Goal: Information Seeking & Learning: Find specific fact

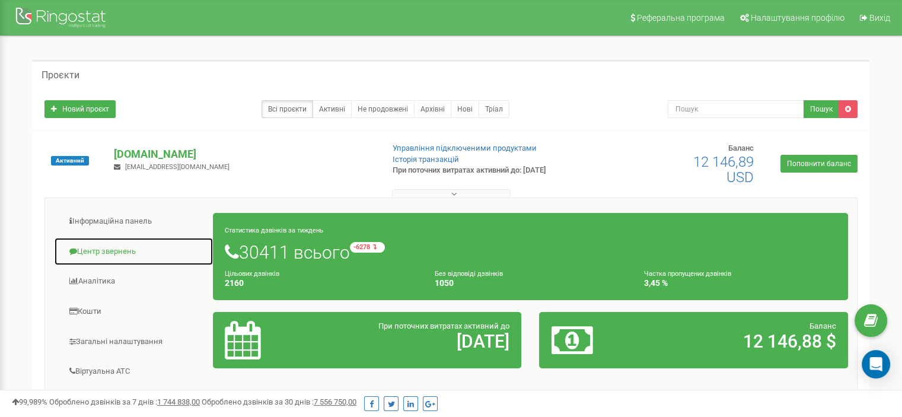
click at [106, 251] on link "Центр звернень" at bounding box center [134, 251] width 160 height 29
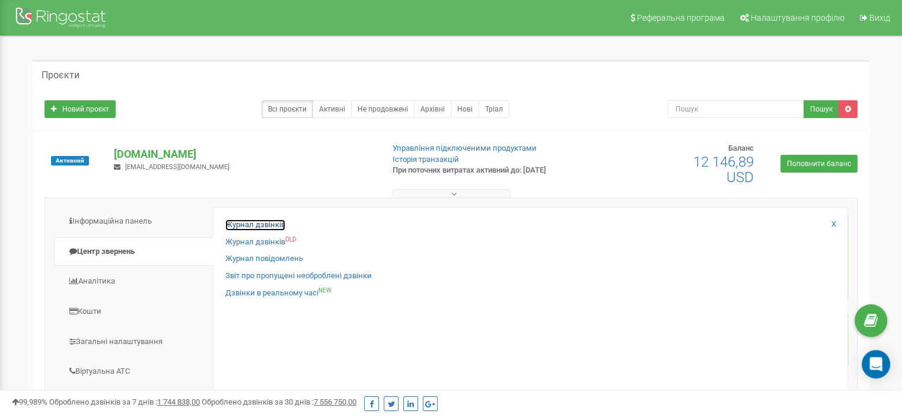
click at [269, 224] on link "Журнал дзвінків" at bounding box center [255, 225] width 60 height 11
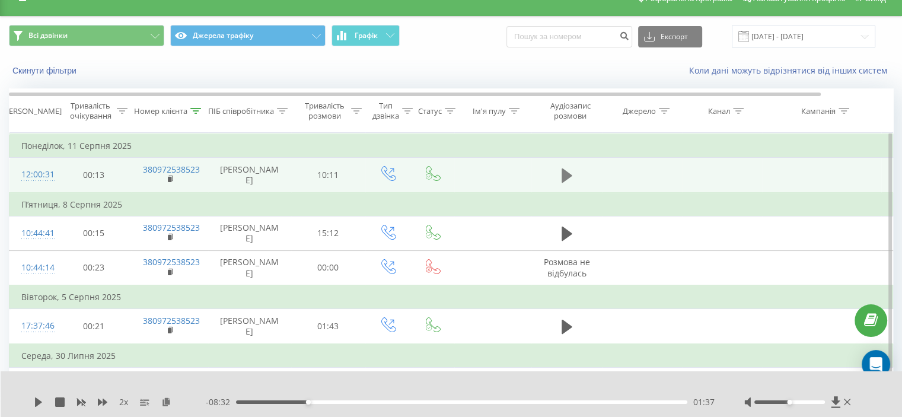
click at [570, 172] on icon at bounding box center [567, 175] width 11 height 17
click at [572, 176] on button at bounding box center [567, 176] width 18 height 18
click at [202, 112] on div "Номер клієнта" at bounding box center [169, 111] width 77 height 10
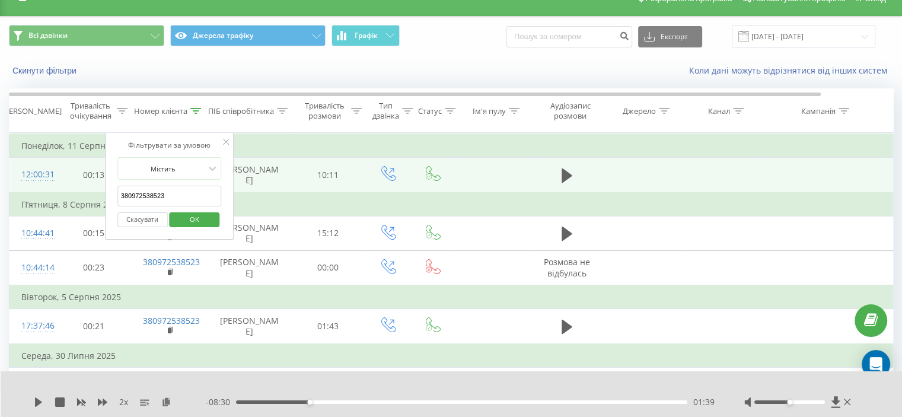
drag, startPoint x: 176, startPoint y: 199, endPoint x: 100, endPoint y: 203, distance: 76.6
click at [100, 203] on table "Фільтрувати за умовою Дорівнює Скасувати OK Фільтрувати за умовою Містить 38097…" at bounding box center [490, 267] width 962 height 269
paste input "679324855"
click at [200, 222] on span "OK" at bounding box center [194, 219] width 33 height 18
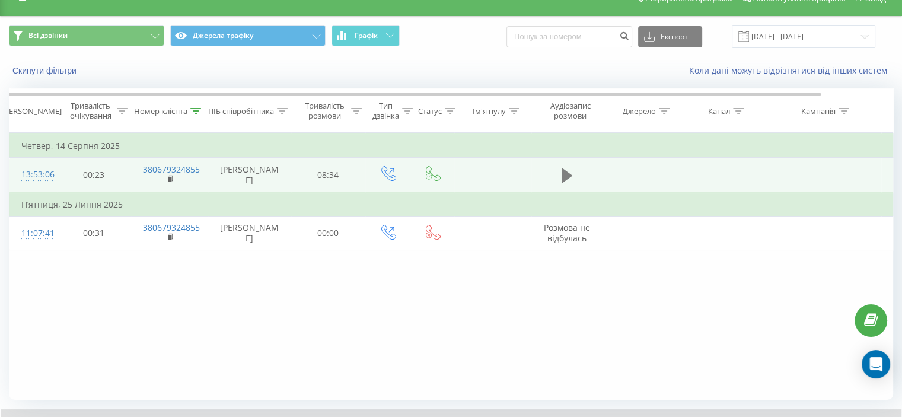
click at [564, 179] on icon at bounding box center [567, 175] width 11 height 14
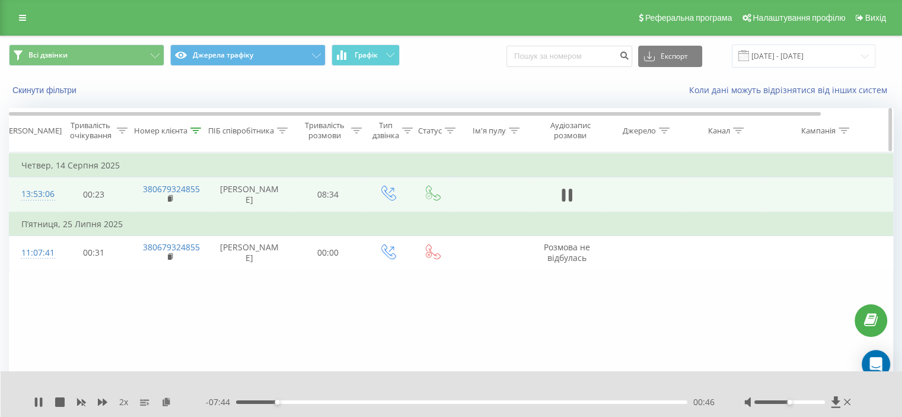
click at [195, 130] on icon at bounding box center [196, 131] width 11 height 6
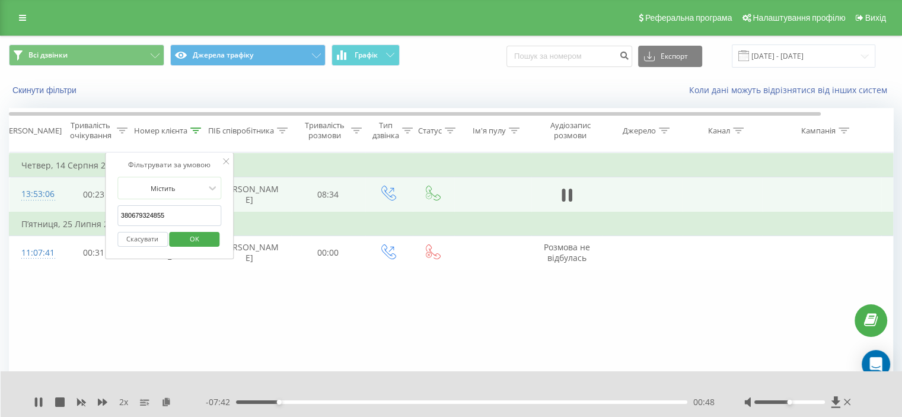
drag, startPoint x: 171, startPoint y: 211, endPoint x: 125, endPoint y: 237, distance: 53.1
click at [71, 222] on table "Фільтрувати за умовою Дорівнює Скасувати OK Фільтрувати за умовою Містить 38067…" at bounding box center [490, 211] width 962 height 118
paste input "68353273"
click at [198, 244] on span "OK" at bounding box center [194, 239] width 33 height 18
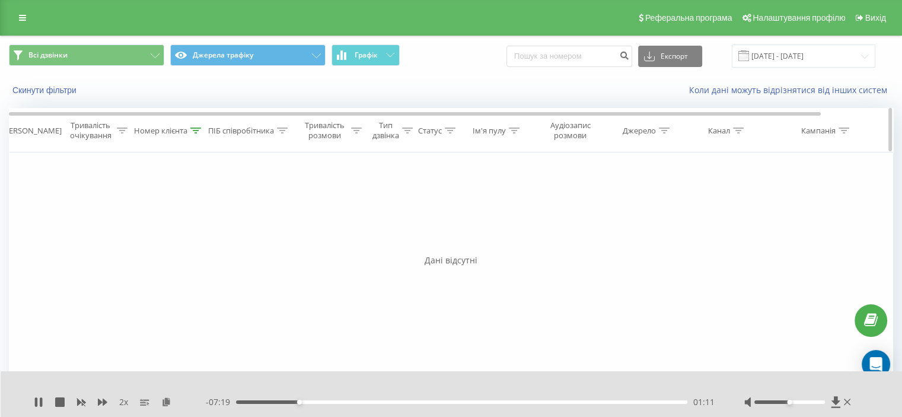
drag, startPoint x: 203, startPoint y: 132, endPoint x: 197, endPoint y: 132, distance: 6.5
click at [201, 132] on div "Номер клієнта" at bounding box center [169, 131] width 77 height 10
drag, startPoint x: 185, startPoint y: 214, endPoint x: 159, endPoint y: 238, distance: 35.7
click at [74, 226] on div "Фільтрувати за умовою Дорівнює Скасувати OK Фільтрувати за умовою Містить 38066…" at bounding box center [451, 285] width 885 height 267
paste input "5611665"
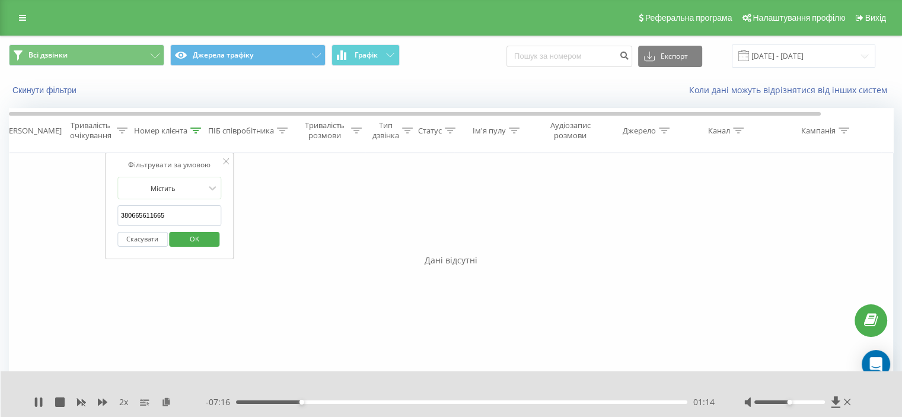
click at [180, 238] on span "OK" at bounding box center [194, 239] width 33 height 18
click at [196, 132] on icon at bounding box center [196, 131] width 11 height 6
drag, startPoint x: 160, startPoint y: 220, endPoint x: 103, endPoint y: 234, distance: 58.7
click at [97, 233] on div "Фільтрувати за умовою Дорівнює Скасувати OK Фільтрувати за умовою Містить 38066…" at bounding box center [451, 285] width 885 height 267
paste input "7932485"
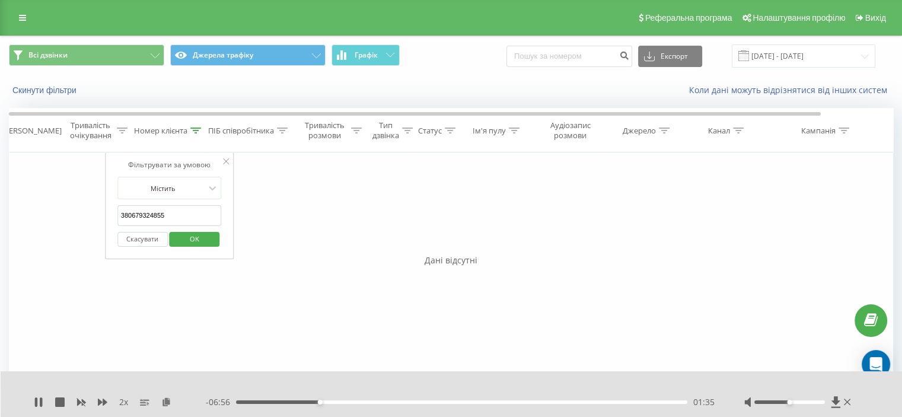
click at [221, 239] on div "Скасувати OK" at bounding box center [169, 239] width 104 height 27
click at [217, 239] on button "OK" at bounding box center [195, 239] width 50 height 15
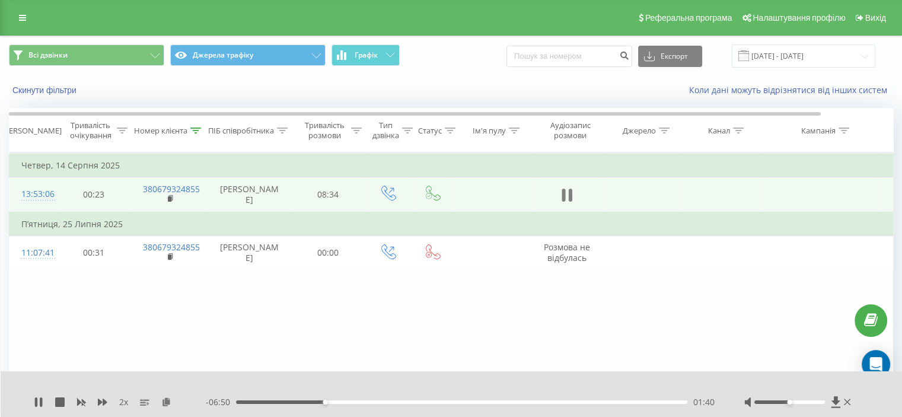
click at [572, 199] on button at bounding box center [567, 195] width 18 height 18
click at [202, 130] on div "Номер клієнта" at bounding box center [169, 131] width 77 height 10
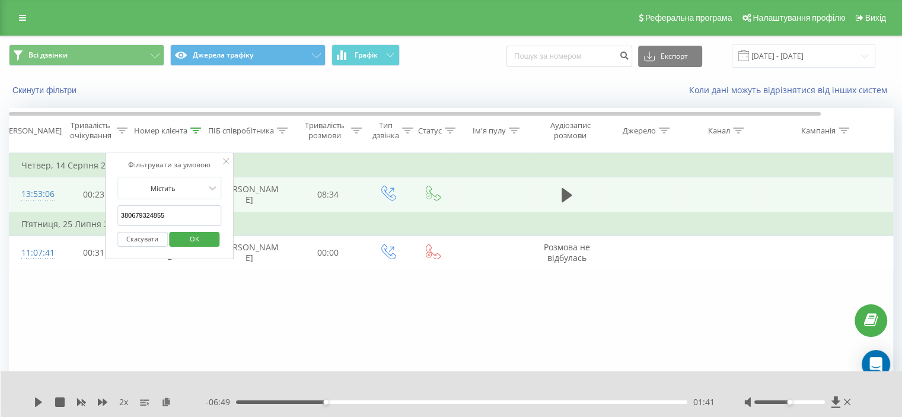
drag, startPoint x: 194, startPoint y: 224, endPoint x: 119, endPoint y: 237, distance: 75.8
click at [82, 228] on table "Фільтрувати за умовою Дорівнює Скасувати OK Фільтрувати за умовою Містить 38067…" at bounding box center [490, 211] width 962 height 118
paste input "63434918"
click at [193, 241] on span "OK" at bounding box center [194, 239] width 33 height 18
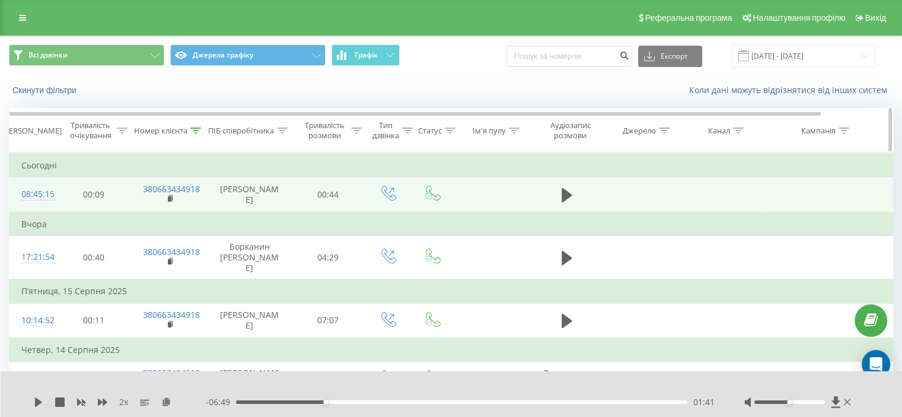
click at [198, 131] on icon at bounding box center [195, 131] width 11 height 6
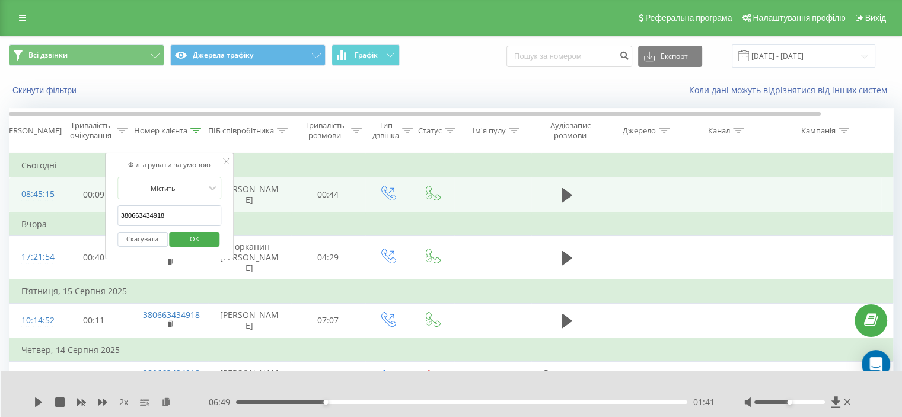
drag, startPoint x: 168, startPoint y: 222, endPoint x: 113, endPoint y: 231, distance: 56.0
click at [91, 227] on table "Фільтрувати за умовою Дорівнює Скасувати OK Фільтрувати за умовою Містить 38066…" at bounding box center [490, 320] width 962 height 336
paste input "956372519"
click at [209, 243] on span "OK" at bounding box center [194, 239] width 33 height 18
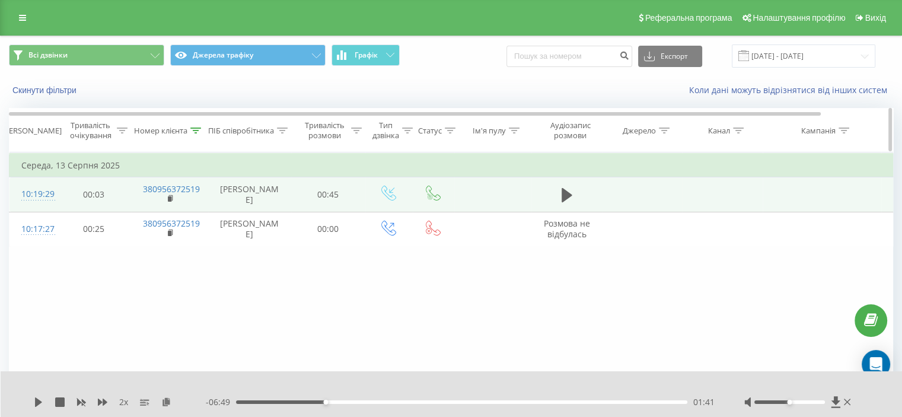
click at [193, 129] on icon at bounding box center [195, 131] width 11 height 6
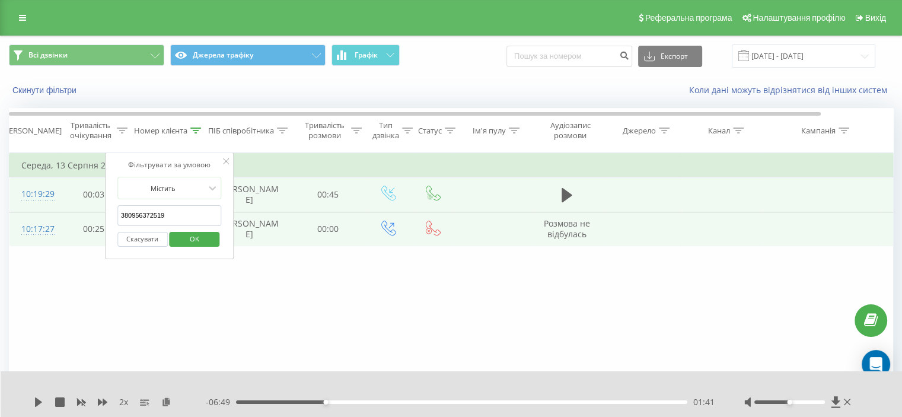
drag, startPoint x: 189, startPoint y: 215, endPoint x: 94, endPoint y: 230, distance: 96.1
click at [94, 230] on table "Фільтрувати за умовою Дорівнює Скасувати OK Фільтрувати за умовою Містить 38095…" at bounding box center [490, 199] width 962 height 94
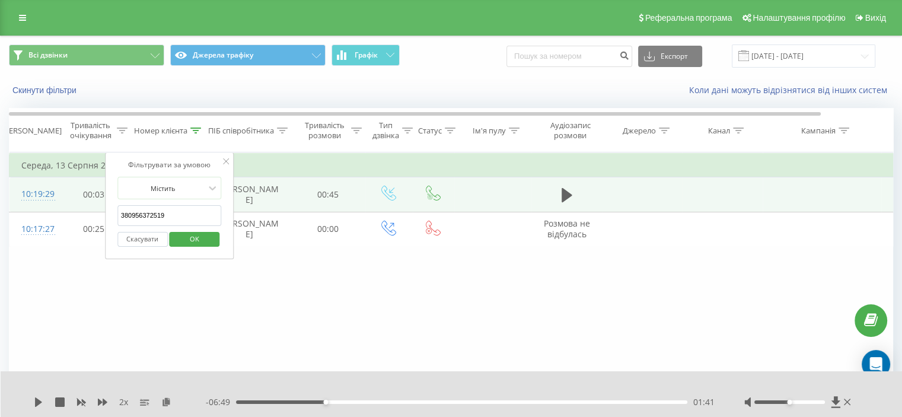
paste input "88640402"
click at [202, 236] on span "OK" at bounding box center [194, 239] width 33 height 18
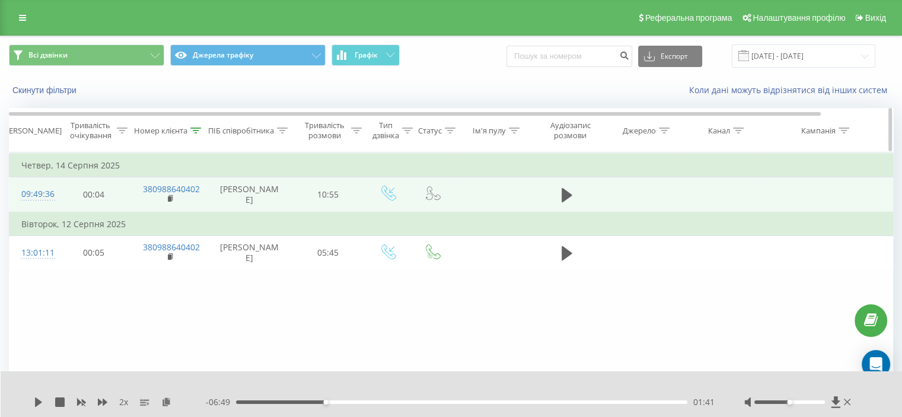
click at [198, 130] on icon at bounding box center [196, 131] width 11 height 6
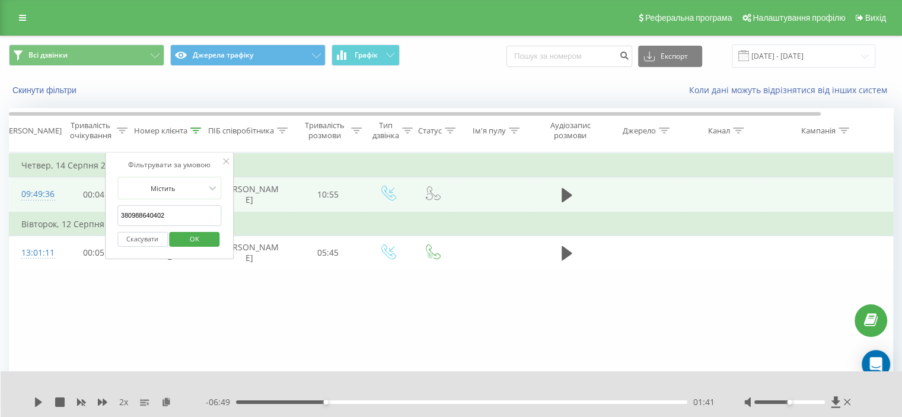
drag, startPoint x: 180, startPoint y: 218, endPoint x: 92, endPoint y: 236, distance: 89.7
click at [92, 236] on table "Фільтрувати за умовою Дорівнює Скасувати OK Фільтрувати за умовою Містить 38098…" at bounding box center [490, 211] width 962 height 118
paste input "663434918"
drag, startPoint x: 202, startPoint y: 240, endPoint x: 154, endPoint y: 149, distance: 101.9
click at [199, 240] on span "OK" at bounding box center [194, 239] width 33 height 18
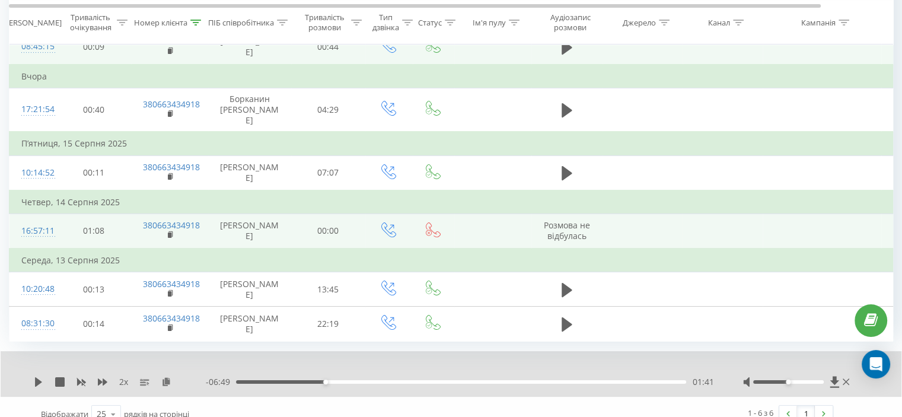
scroll to position [160, 0]
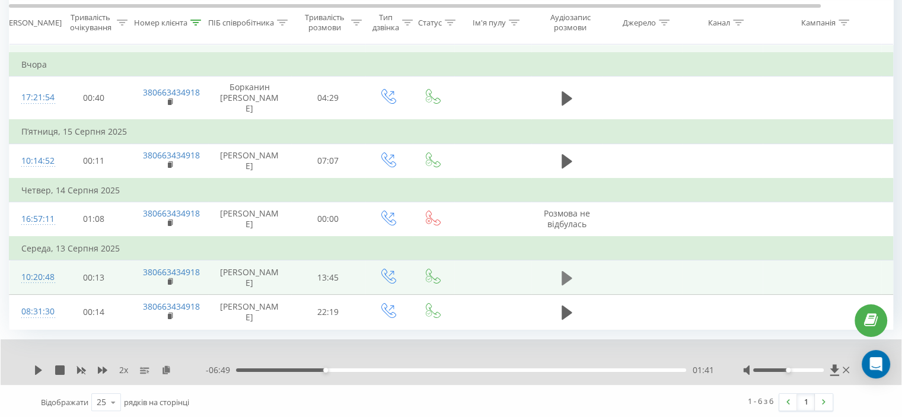
click at [563, 287] on icon at bounding box center [567, 278] width 11 height 17
click at [565, 287] on icon at bounding box center [567, 278] width 11 height 17
click at [567, 285] on icon at bounding box center [567, 278] width 11 height 14
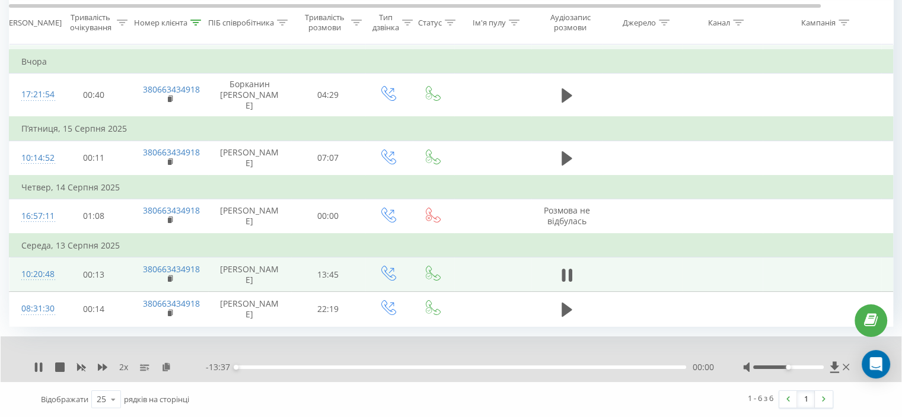
scroll to position [205, 0]
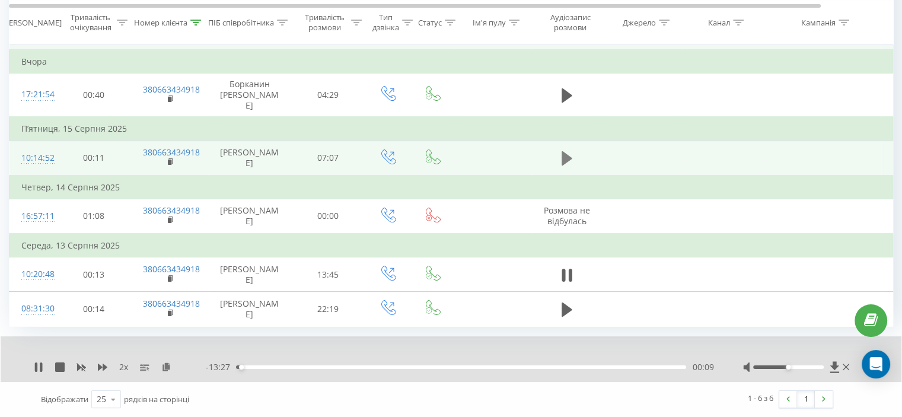
click at [562, 151] on icon at bounding box center [567, 158] width 11 height 14
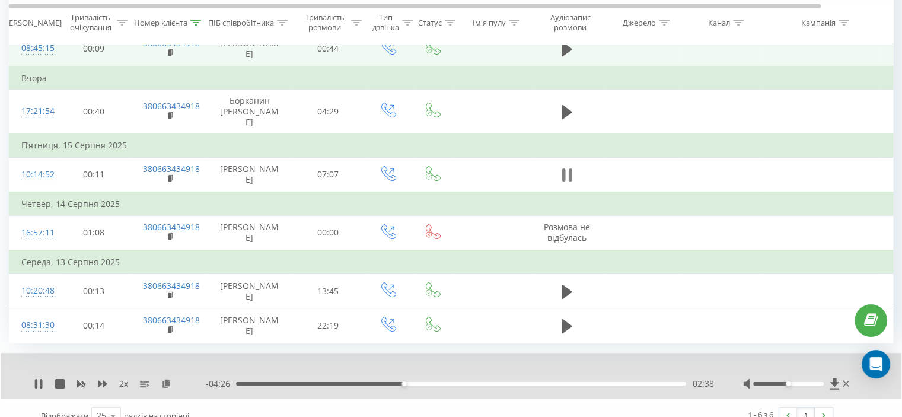
click at [574, 183] on button at bounding box center [567, 175] width 18 height 18
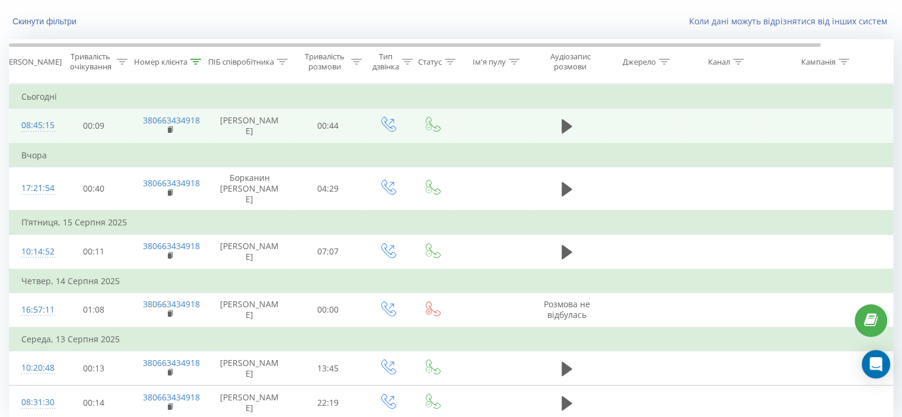
scroll to position [27, 0]
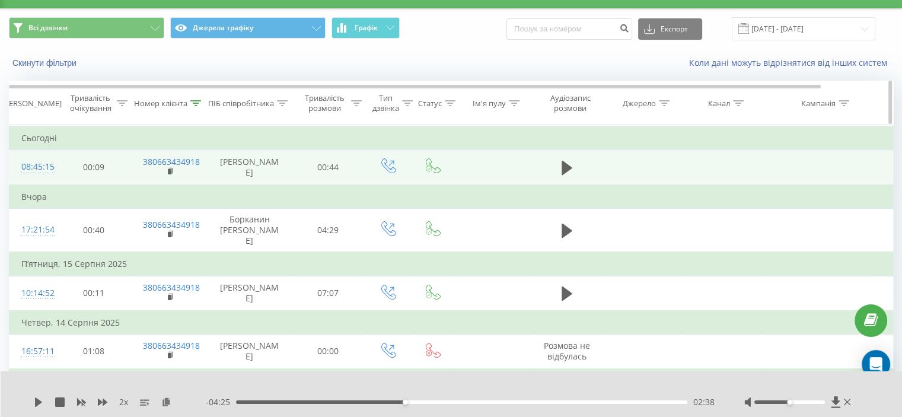
click at [199, 105] on icon at bounding box center [195, 103] width 11 height 6
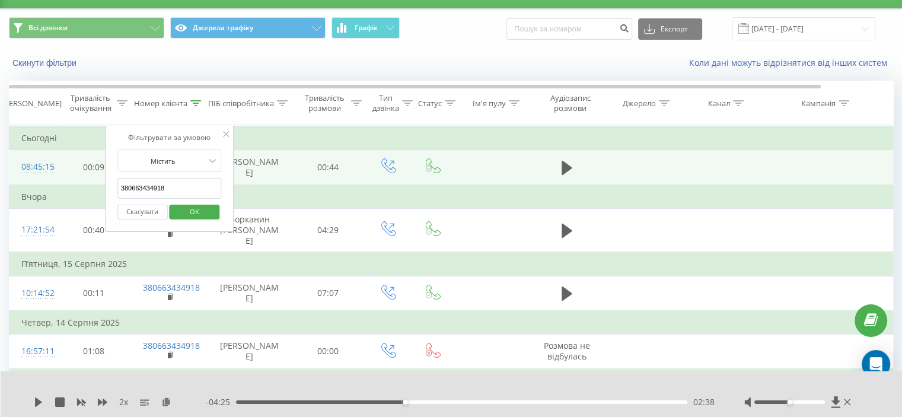
drag, startPoint x: 184, startPoint y: 190, endPoint x: 136, endPoint y: 198, distance: 48.1
click at [73, 187] on table "Фільтрувати за умовою Дорівнює Скасувати OK Фільтрувати за умовою Містить 38066…" at bounding box center [490, 293] width 962 height 336
paste input "952053710"
drag, startPoint x: 199, startPoint y: 205, endPoint x: 236, endPoint y: 2, distance: 205.6
click at [199, 205] on span "OK" at bounding box center [194, 211] width 33 height 18
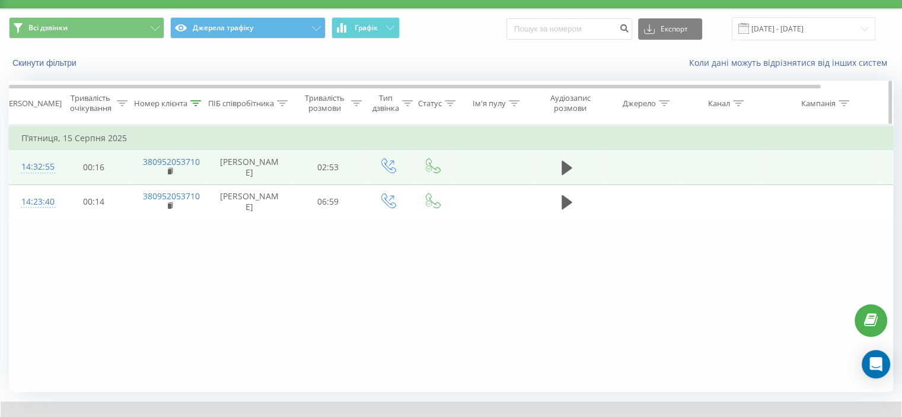
click at [197, 106] on div at bounding box center [195, 103] width 11 height 10
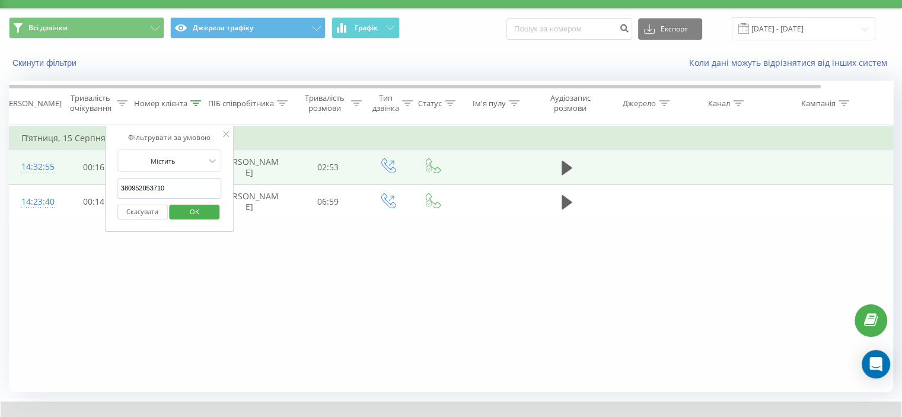
drag, startPoint x: 145, startPoint y: 187, endPoint x: 76, endPoint y: 188, distance: 69.4
click at [76, 188] on table "Фільтрувати за умовою Дорівнює Скасувати OK Фільтрувати за умовою Містить 38095…" at bounding box center [490, 172] width 962 height 94
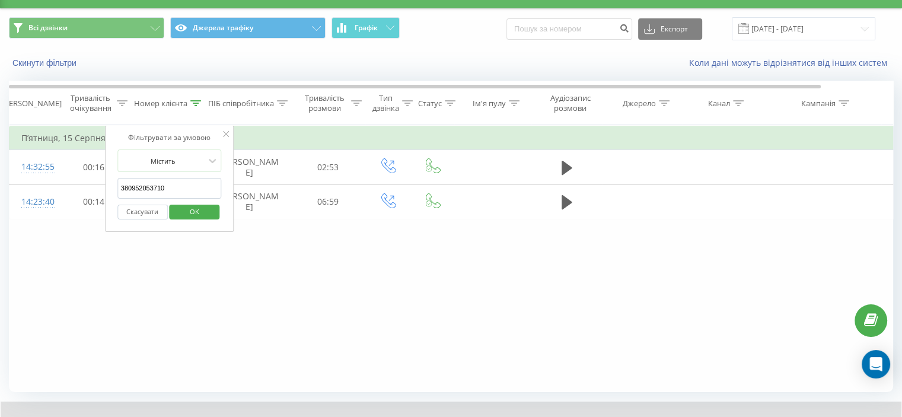
paste input "48667497603"
click at [206, 218] on span "OK" at bounding box center [194, 211] width 33 height 18
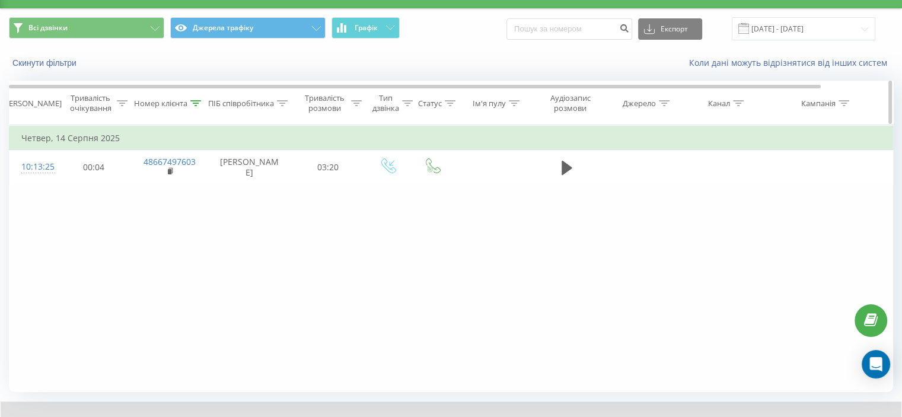
click at [196, 98] on div at bounding box center [195, 103] width 11 height 10
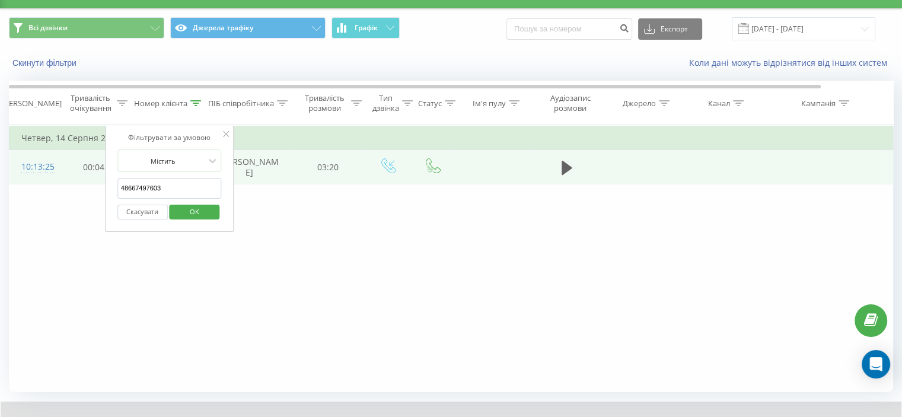
drag, startPoint x: 168, startPoint y: 194, endPoint x: 66, endPoint y: 195, distance: 102.6
click at [66, 184] on table "Фільтрувати за умовою Дорівнює Скасувати OK Фільтрувати за умовою Містить 48667…" at bounding box center [490, 154] width 962 height 59
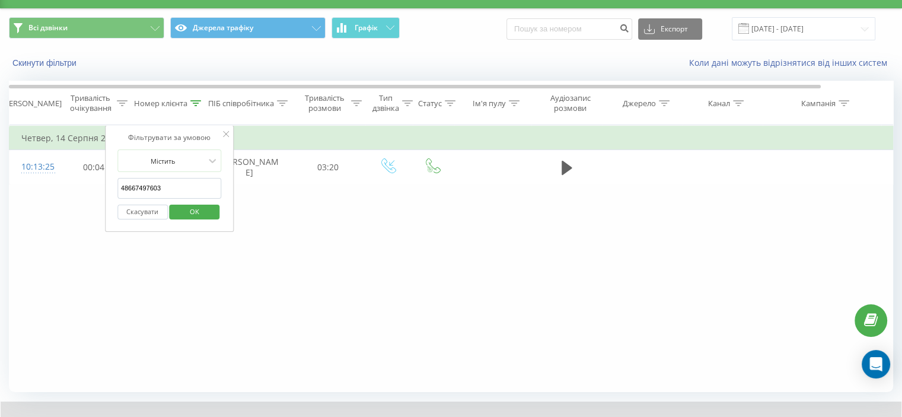
paste input "380952053710"
click at [187, 212] on span "OK" at bounding box center [194, 211] width 33 height 18
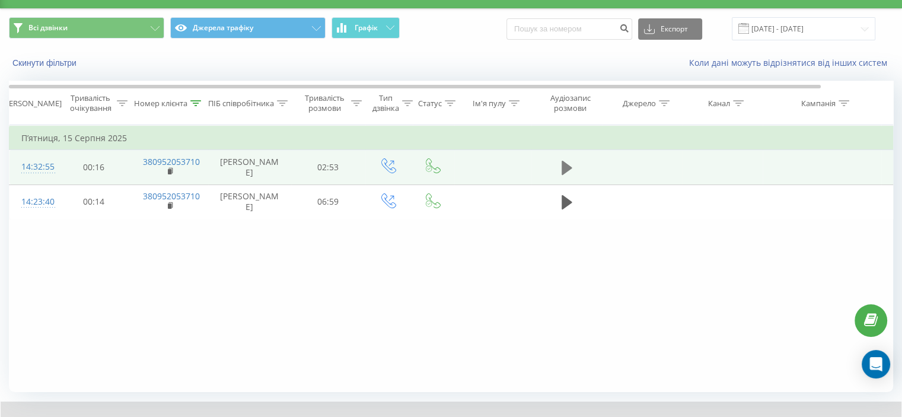
click at [567, 171] on icon at bounding box center [567, 168] width 11 height 14
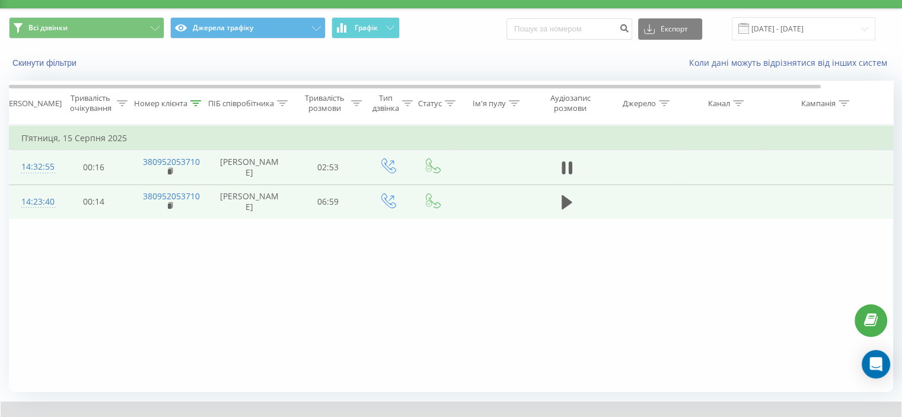
click at [565, 205] on td at bounding box center [567, 201] width 71 height 34
click at [565, 209] on icon at bounding box center [567, 202] width 11 height 14
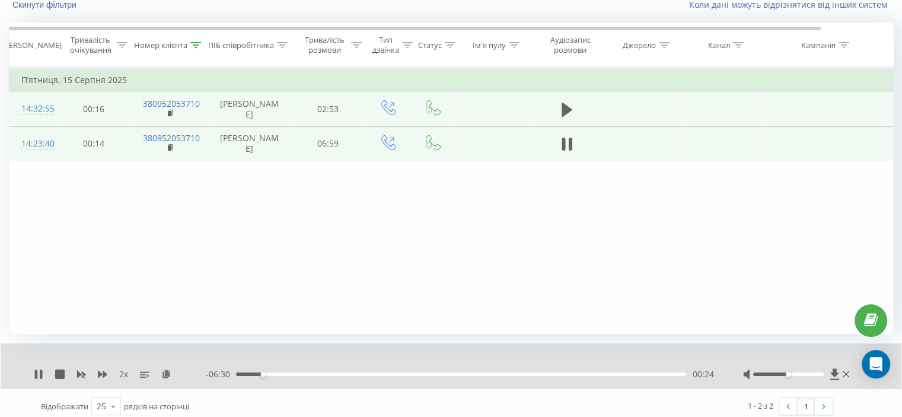
scroll to position [87, 0]
click at [570, 112] on icon at bounding box center [567, 108] width 11 height 14
drag, startPoint x: 176, startPoint y: 211, endPoint x: 187, endPoint y: 203, distance: 13.8
click at [176, 211] on div "Фільтрувати за умовою Дорівнює Скасувати OK Фільтрувати за умовою Містить 38095…" at bounding box center [451, 199] width 885 height 267
click at [566, 111] on icon at bounding box center [567, 108] width 11 height 17
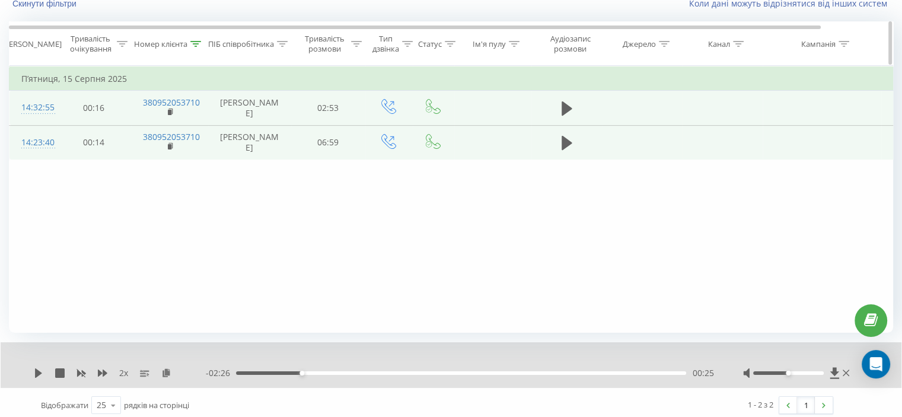
click at [192, 44] on icon at bounding box center [195, 44] width 11 height 6
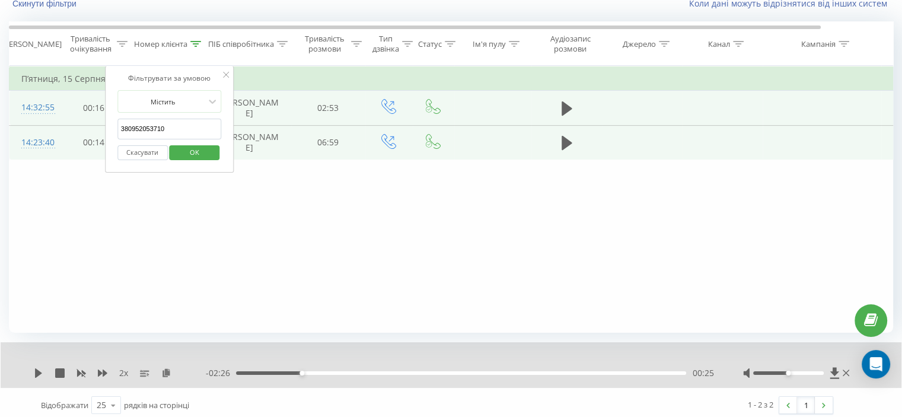
drag, startPoint x: 183, startPoint y: 129, endPoint x: 65, endPoint y: 129, distance: 118.1
click at [65, 129] on table "Фільтрувати за умовою Дорівнює Скасувати OK Фільтрувати за умовою Містить 38095…" at bounding box center [490, 113] width 962 height 94
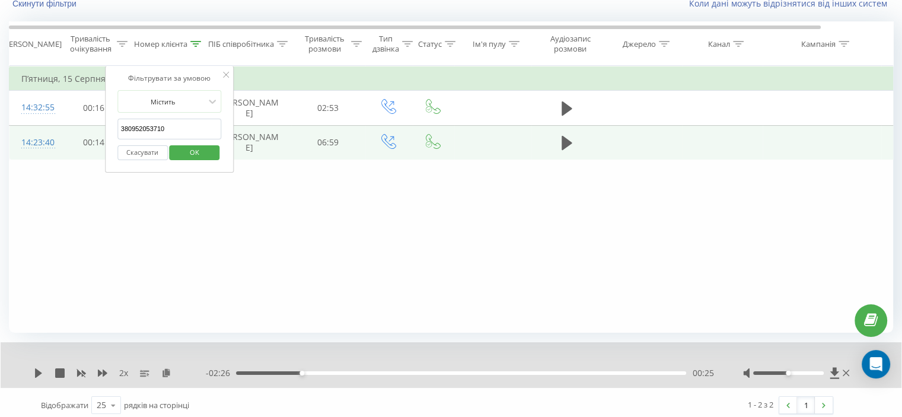
paste input "84592252"
drag, startPoint x: 180, startPoint y: 144, endPoint x: 208, endPoint y: 166, distance: 35.0
click at [182, 144] on span "OK" at bounding box center [194, 152] width 33 height 18
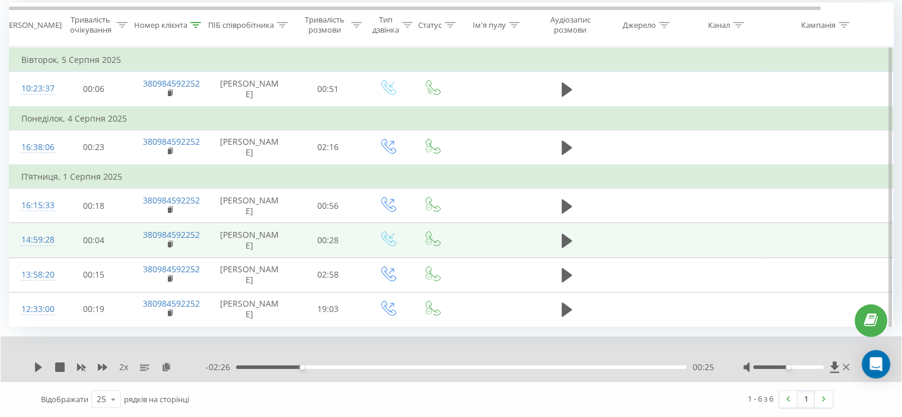
scroll to position [168, 0]
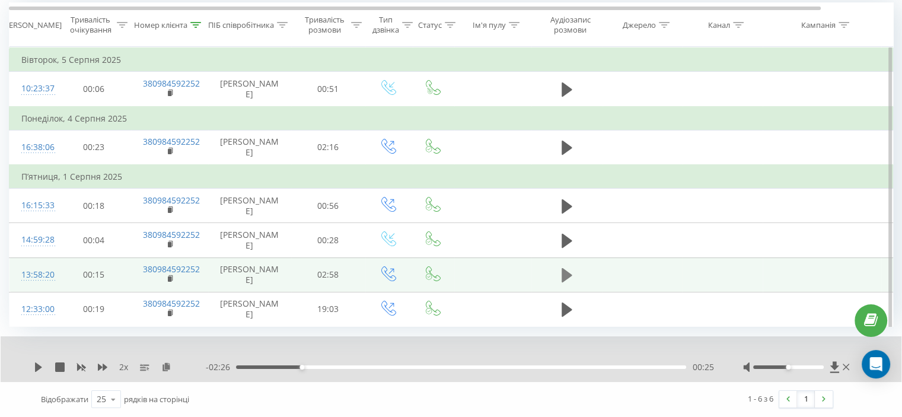
click at [568, 268] on icon at bounding box center [567, 275] width 11 height 14
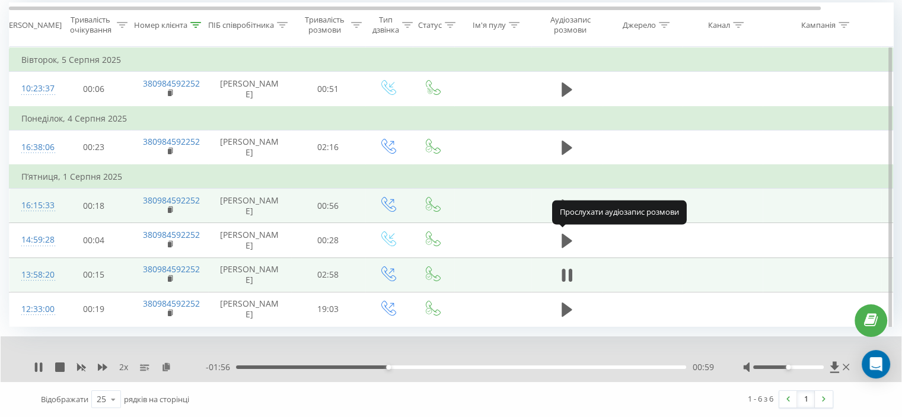
click at [562, 199] on icon at bounding box center [567, 206] width 11 height 14
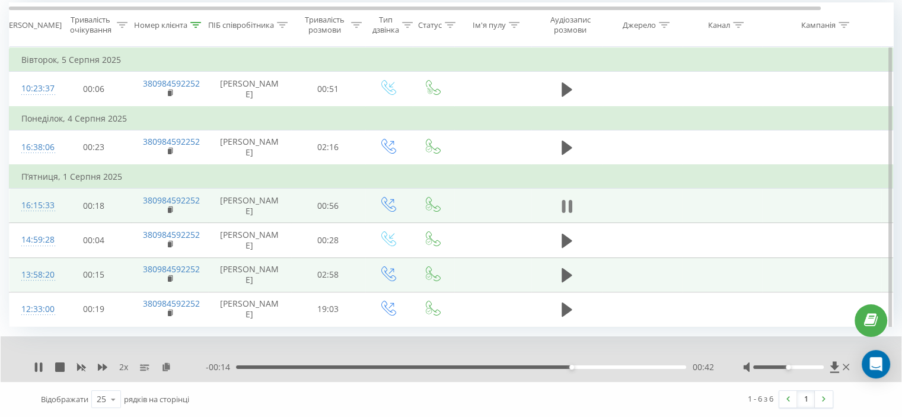
click at [563, 200] on icon at bounding box center [564, 206] width 4 height 13
click at [43, 368] on icon at bounding box center [38, 366] width 9 height 9
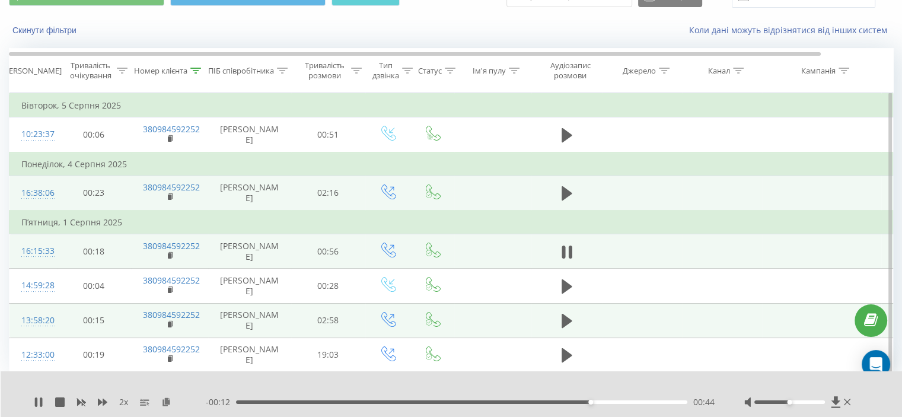
scroll to position [50, 0]
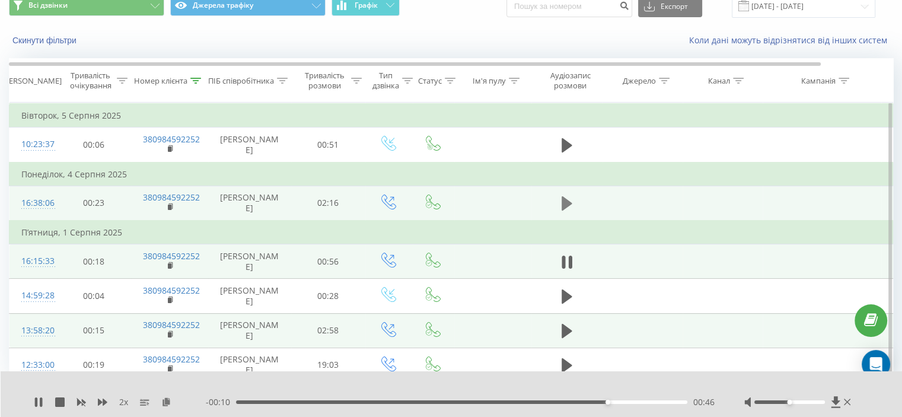
click at [568, 211] on icon at bounding box center [567, 203] width 11 height 14
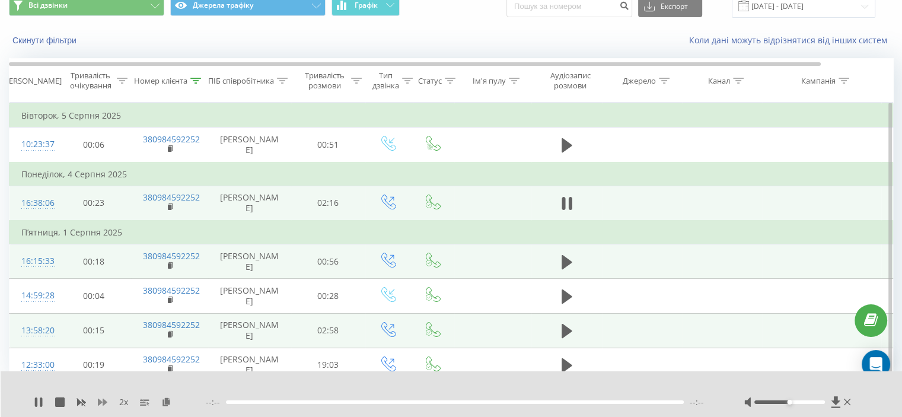
click at [103, 399] on icon at bounding box center [102, 402] width 9 height 7
click at [173, 404] on icon at bounding box center [173, 401] width 10 height 8
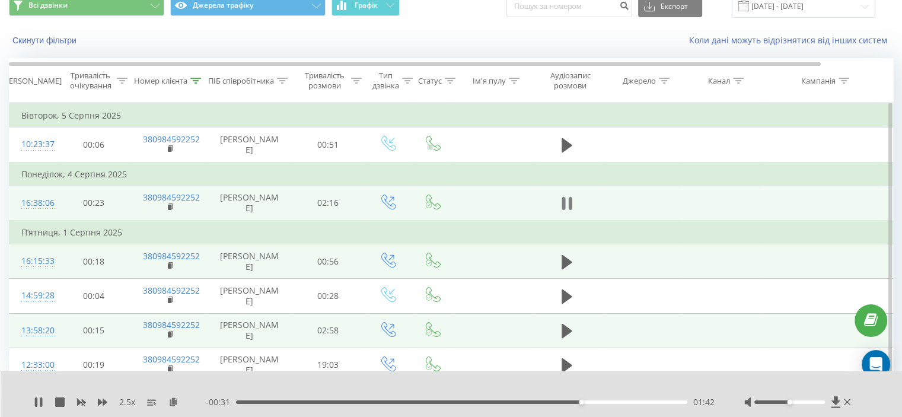
click at [565, 210] on icon at bounding box center [564, 203] width 4 height 13
click at [194, 76] on div at bounding box center [195, 81] width 11 height 10
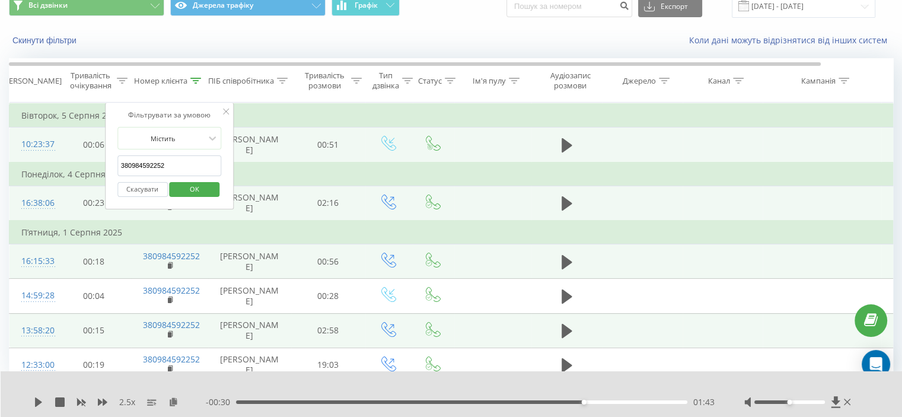
drag, startPoint x: 176, startPoint y: 163, endPoint x: 102, endPoint y: 180, distance: 75.4
click at [83, 175] on table "Фільтрувати за умовою Дорівнює Скасувати OK Фільтрувати за умовою Містить 38098…" at bounding box center [490, 243] width 962 height 280
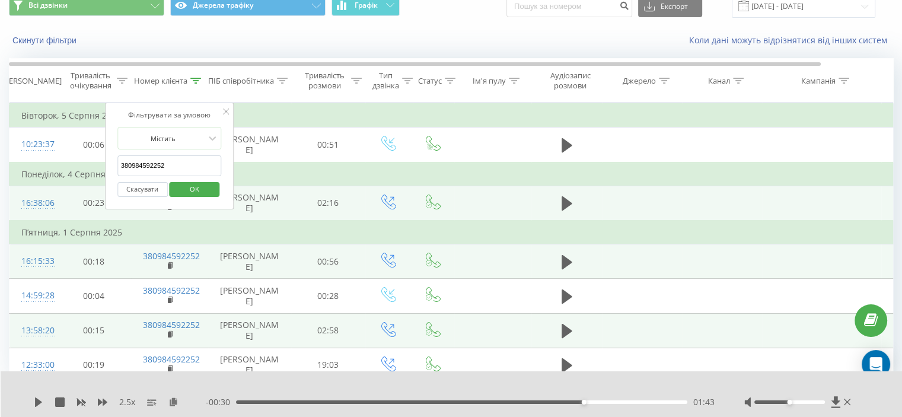
paste input "662205328"
type input "380662205328"
click at [205, 184] on span "OK" at bounding box center [194, 189] width 33 height 18
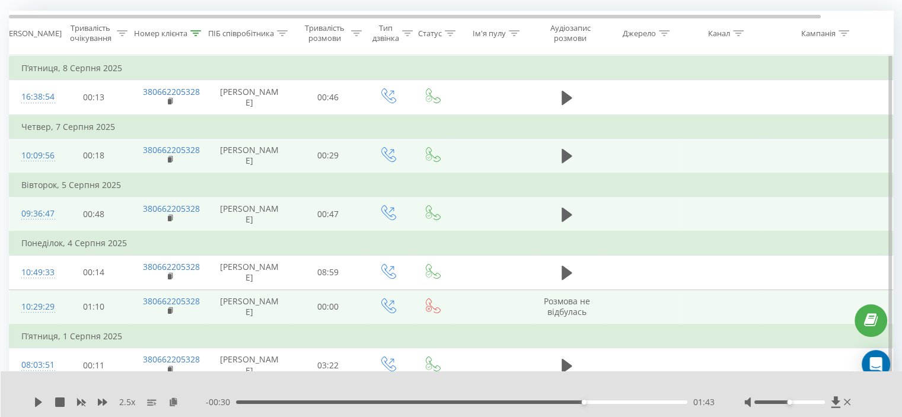
scroll to position [69, 0]
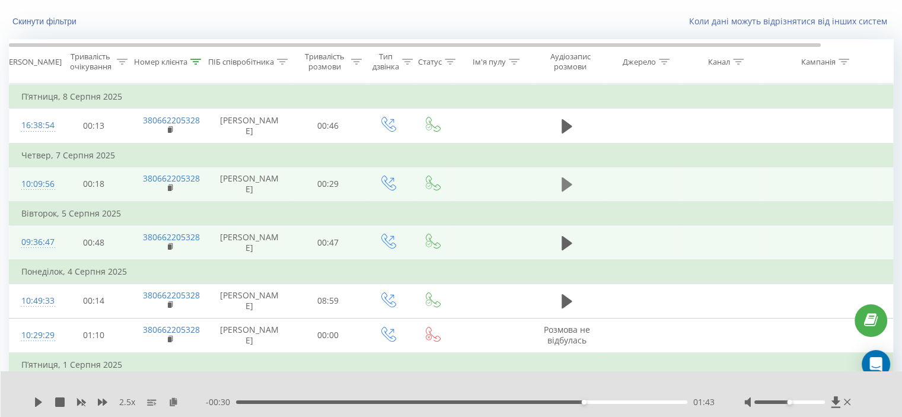
click at [563, 192] on icon at bounding box center [567, 184] width 11 height 14
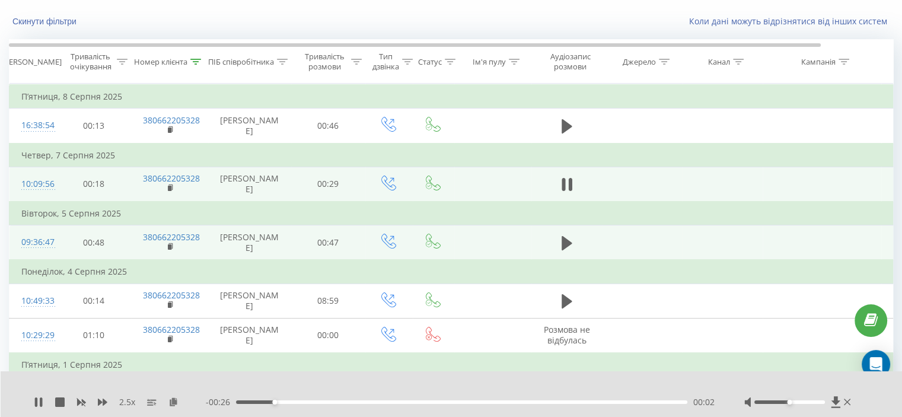
click at [412, 399] on div "- 00:26 00:02 00:02" at bounding box center [460, 402] width 509 height 12
click at [421, 400] on div "00:03" at bounding box center [461, 402] width 451 height 4
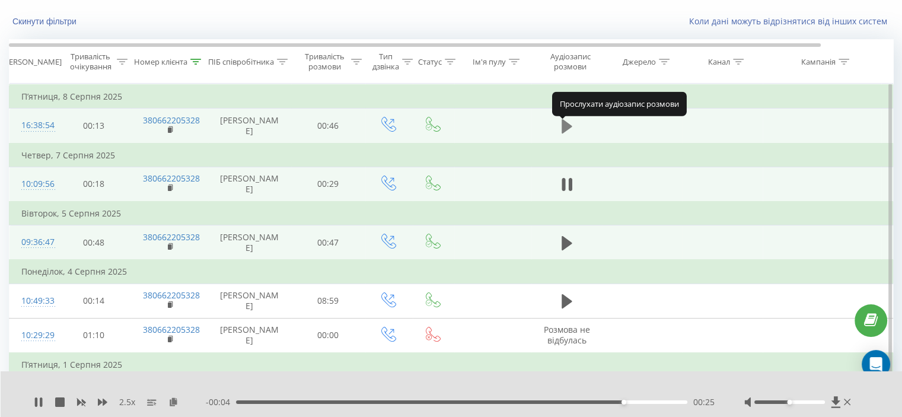
click at [570, 127] on icon at bounding box center [567, 126] width 11 height 17
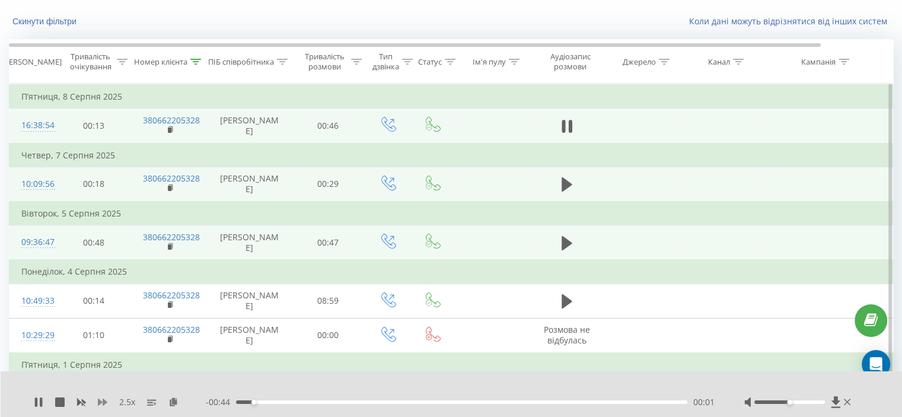
click at [101, 403] on icon at bounding box center [102, 402] width 9 height 7
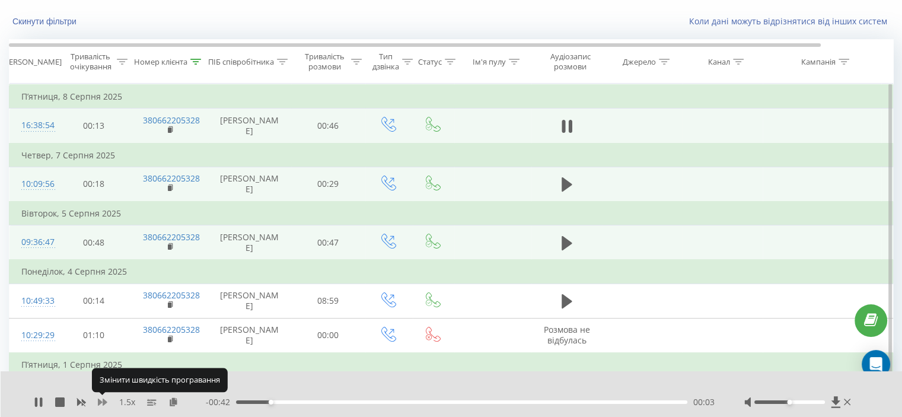
click at [101, 403] on icon at bounding box center [102, 402] width 9 height 7
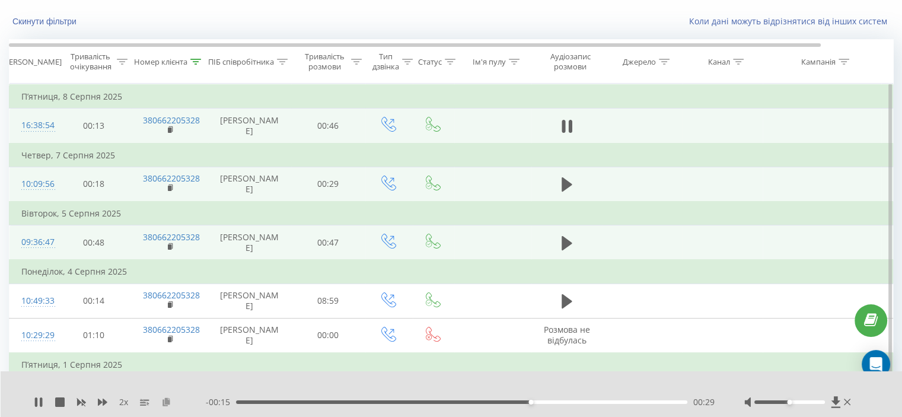
click at [168, 402] on icon at bounding box center [166, 401] width 10 height 8
click at [200, 55] on th "Номер клієнта" at bounding box center [169, 62] width 77 height 44
click at [193, 59] on icon at bounding box center [196, 62] width 11 height 6
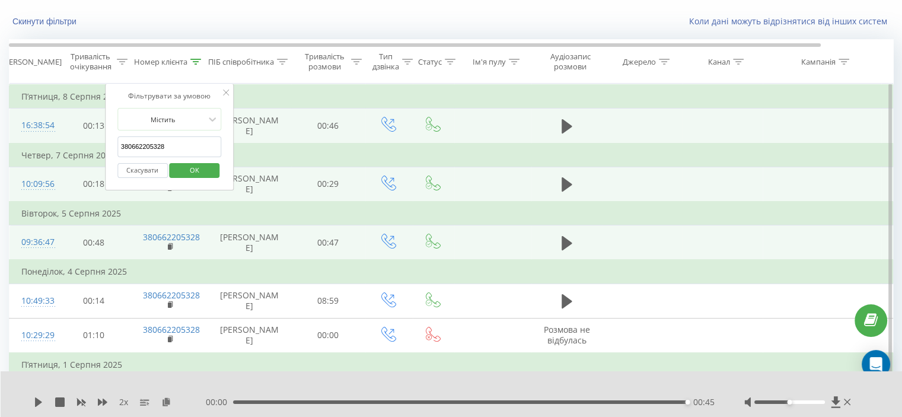
drag, startPoint x: 183, startPoint y: 148, endPoint x: 168, endPoint y: 180, distance: 35.1
click at [86, 158] on table "Фільтрувати за умовою Дорівнює Скасувати OK Фільтрувати за умовою Містить 38066…" at bounding box center [490, 282] width 962 height 396
paste input "992363879"
click at [180, 170] on span "OK" at bounding box center [194, 170] width 33 height 18
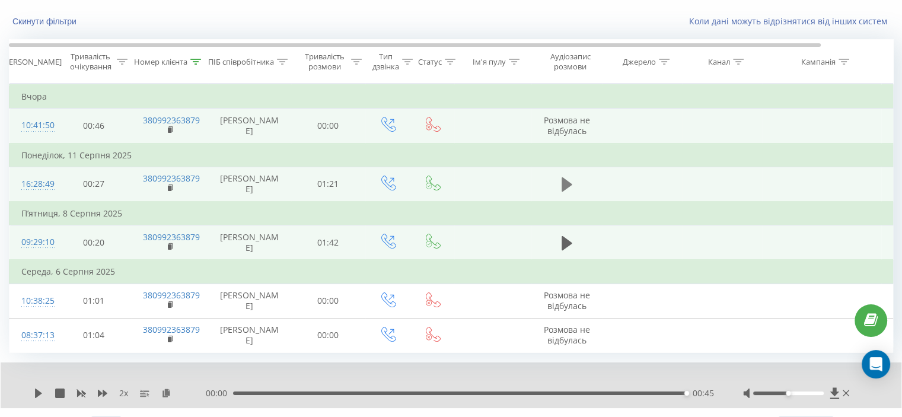
click at [572, 193] on icon at bounding box center [567, 184] width 11 height 17
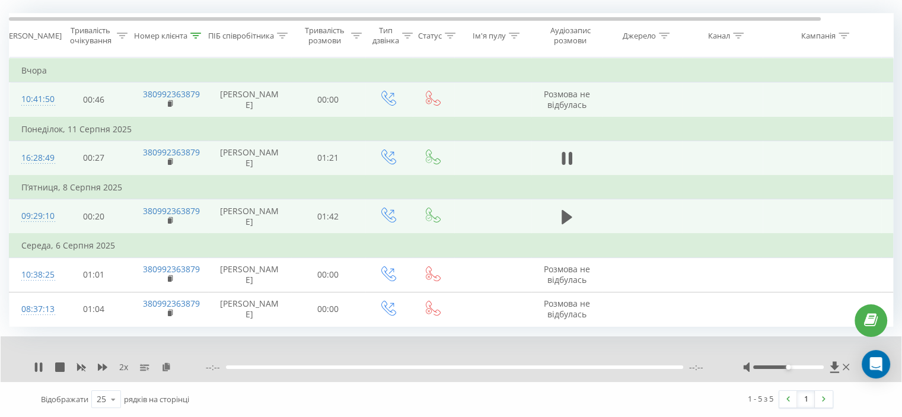
scroll to position [149, 0]
click at [109, 367] on div "2 x" at bounding box center [120, 367] width 172 height 12
click at [106, 367] on icon at bounding box center [102, 367] width 9 height 7
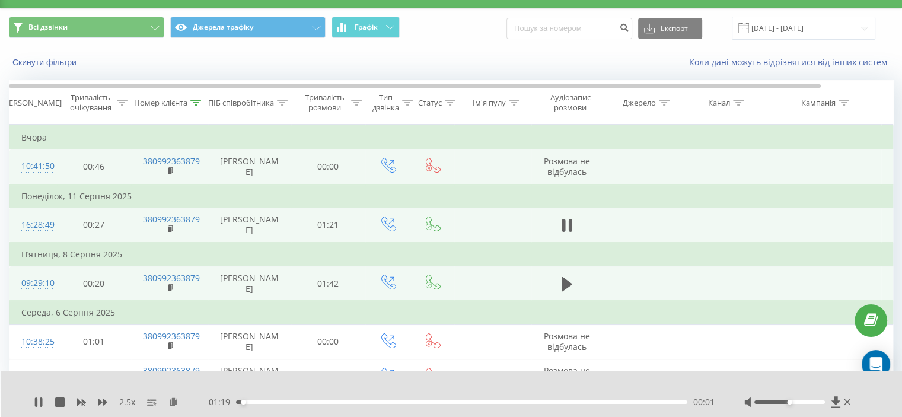
scroll to position [0, 0]
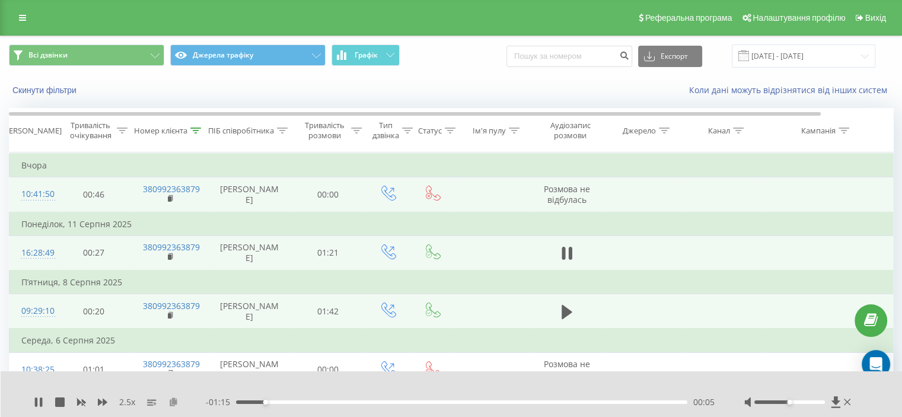
click at [173, 405] on icon at bounding box center [173, 401] width 10 height 8
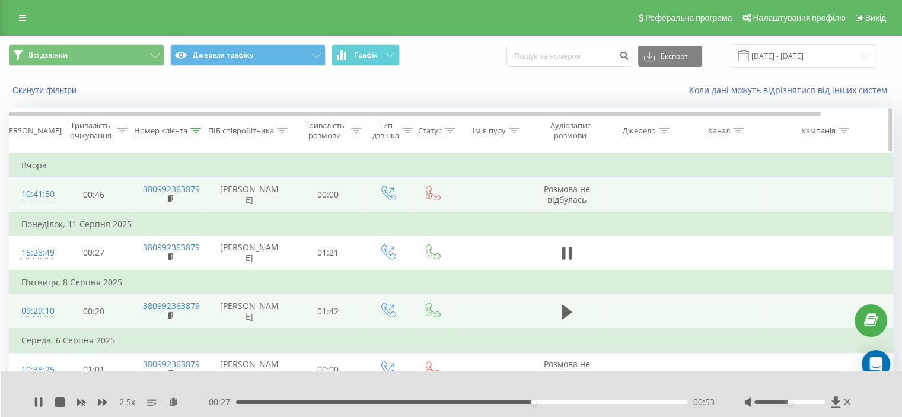
drag, startPoint x: 570, startPoint y: 272, endPoint x: 494, endPoint y: 136, distance: 155.6
click at [570, 260] on icon at bounding box center [570, 253] width 4 height 13
click at [195, 130] on icon at bounding box center [196, 131] width 11 height 6
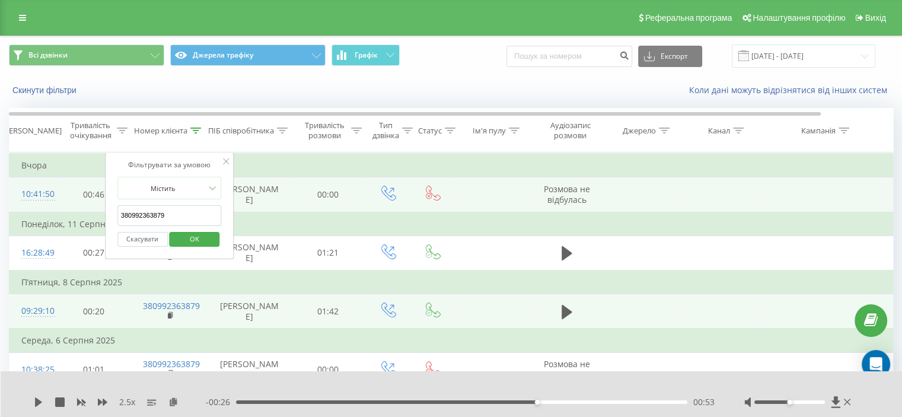
drag, startPoint x: 174, startPoint y: 211, endPoint x: 101, endPoint y: 227, distance: 74.7
click at [101, 227] on table "Фільтрувати за умовою Дорівнює Скасувати OK Фільтрувати за умовою Містить 38099…" at bounding box center [490, 286] width 962 height 269
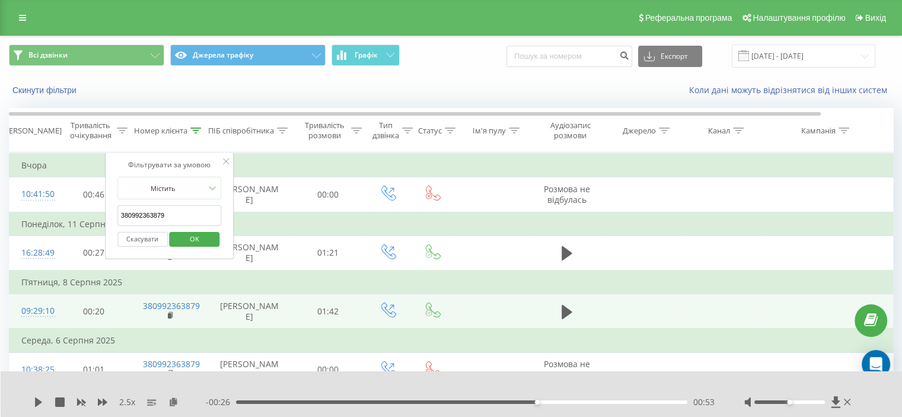
paste input "1552113"
click at [196, 236] on span "OK" at bounding box center [194, 239] width 33 height 18
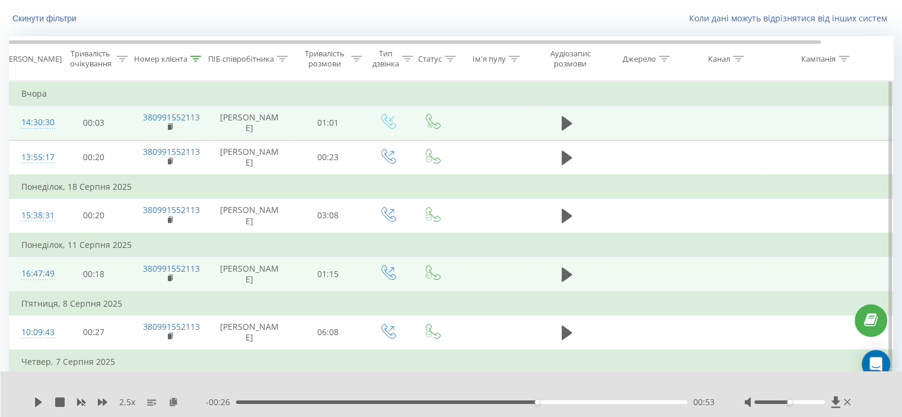
scroll to position [119, 0]
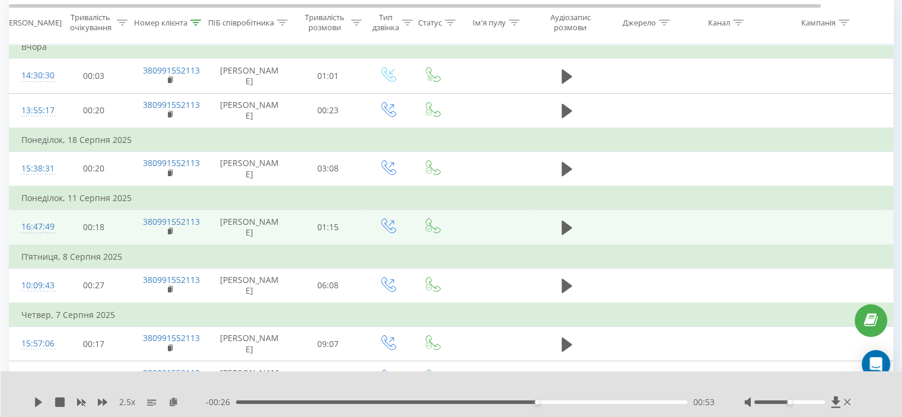
click at [578, 245] on td at bounding box center [567, 227] width 71 height 35
click at [574, 237] on button at bounding box center [567, 228] width 18 height 18
click at [172, 407] on button at bounding box center [172, 401] width 9 height 9
click at [195, 19] on icon at bounding box center [196, 22] width 11 height 6
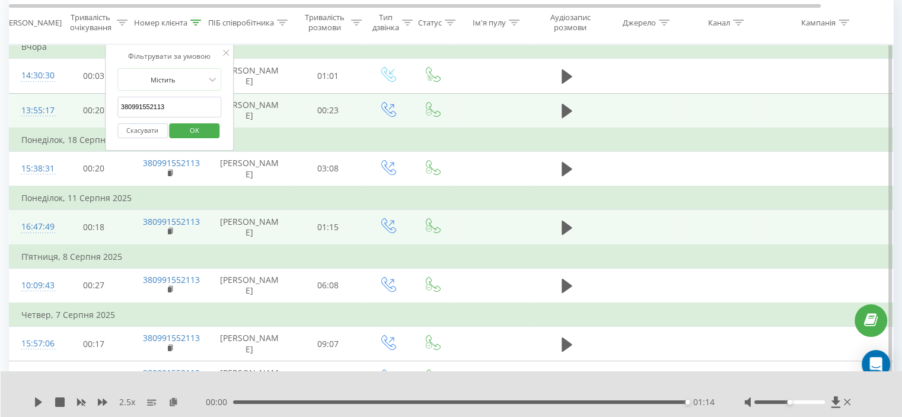
drag, startPoint x: 184, startPoint y: 103, endPoint x: 69, endPoint y: 115, distance: 116.4
click at [67, 113] on table "Фільтрувати за умовою Дорівнює Скасувати OK Фільтрувати за умовою Містить 38099…" at bounding box center [490, 267] width 962 height 466
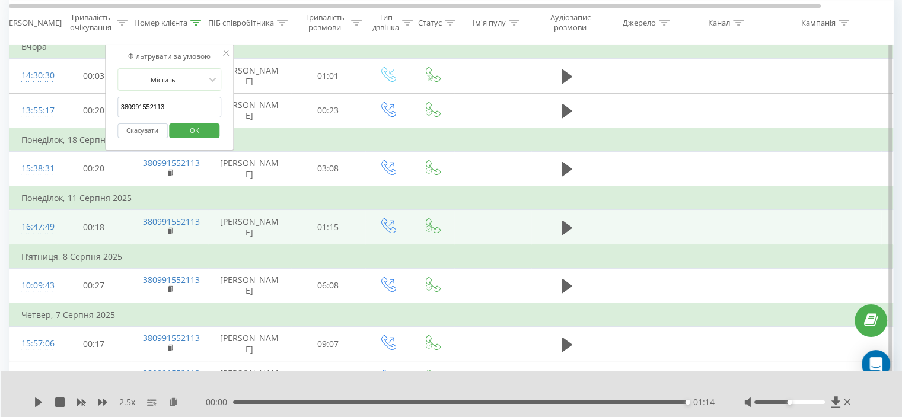
paste input "52125999"
click at [204, 132] on span "OK" at bounding box center [194, 130] width 33 height 18
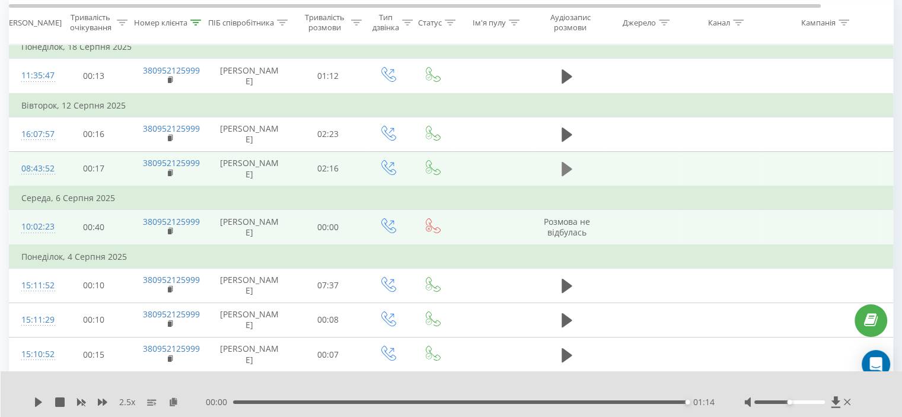
click at [562, 176] on icon at bounding box center [567, 169] width 11 height 14
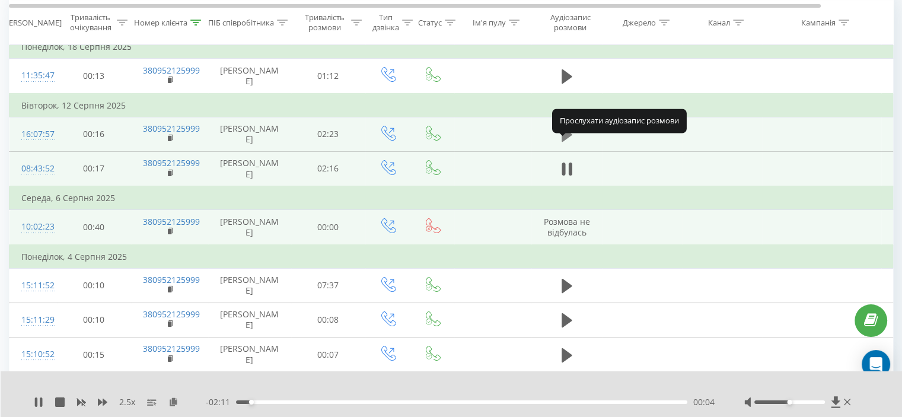
click at [565, 142] on icon at bounding box center [567, 135] width 11 height 14
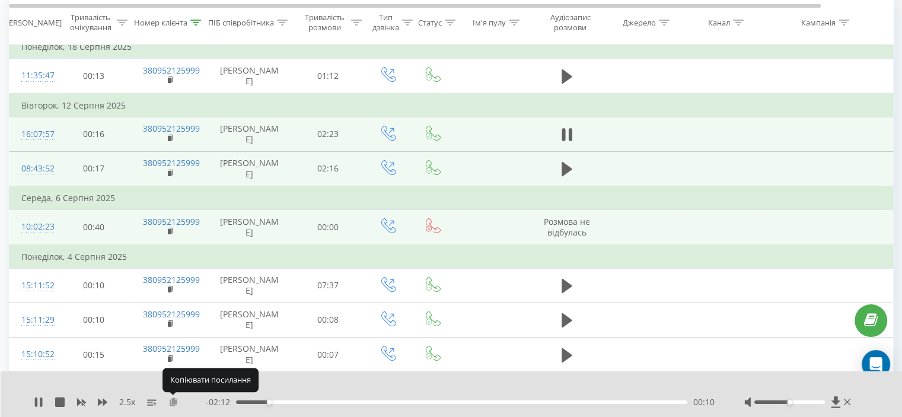
click at [173, 402] on icon at bounding box center [173, 401] width 10 height 8
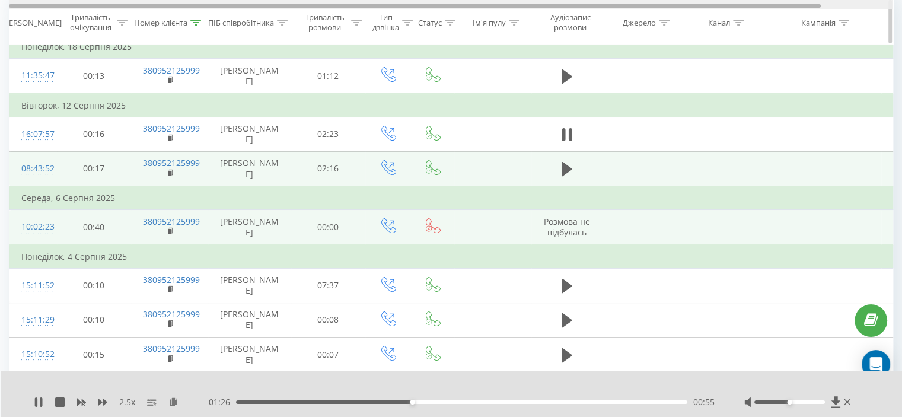
drag, startPoint x: 565, startPoint y: 152, endPoint x: 450, endPoint y: 1, distance: 190.0
click at [565, 143] on icon at bounding box center [567, 134] width 11 height 17
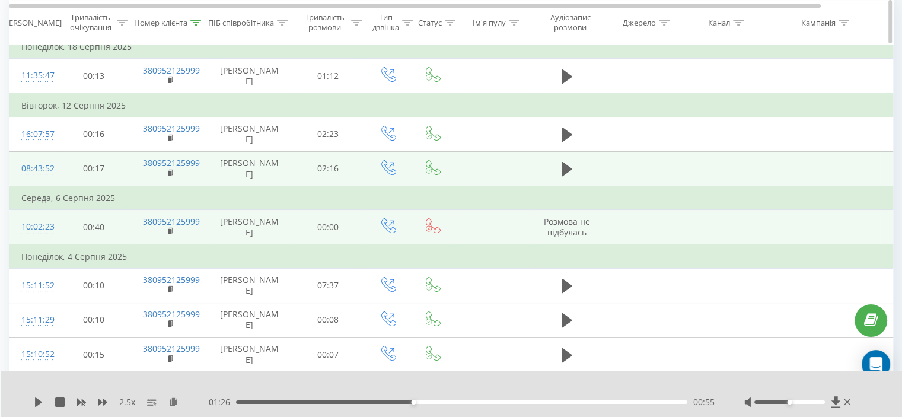
drag, startPoint x: 195, startPoint y: 23, endPoint x: 189, endPoint y: 36, distance: 14.3
click at [195, 23] on icon at bounding box center [195, 22] width 11 height 6
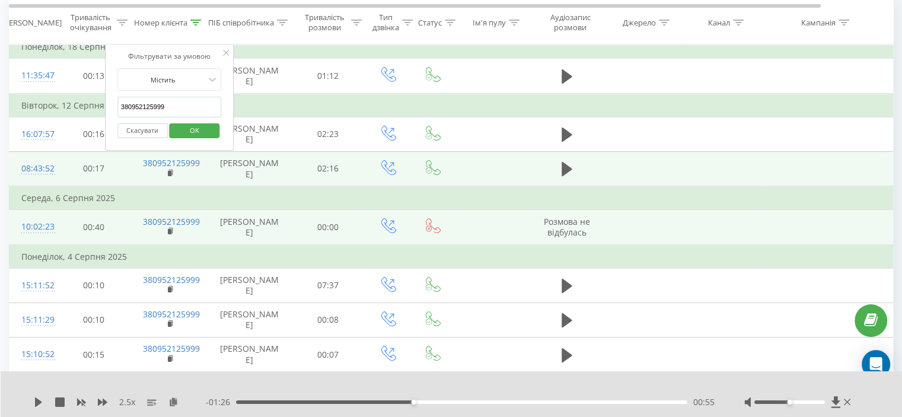
drag, startPoint x: 183, startPoint y: 110, endPoint x: 74, endPoint y: 105, distance: 109.9
click at [74, 105] on table "Фільтрувати за умовою Дорівнює Скасувати OK Фільтрувати за умовою Містить 38095…" at bounding box center [490, 288] width 962 height 508
paste input "61233344"
click at [190, 125] on span "OK" at bounding box center [194, 130] width 33 height 18
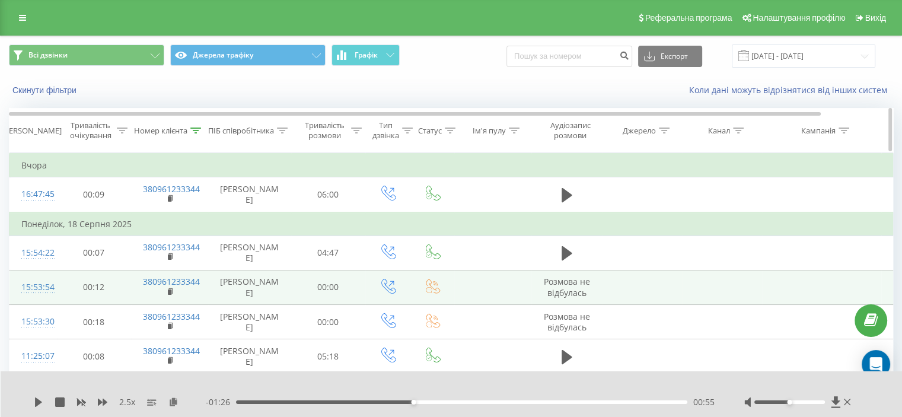
click at [195, 128] on icon at bounding box center [196, 131] width 11 height 6
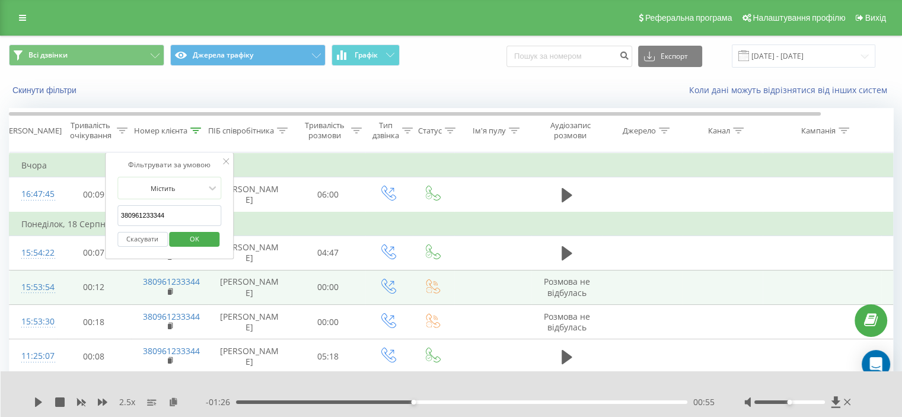
drag, startPoint x: 195, startPoint y: 220, endPoint x: 179, endPoint y: 233, distance: 20.2
paste input "662434893"
click at [199, 234] on span "OK" at bounding box center [194, 239] width 33 height 18
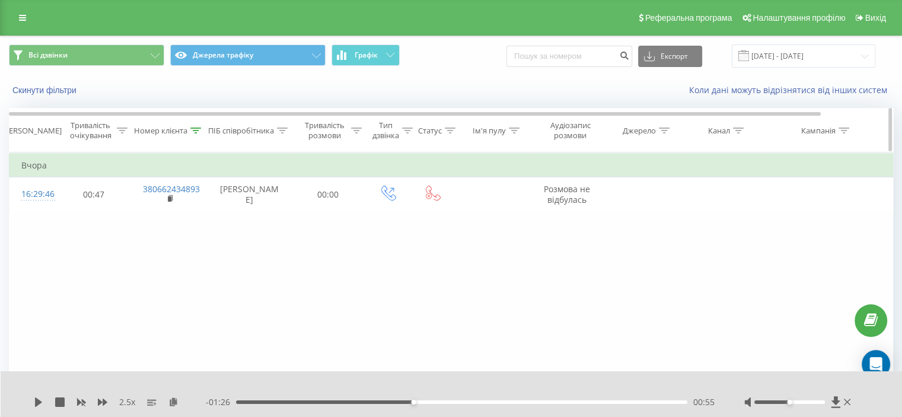
click at [195, 132] on icon at bounding box center [195, 131] width 11 height 6
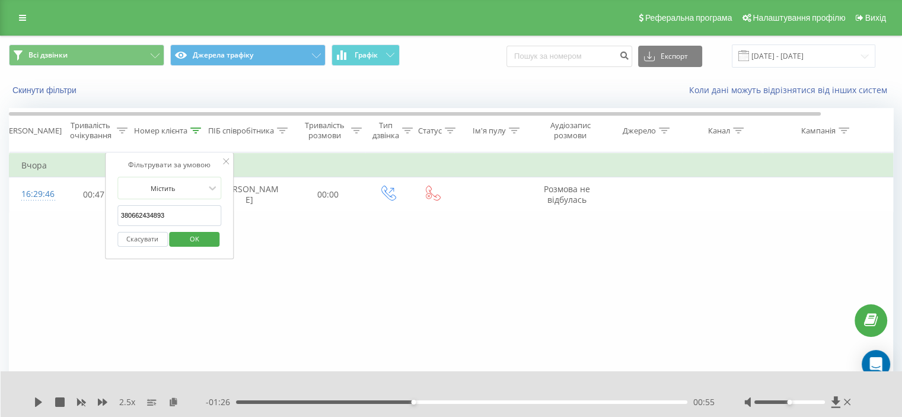
drag, startPoint x: 194, startPoint y: 219, endPoint x: 136, endPoint y: 231, distance: 58.9
click at [113, 223] on div "Фільтрувати за умовою Містить 380662434893 Скасувати OK" at bounding box center [169, 205] width 129 height 107
paste input "969569361"
click at [193, 241] on span "OK" at bounding box center [194, 239] width 33 height 18
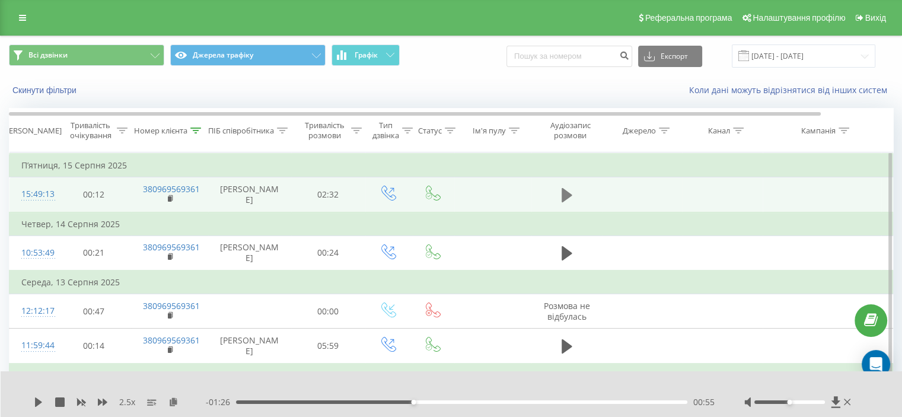
click at [570, 195] on icon at bounding box center [567, 195] width 11 height 17
click at [171, 404] on icon at bounding box center [173, 401] width 10 height 8
click at [197, 133] on div at bounding box center [195, 131] width 11 height 10
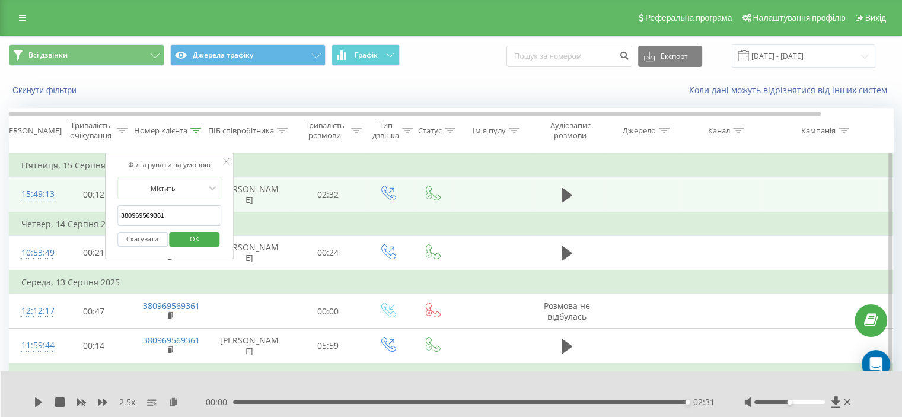
drag, startPoint x: 183, startPoint y: 211, endPoint x: 173, endPoint y: 244, distance: 34.9
paste input "504976469"
click at [198, 238] on span "OK" at bounding box center [194, 239] width 33 height 18
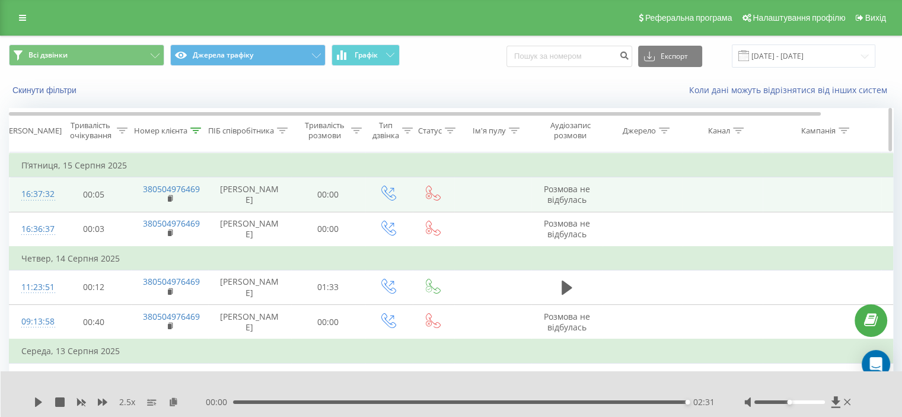
click at [199, 132] on icon at bounding box center [195, 131] width 11 height 6
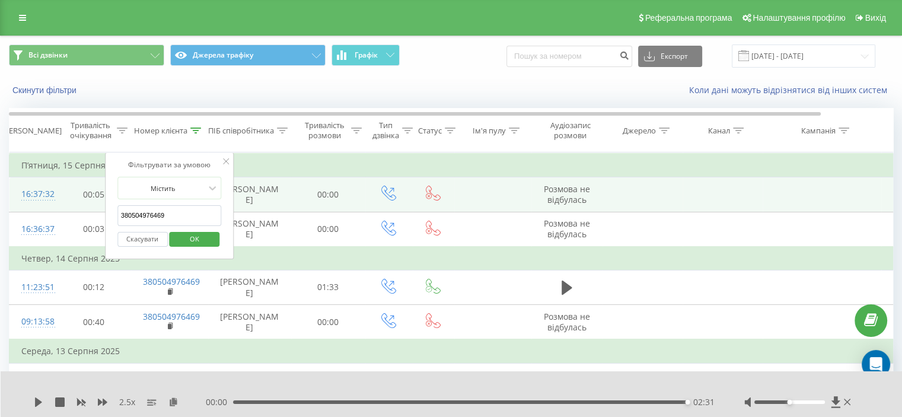
drag, startPoint x: 176, startPoint y: 215, endPoint x: 161, endPoint y: 233, distance: 24.0
click at [90, 224] on table "Фільтрувати за умовою Дорівнює Скасувати OK Фільтрувати за умовою Містить 38050…" at bounding box center [490, 275] width 962 height 246
paste input "956664153"
type input "380956664153"
click at [185, 237] on span "OK" at bounding box center [194, 239] width 33 height 18
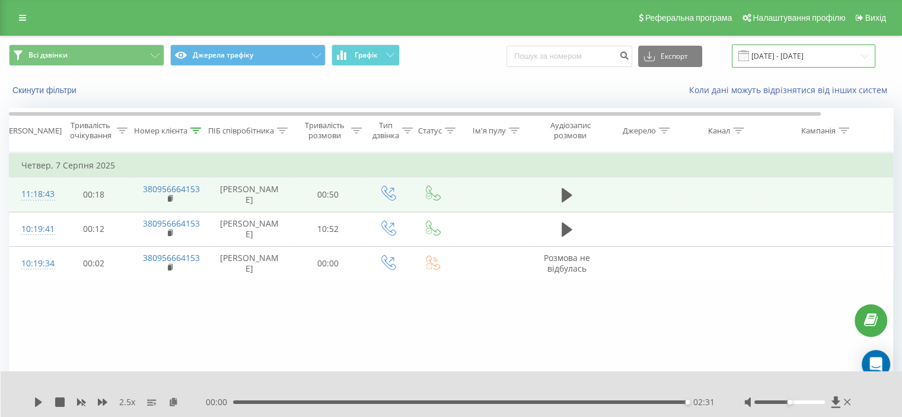
click at [775, 52] on input "[DATE] - [DATE]" at bounding box center [804, 55] width 144 height 23
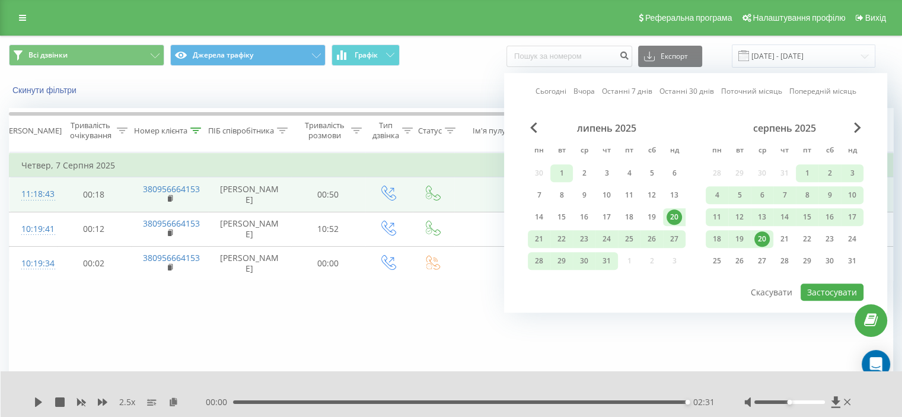
drag, startPoint x: 565, startPoint y: 174, endPoint x: 672, endPoint y: 213, distance: 113.2
click at [566, 174] on div "1" at bounding box center [561, 173] width 15 height 15
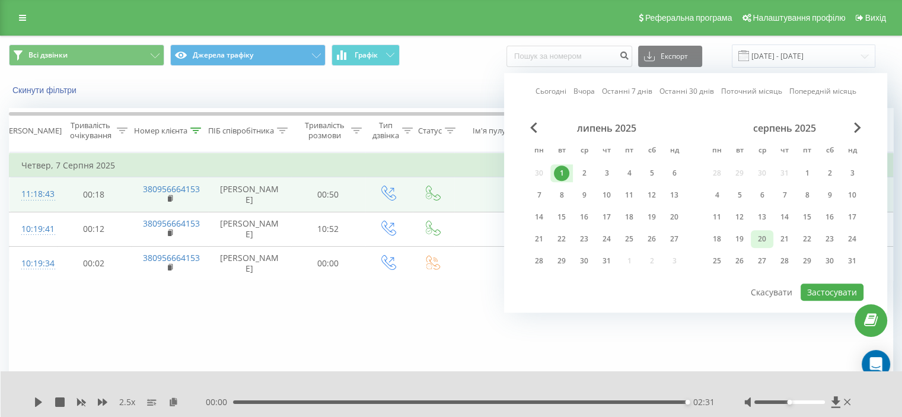
click at [764, 233] on div "20" at bounding box center [762, 238] width 15 height 15
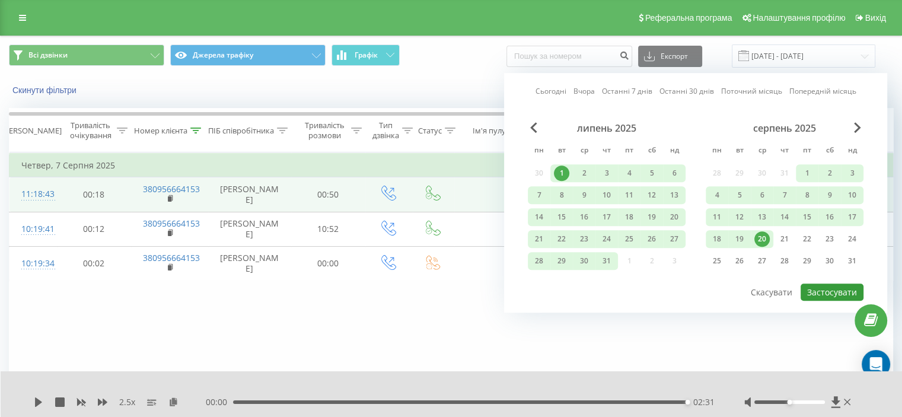
click at [823, 285] on button "Застосувати" at bounding box center [832, 292] width 63 height 17
type input "01.07.2025 - 20.08.2025"
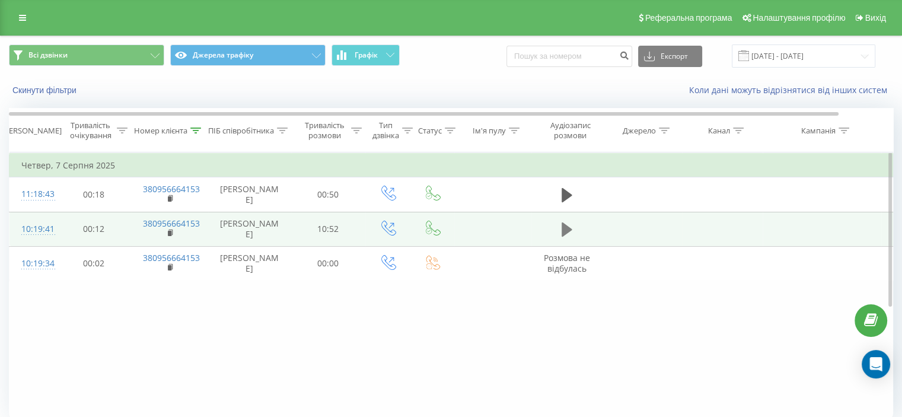
click at [560, 238] on button at bounding box center [567, 230] width 18 height 18
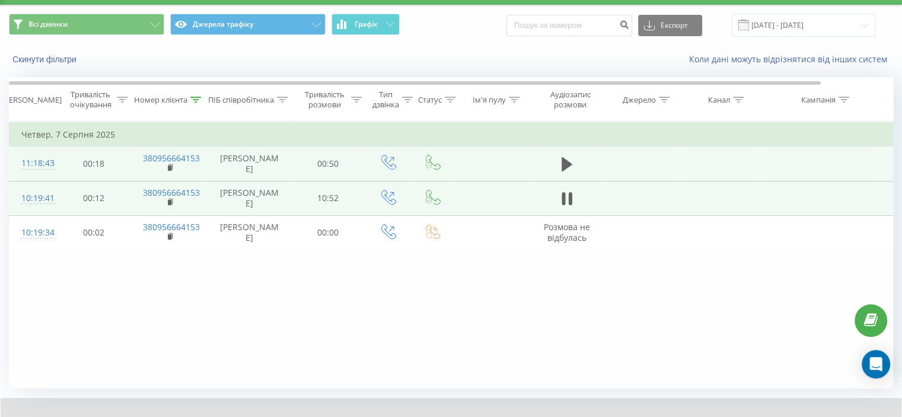
scroll to position [46, 0]
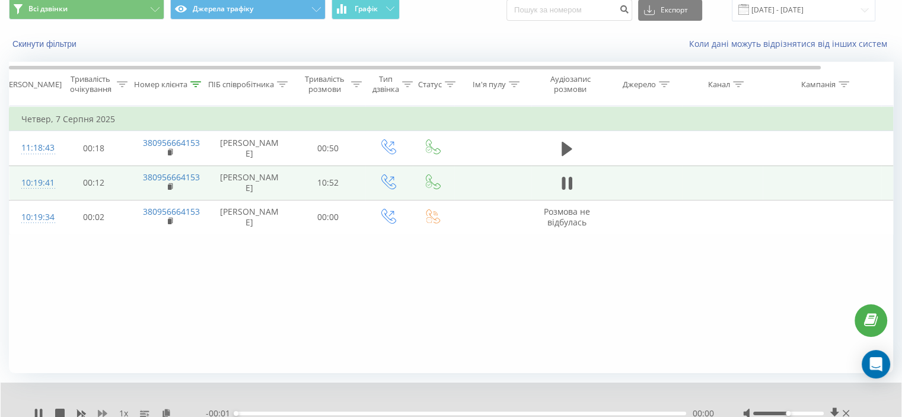
click at [103, 409] on icon at bounding box center [102, 413] width 9 height 9
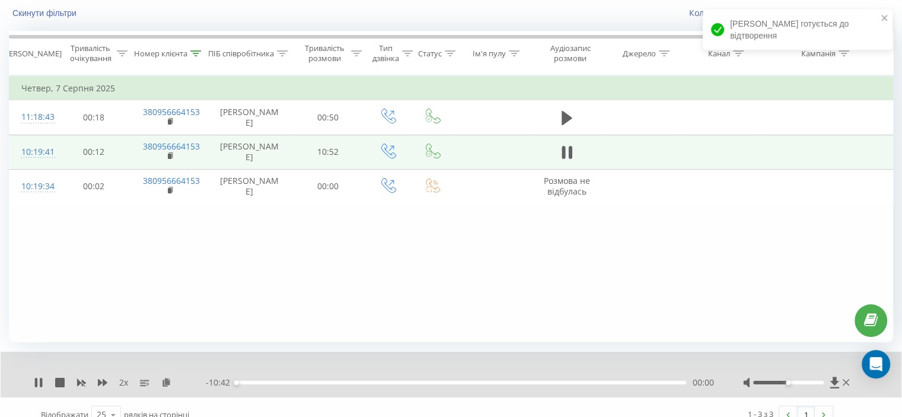
scroll to position [92, 0]
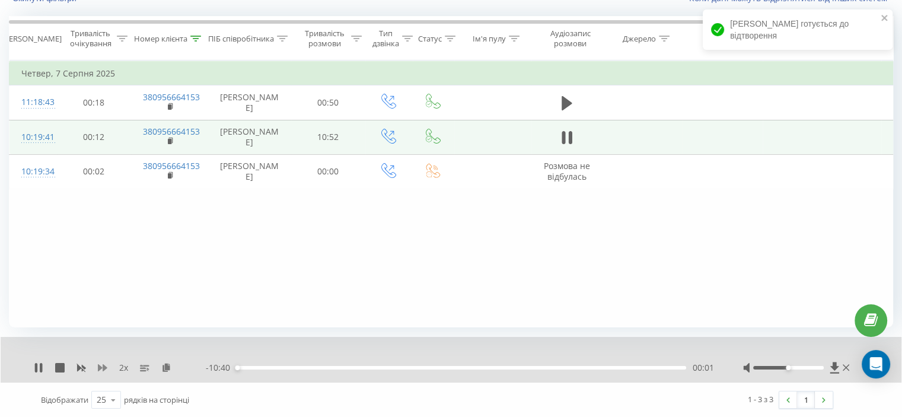
click at [104, 368] on icon at bounding box center [102, 367] width 9 height 7
click at [101, 370] on icon at bounding box center [102, 367] width 9 height 9
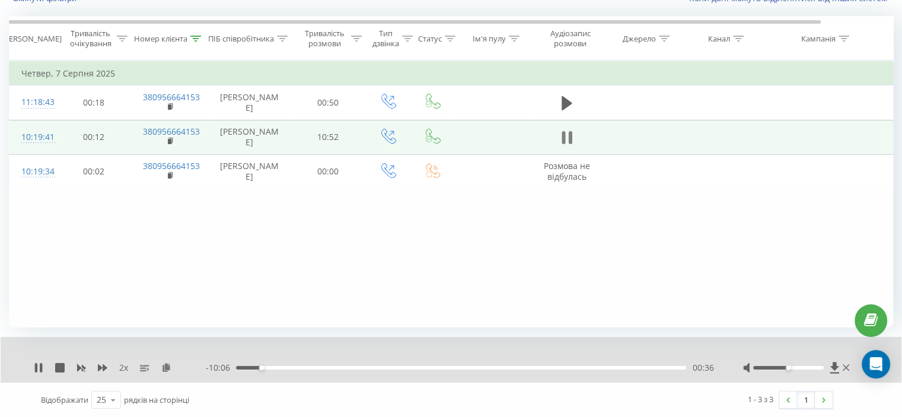
click at [567, 146] on icon at bounding box center [567, 137] width 11 height 17
click at [197, 36] on icon at bounding box center [196, 39] width 11 height 6
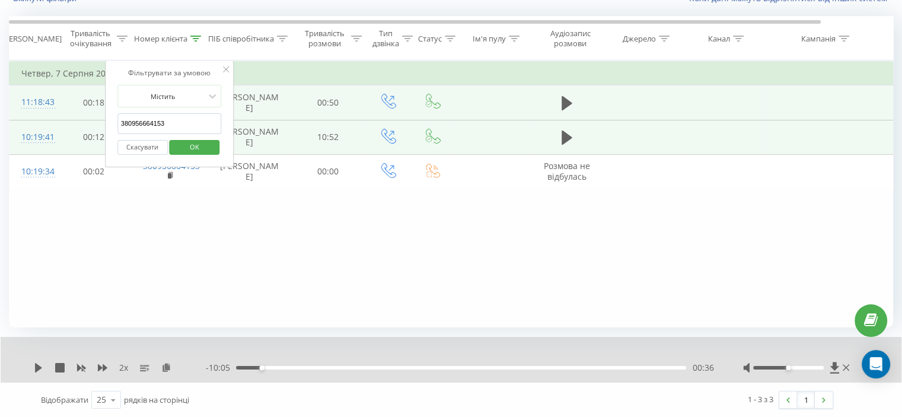
drag, startPoint x: 188, startPoint y: 128, endPoint x: 94, endPoint y: 128, distance: 93.7
click at [94, 128] on table "Фільтрувати за умовою Дорівнює Скасувати OK Фільтрувати за умовою Містить 38095…" at bounding box center [490, 125] width 962 height 129
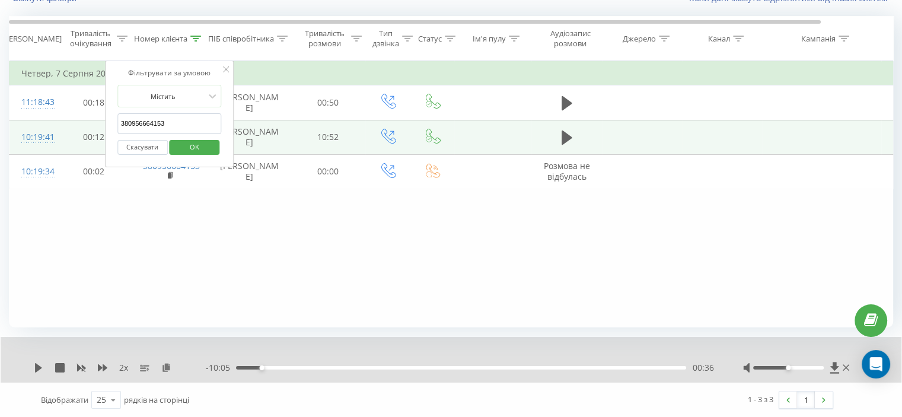
paste input "6789197"
click at [208, 141] on span "OK" at bounding box center [194, 147] width 33 height 18
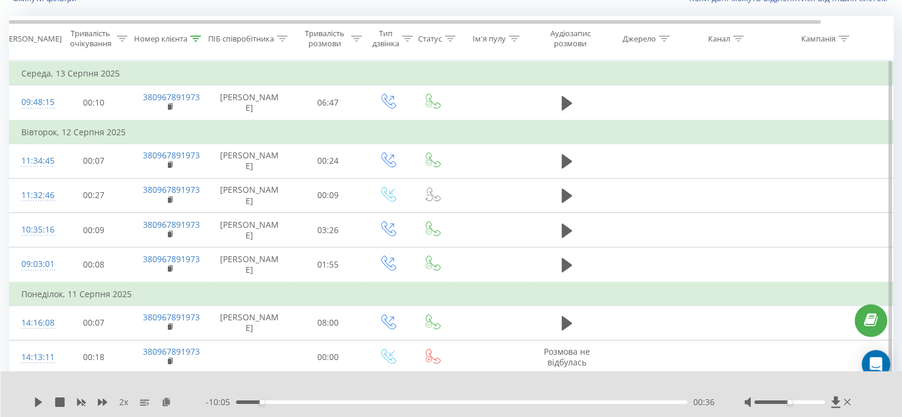
drag, startPoint x: 196, startPoint y: 40, endPoint x: 196, endPoint y: 92, distance: 52.2
click at [197, 40] on icon at bounding box center [195, 39] width 11 height 6
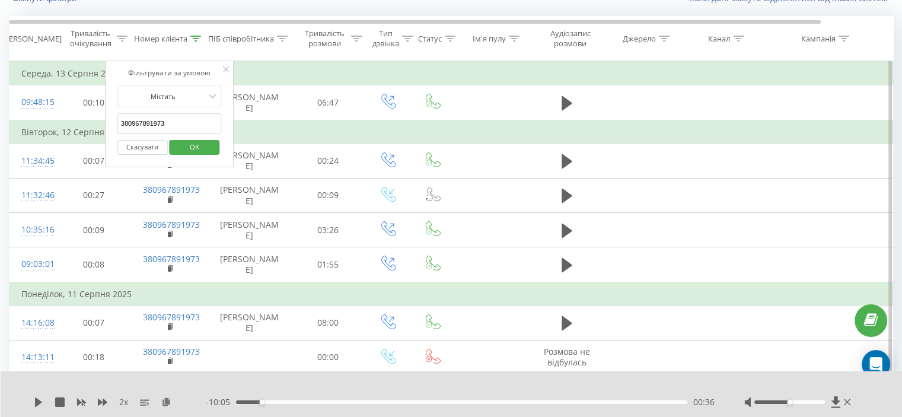
drag, startPoint x: 188, startPoint y: 123, endPoint x: 161, endPoint y: 142, distance: 33.1
click at [97, 125] on table "Фільтрувати за умовою Дорівнює Скасувати OK Фільтрувати за умовою Містить 38096…" at bounding box center [490, 369] width 962 height 617
paste input "92152585"
type input "380992152585"
click at [224, 148] on div "Фільтрувати за умовою Містить 380992152585 Скасувати OK" at bounding box center [169, 114] width 129 height 107
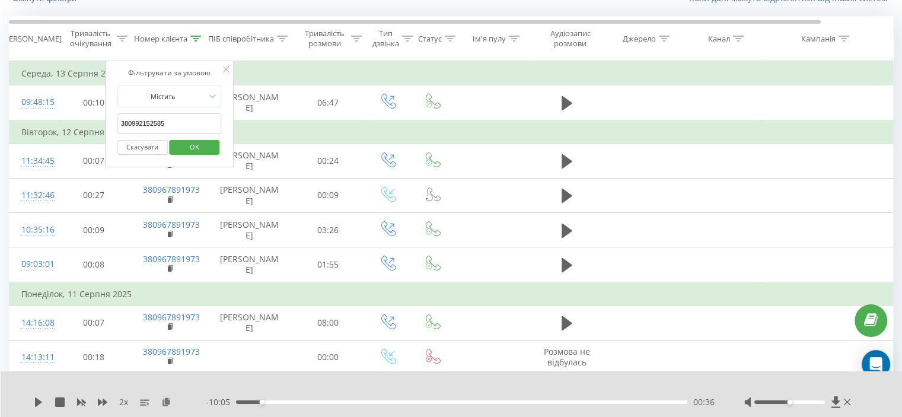
click at [216, 147] on button "OK" at bounding box center [195, 147] width 50 height 15
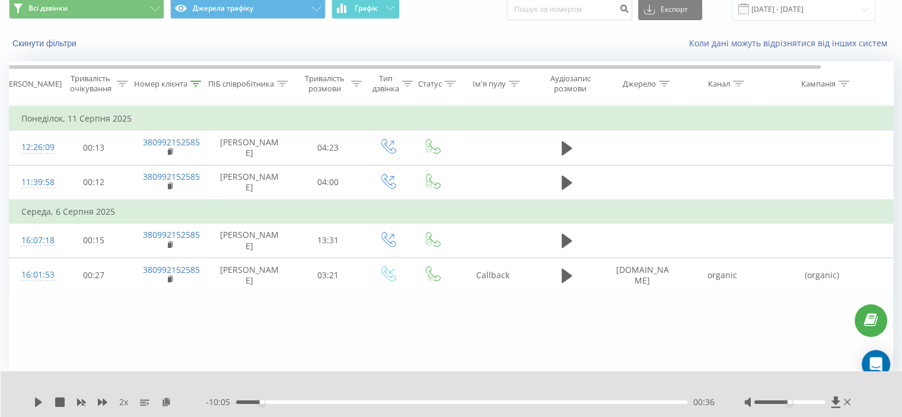
scroll to position [46, 0]
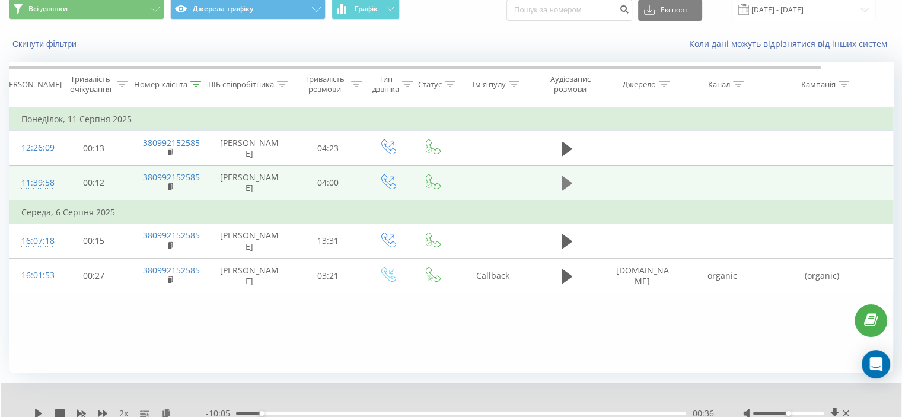
click at [563, 190] on icon at bounding box center [567, 183] width 11 height 14
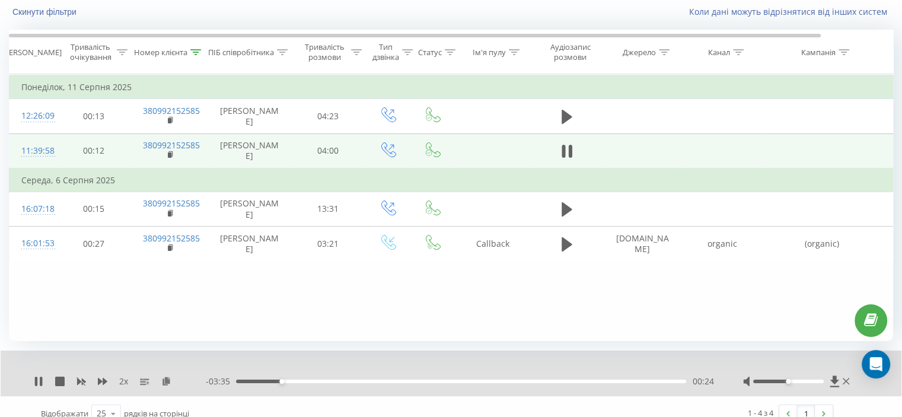
scroll to position [92, 0]
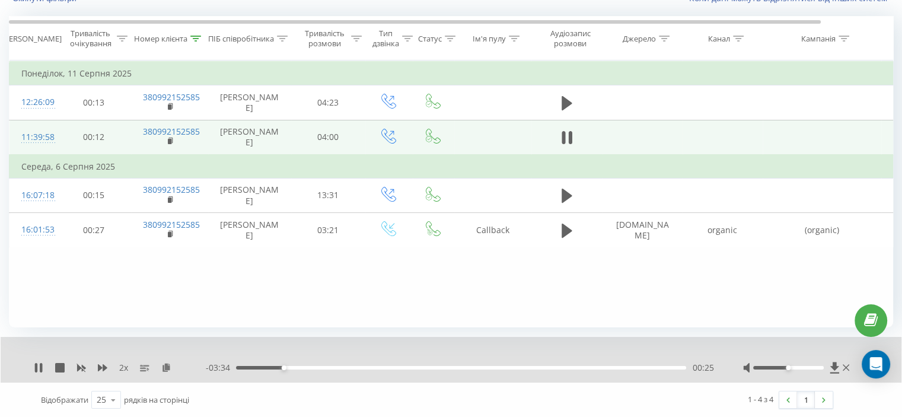
click at [385, 369] on div "00:25" at bounding box center [461, 368] width 450 height 4
click at [500, 370] on div "- 02:40 01:19 01:19" at bounding box center [460, 368] width 508 height 12
click at [502, 370] on div "- 02:39 01:20 01:20" at bounding box center [460, 368] width 508 height 12
click at [508, 368] on div "- 02:37 01:21 01:21" at bounding box center [460, 368] width 508 height 12
click at [508, 368] on div "01:22" at bounding box center [461, 368] width 450 height 4
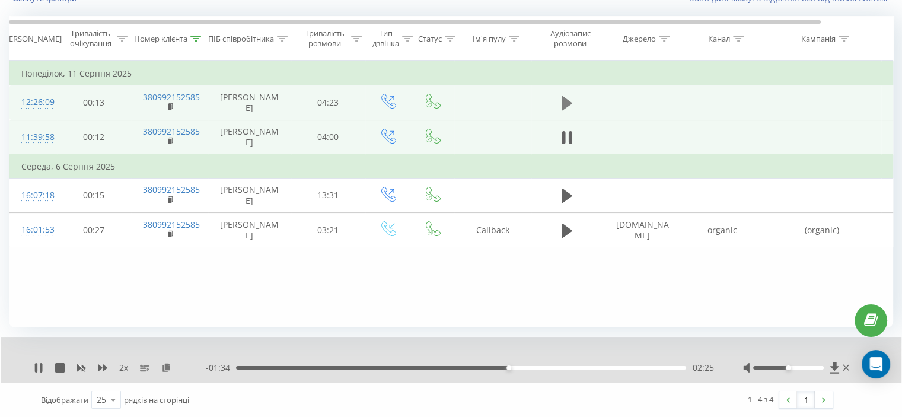
click at [560, 106] on button at bounding box center [567, 103] width 18 height 18
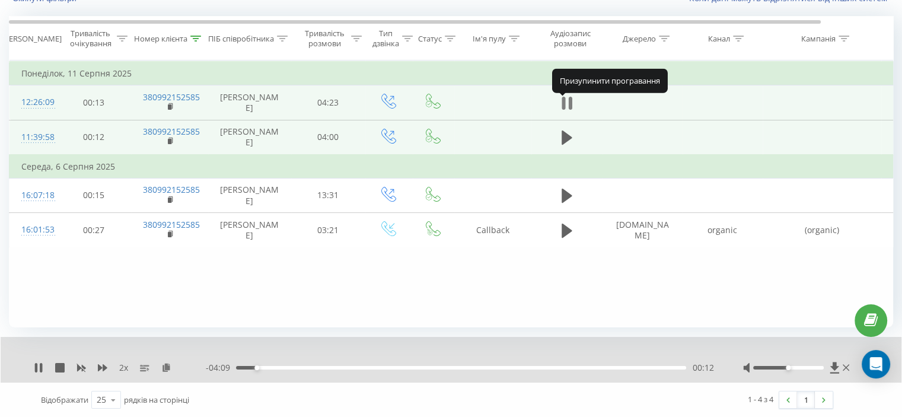
click at [563, 106] on icon at bounding box center [564, 103] width 4 height 13
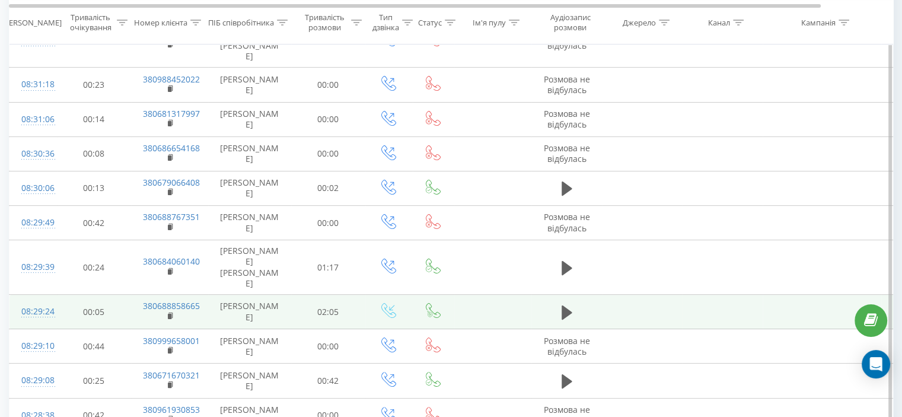
scroll to position [356, 0]
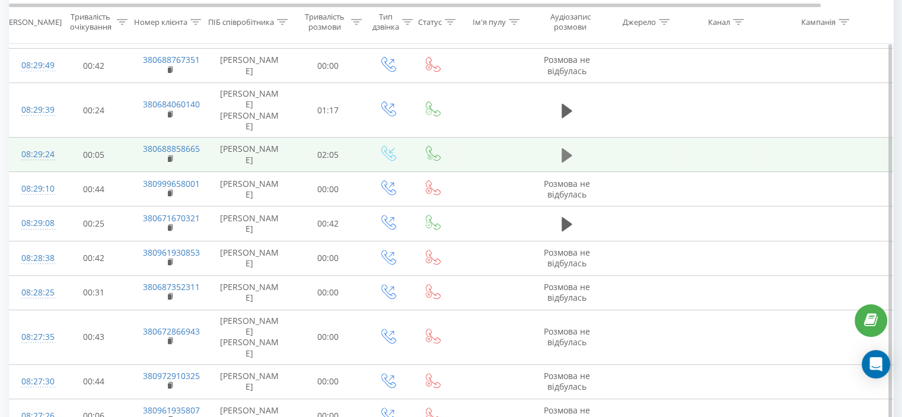
click at [567, 164] on icon at bounding box center [567, 155] width 11 height 17
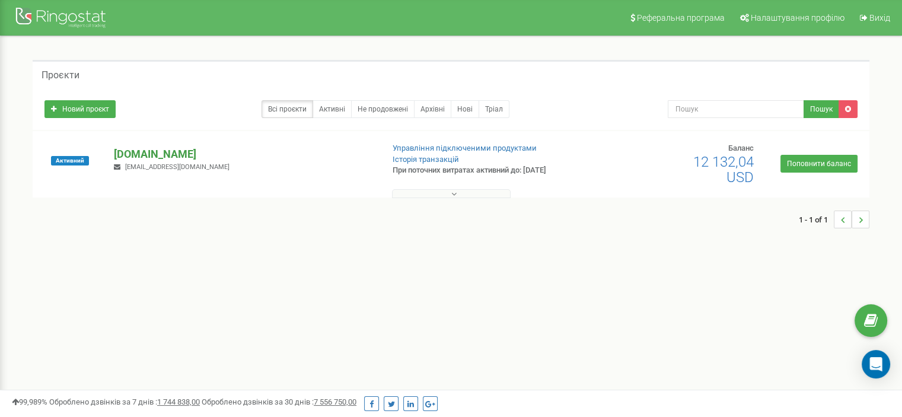
click at [180, 147] on p "[DOMAIN_NAME]" at bounding box center [243, 154] width 259 height 15
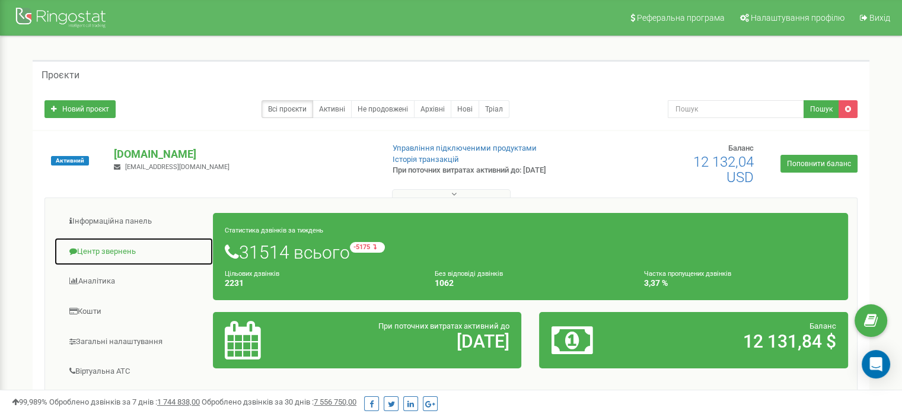
click at [136, 249] on link "Центр звернень" at bounding box center [134, 251] width 160 height 29
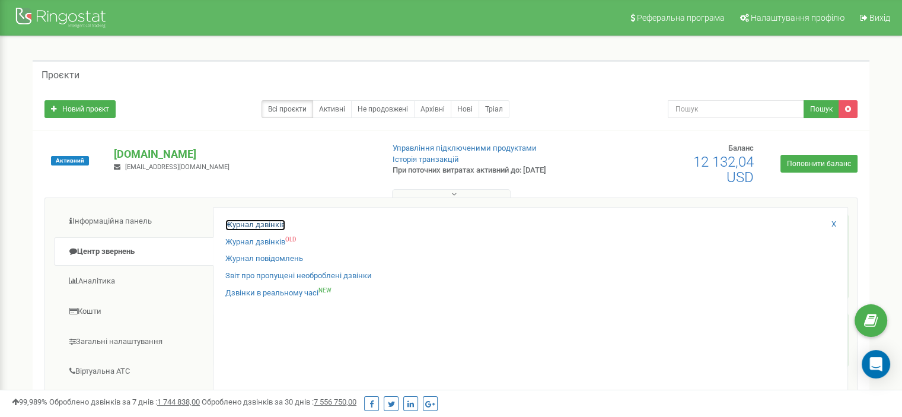
click at [268, 227] on link "Журнал дзвінків" at bounding box center [255, 225] width 60 height 11
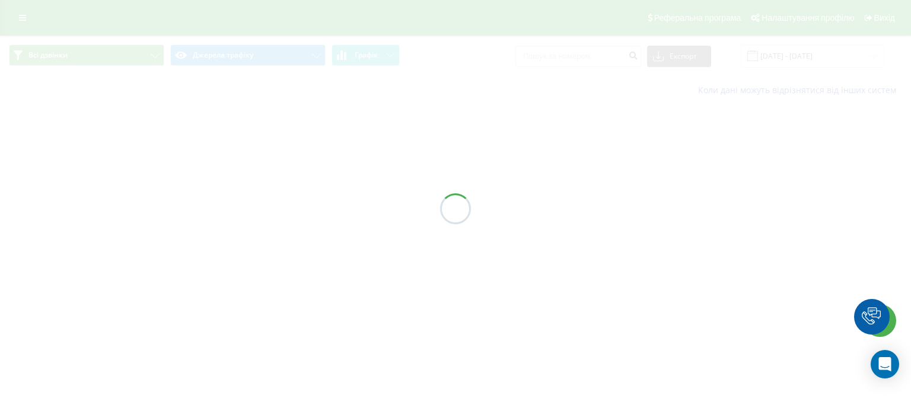
click at [145, 184] on div at bounding box center [455, 208] width 911 height 417
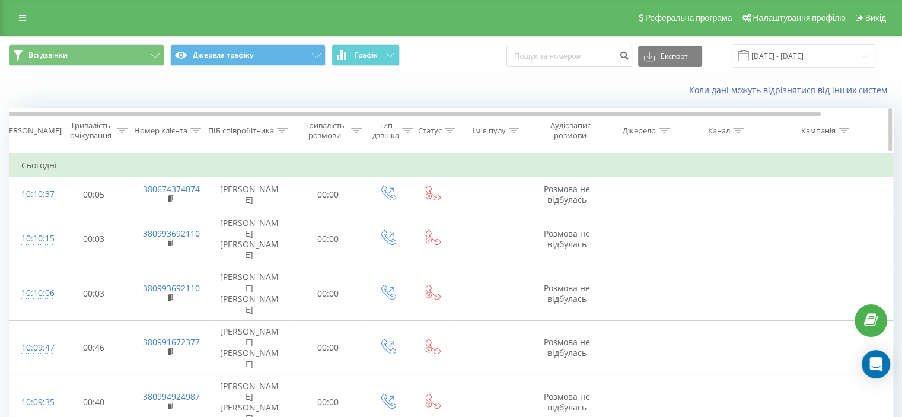
click at [197, 132] on icon at bounding box center [195, 131] width 11 height 6
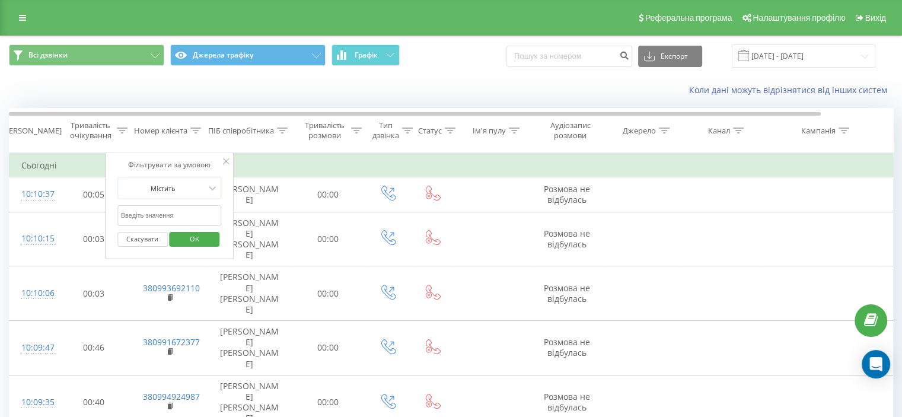
click at [179, 215] on input "text" at bounding box center [169, 215] width 104 height 21
paste input "380996506021"
click at [192, 233] on span "OK" at bounding box center [194, 239] width 33 height 18
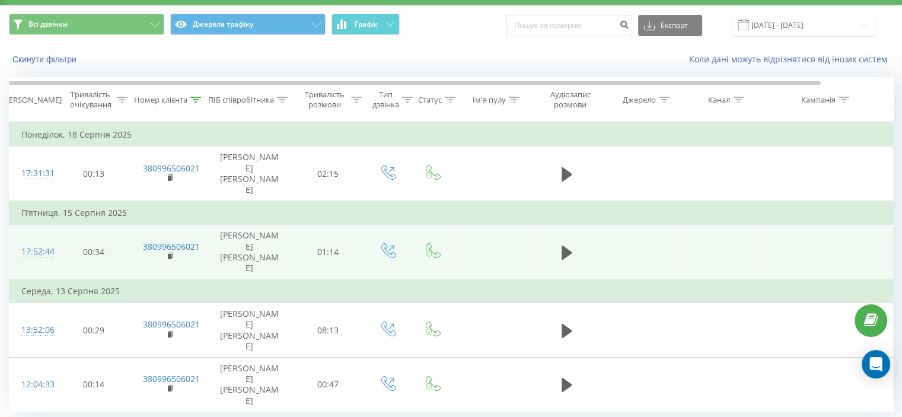
scroll to position [46, 0]
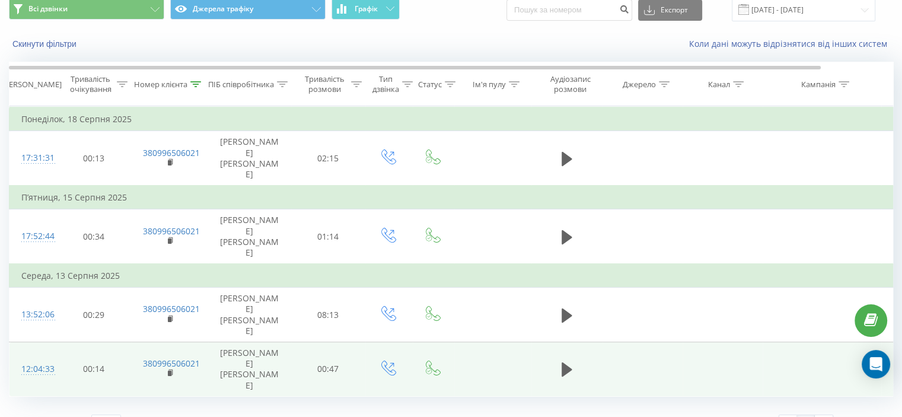
drag, startPoint x: 565, startPoint y: 330, endPoint x: 539, endPoint y: 308, distance: 34.0
click at [565, 362] on icon at bounding box center [567, 369] width 11 height 14
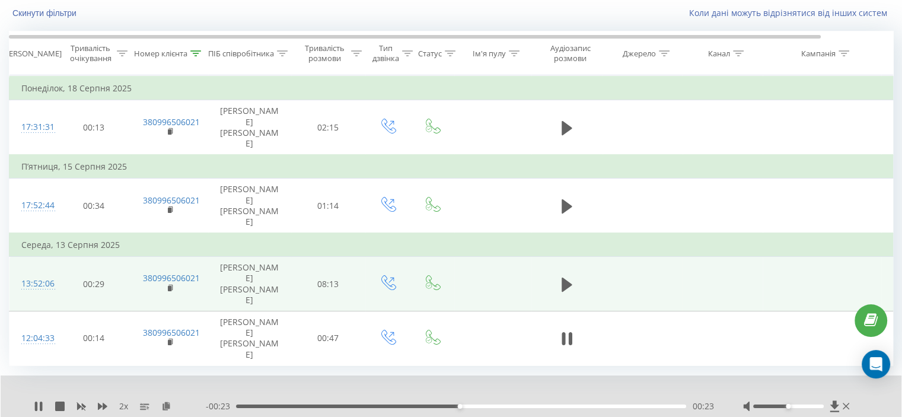
scroll to position [92, 0]
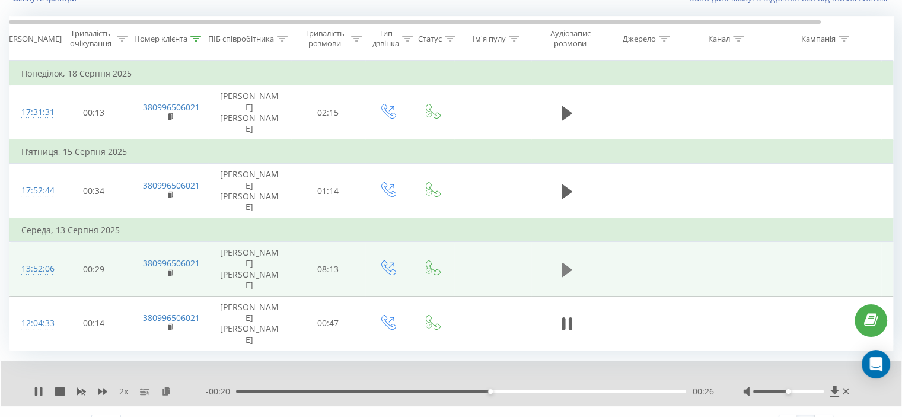
click at [560, 261] on button at bounding box center [567, 270] width 18 height 18
click at [168, 387] on icon at bounding box center [166, 391] width 10 height 8
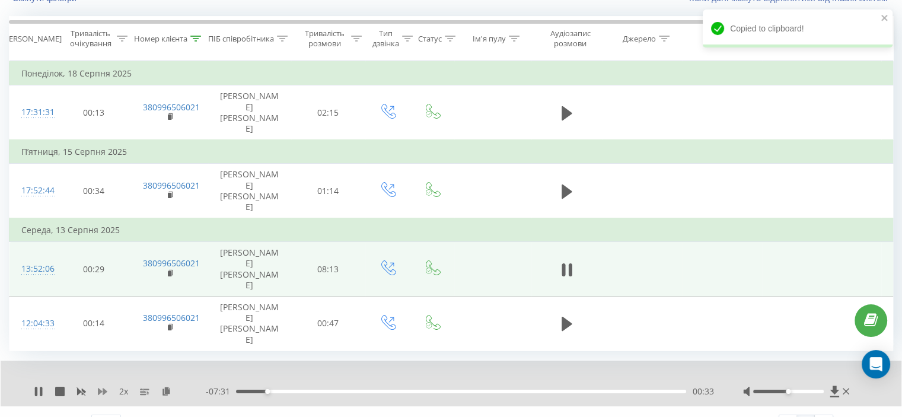
click at [103, 388] on icon at bounding box center [102, 391] width 9 height 7
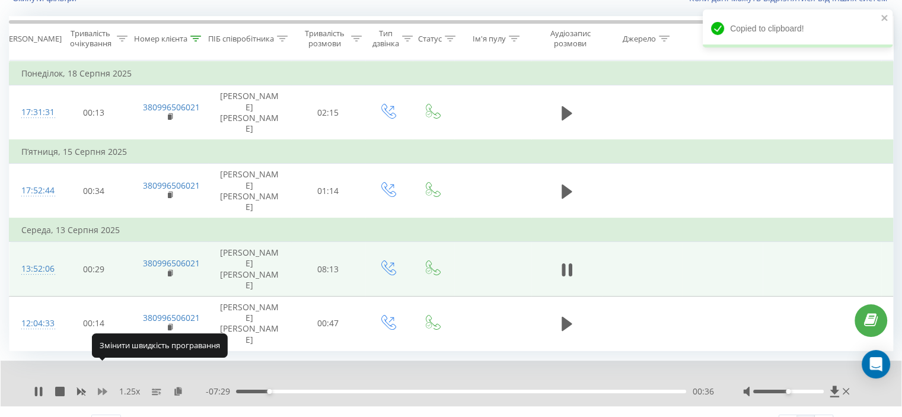
click at [103, 388] on icon at bounding box center [102, 391] width 9 height 7
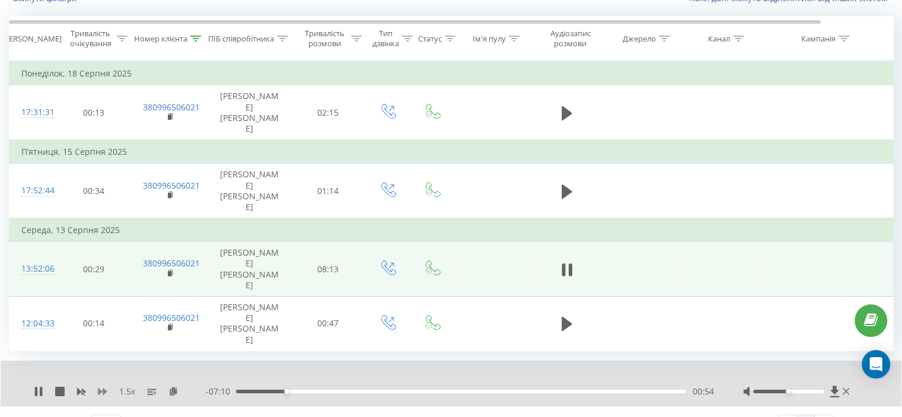
click at [104, 388] on icon at bounding box center [102, 391] width 9 height 7
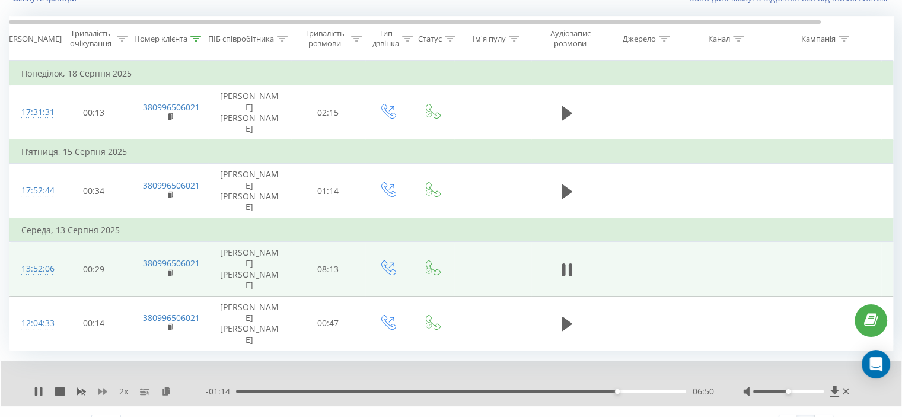
click at [98, 387] on icon at bounding box center [102, 391] width 9 height 9
click at [101, 388] on icon at bounding box center [102, 391] width 9 height 7
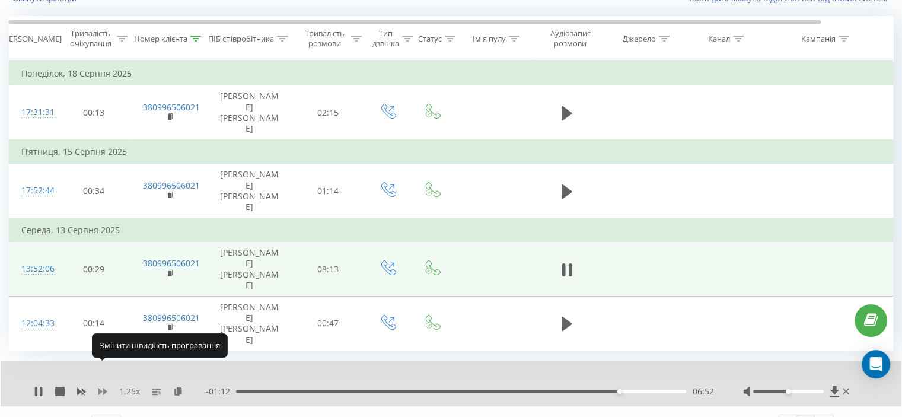
click at [101, 388] on icon at bounding box center [102, 391] width 9 height 7
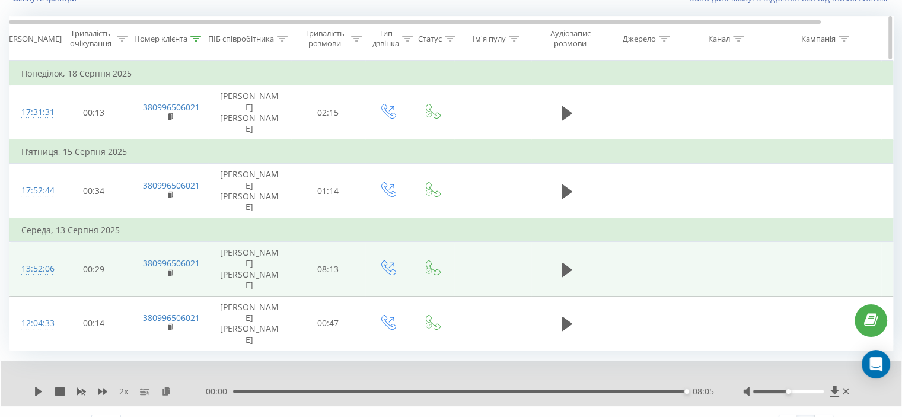
click at [196, 39] on icon at bounding box center [195, 39] width 11 height 6
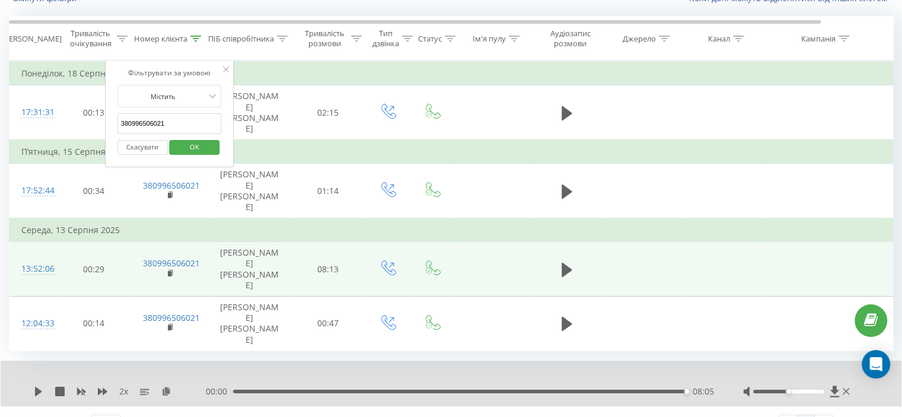
drag, startPoint x: 179, startPoint y: 126, endPoint x: 168, endPoint y: 149, distance: 25.2
click at [71, 135] on table "Фільтрувати за умовою Дорівнює Скасувати OK Фільтрувати за умовою Містить 38099…" at bounding box center [490, 206] width 962 height 291
paste input "681868262"
click at [176, 149] on button "OK" at bounding box center [195, 147] width 50 height 15
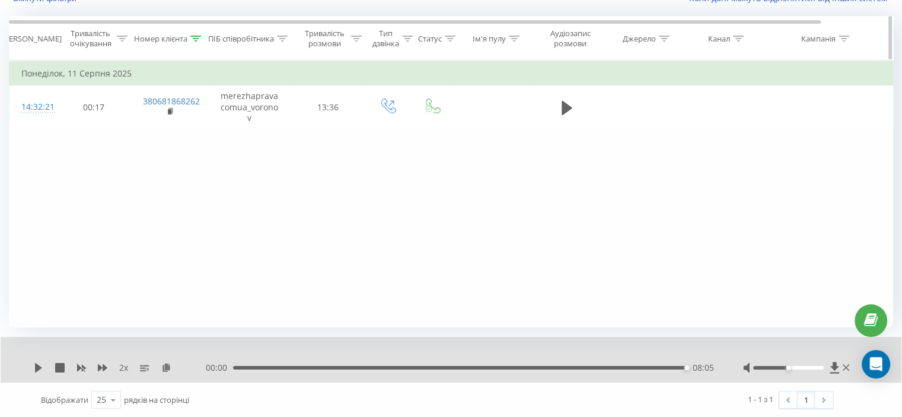
click at [197, 37] on icon at bounding box center [195, 39] width 11 height 6
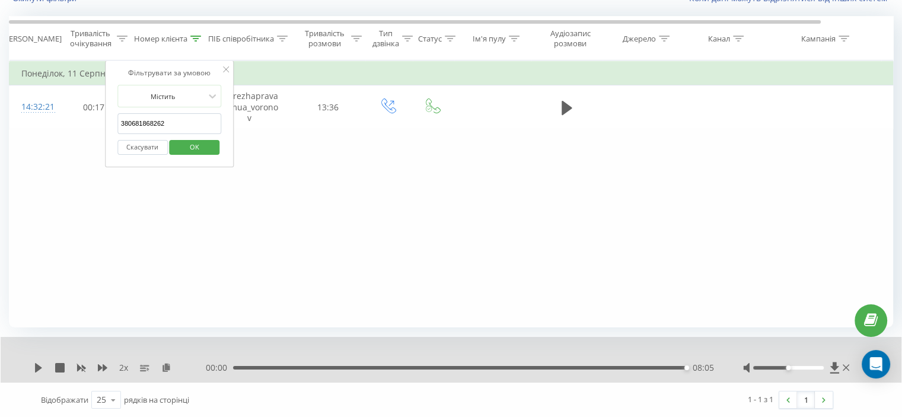
drag, startPoint x: 149, startPoint y: 129, endPoint x: 119, endPoint y: 152, distance: 38.1
click at [88, 139] on div "Фільтрувати за умовою Дорівнює Скасувати OK Фільтрувати за умовою Містить 38068…" at bounding box center [451, 194] width 885 height 267
paste input "3230348"
click at [182, 144] on span "OK" at bounding box center [194, 147] width 33 height 18
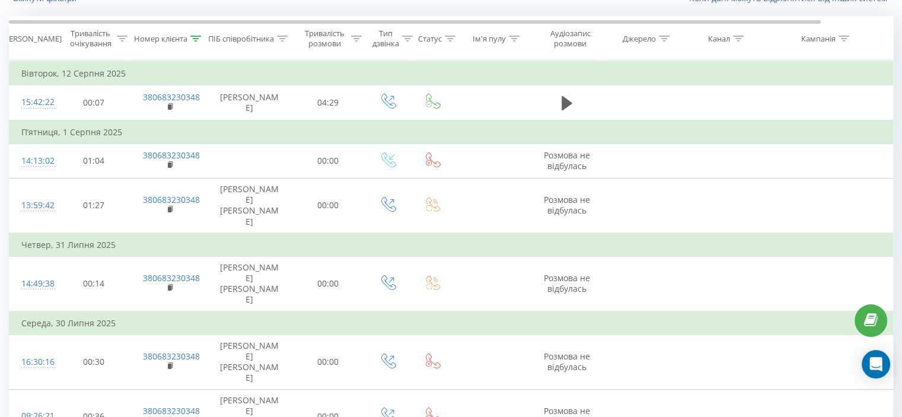
drag, startPoint x: 198, startPoint y: 37, endPoint x: 184, endPoint y: 61, distance: 27.6
click at [196, 37] on icon at bounding box center [195, 39] width 11 height 6
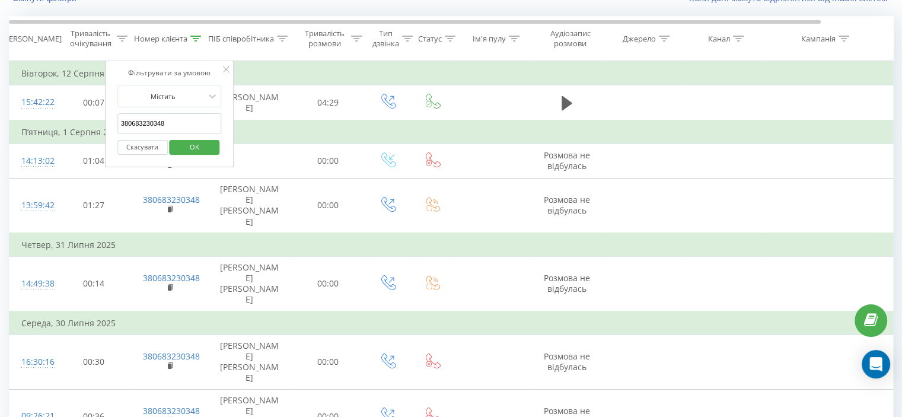
drag, startPoint x: 174, startPoint y: 119, endPoint x: 126, endPoint y: 150, distance: 57.4
click at [94, 139] on table "Фільтрувати за умовою Дорівнює Скасувати OK Фільтрувати за умовою Містить 38068…" at bounding box center [490, 252] width 962 height 383
paste input "731056110"
drag, startPoint x: 198, startPoint y: 141, endPoint x: 255, endPoint y: 183, distance: 70.4
click at [198, 141] on span "OK" at bounding box center [194, 147] width 33 height 18
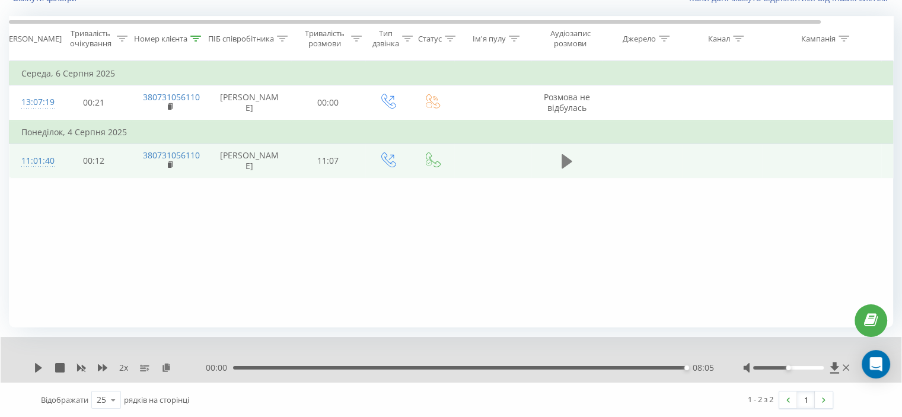
click at [569, 160] on icon at bounding box center [567, 161] width 11 height 14
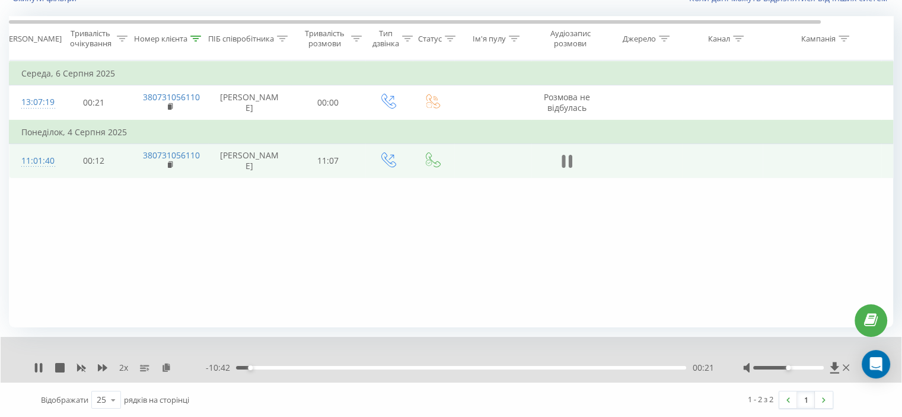
click at [571, 155] on icon at bounding box center [570, 161] width 4 height 13
click at [199, 41] on div at bounding box center [195, 39] width 11 height 10
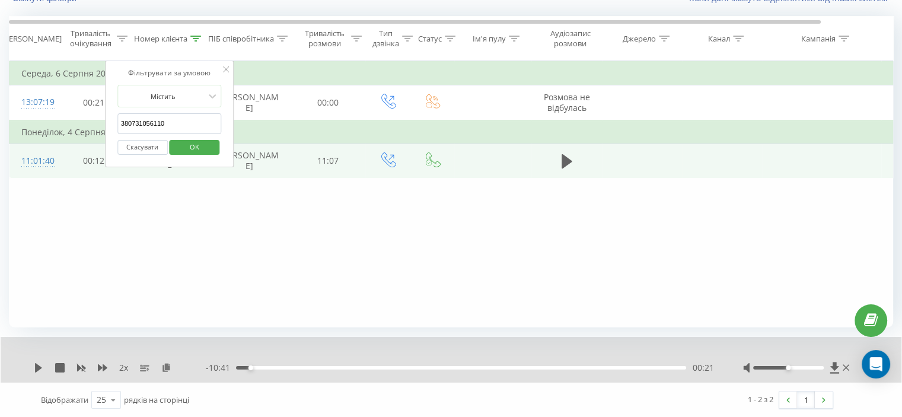
drag, startPoint x: 161, startPoint y: 121, endPoint x: 82, endPoint y: 142, distance: 82.3
click at [76, 138] on table "Фільтрувати за умовою Дорівнює Скасувати OK Фільтрувати за умовою Містить 38073…" at bounding box center [490, 120] width 962 height 118
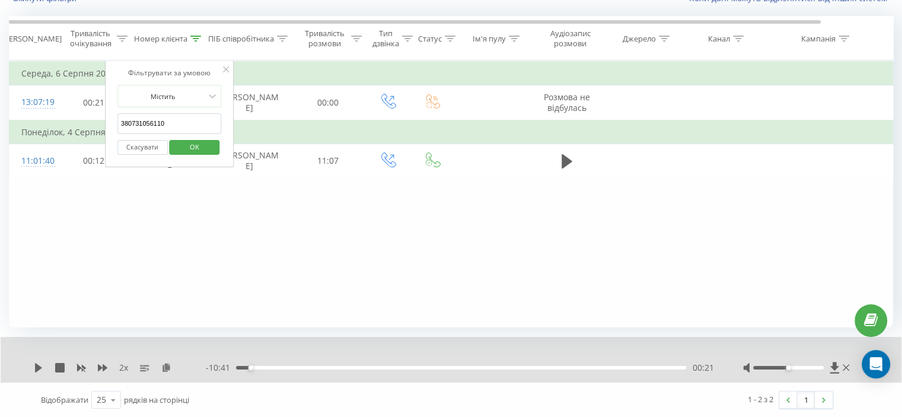
paste input "93364337"
click at [192, 147] on span "OK" at bounding box center [194, 147] width 33 height 18
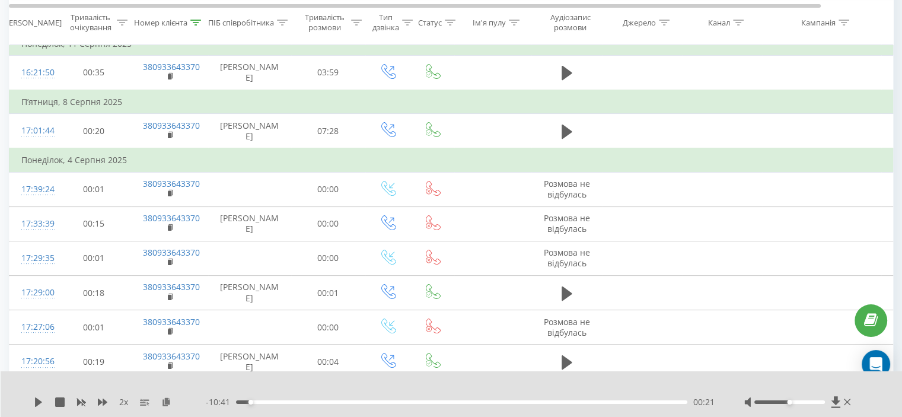
scroll to position [211, 0]
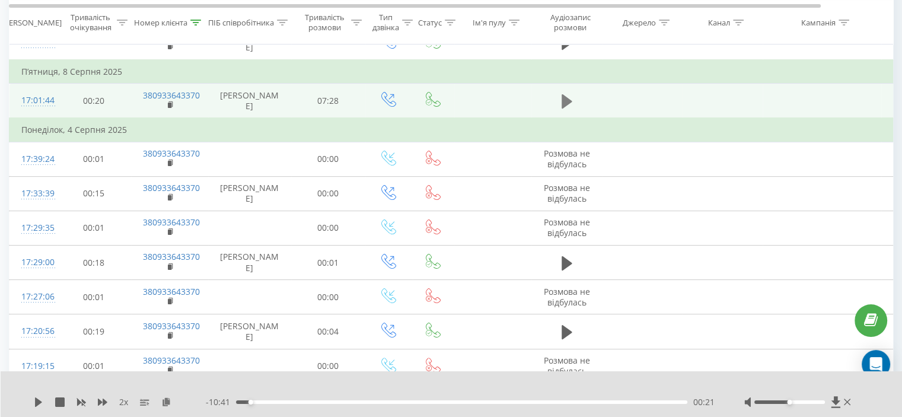
click at [569, 101] on icon at bounding box center [567, 101] width 11 height 14
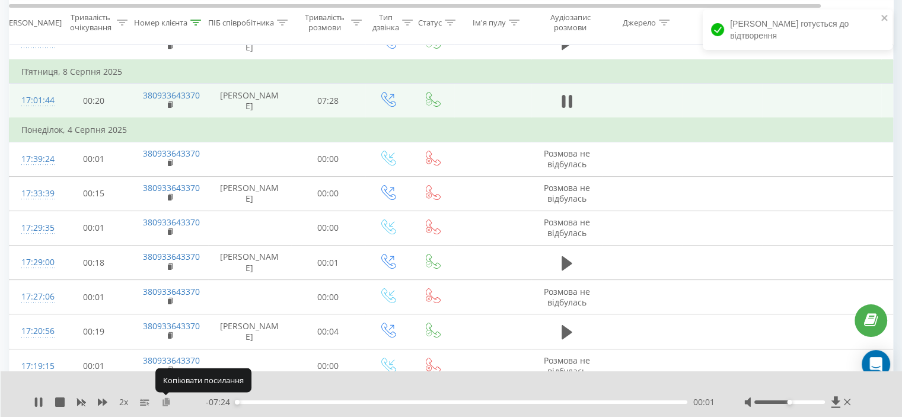
click at [164, 401] on icon at bounding box center [166, 401] width 10 height 8
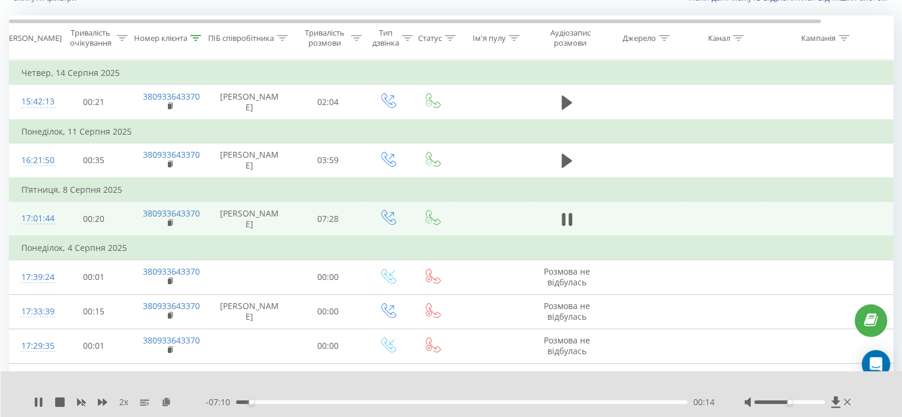
scroll to position [92, 0]
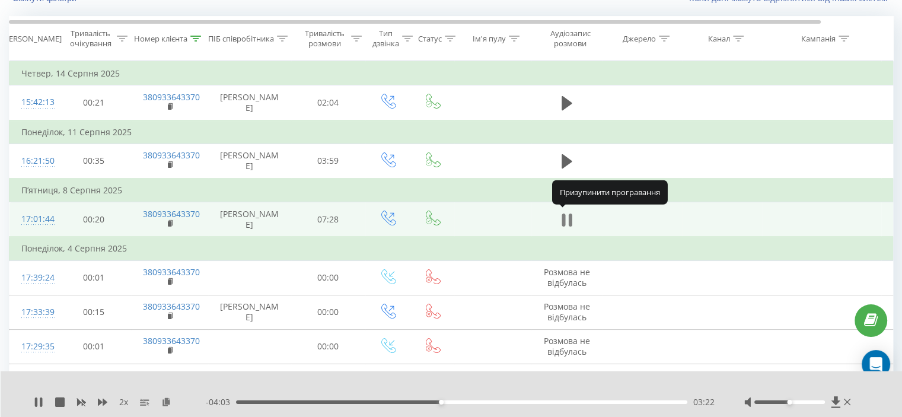
click at [567, 213] on icon at bounding box center [567, 220] width 11 height 17
drag, startPoint x: 39, startPoint y: 401, endPoint x: 66, endPoint y: 400, distance: 26.7
click at [39, 401] on icon at bounding box center [38, 401] width 7 height 9
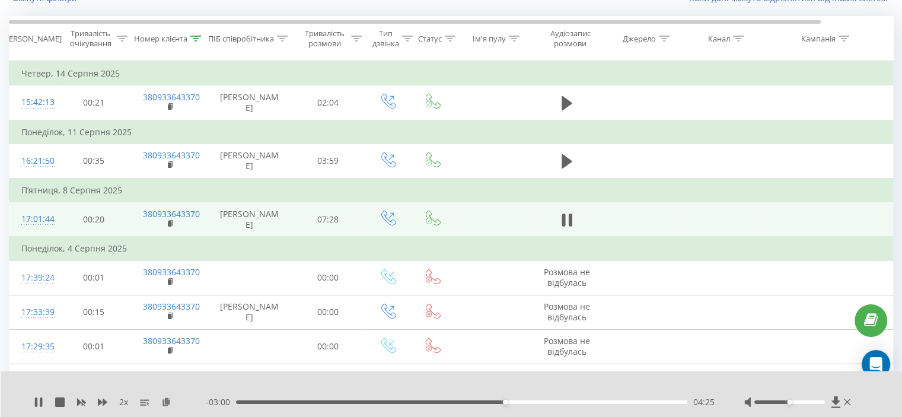
click at [512, 400] on div "04:25" at bounding box center [461, 402] width 451 height 4
click at [510, 400] on div "04:37" at bounding box center [461, 402] width 451 height 4
click at [527, 399] on div "- 02:44 04:41 04:41" at bounding box center [460, 402] width 509 height 12
click at [532, 399] on div "- 02:43 04:42 04:42" at bounding box center [460, 402] width 509 height 12
click at [532, 400] on div "- 02:42 04:42 04:42" at bounding box center [460, 402] width 509 height 12
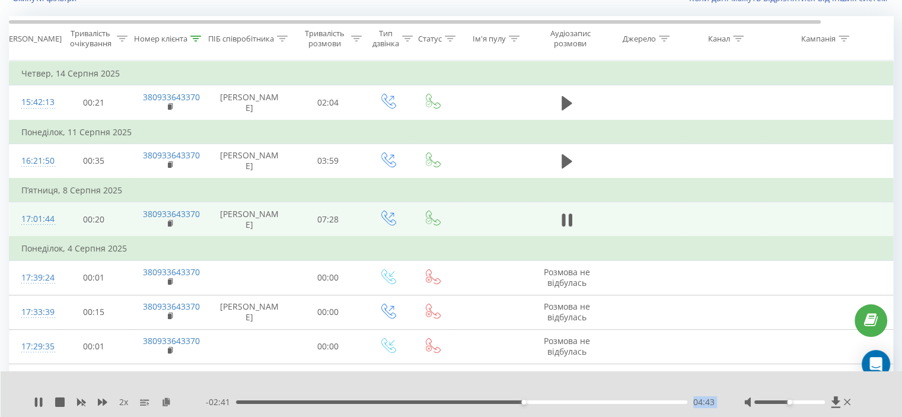
click at [533, 400] on div "- 02:41 04:43 04:43" at bounding box center [460, 402] width 509 height 12
click at [533, 400] on div "04:44" at bounding box center [461, 402] width 451 height 4
click at [582, 389] on div at bounding box center [444, 386] width 656 height 13
click at [594, 402] on div "05:49" at bounding box center [461, 402] width 451 height 4
click at [196, 37] on icon at bounding box center [196, 39] width 11 height 6
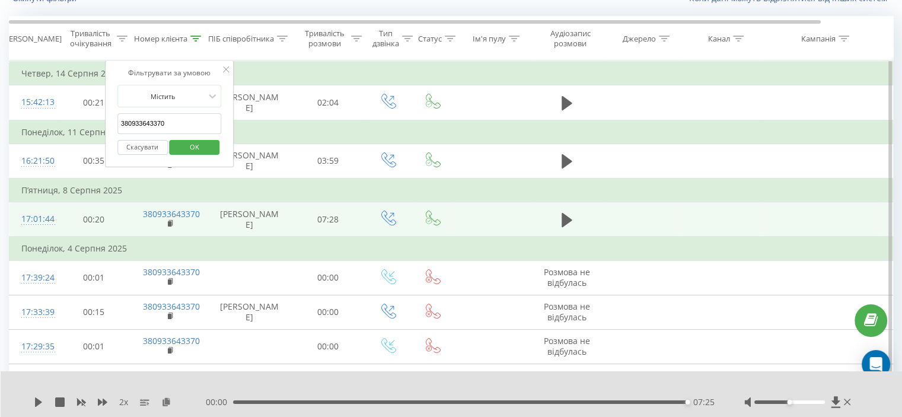
drag, startPoint x: 174, startPoint y: 121, endPoint x: 74, endPoint y: 126, distance: 101.0
click at [74, 125] on table "Фільтрувати за умовою Дорівнює Скасувати OK Фільтрувати за умовою Містить 38093…" at bounding box center [490, 316] width 962 height 511
paste input "6034198"
click at [190, 138] on span "OK" at bounding box center [194, 147] width 33 height 18
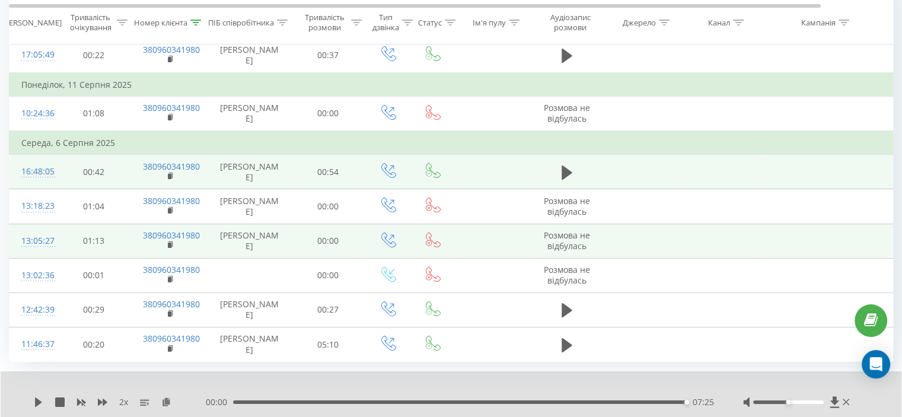
scroll to position [172, 0]
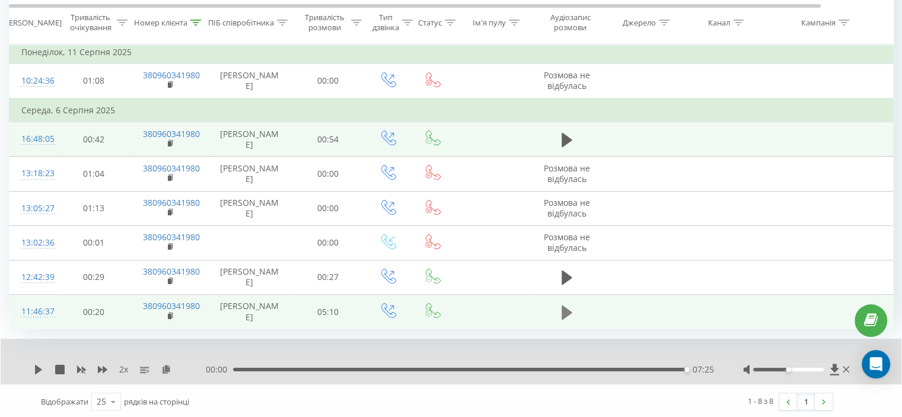
click at [570, 312] on icon at bounding box center [567, 312] width 11 height 14
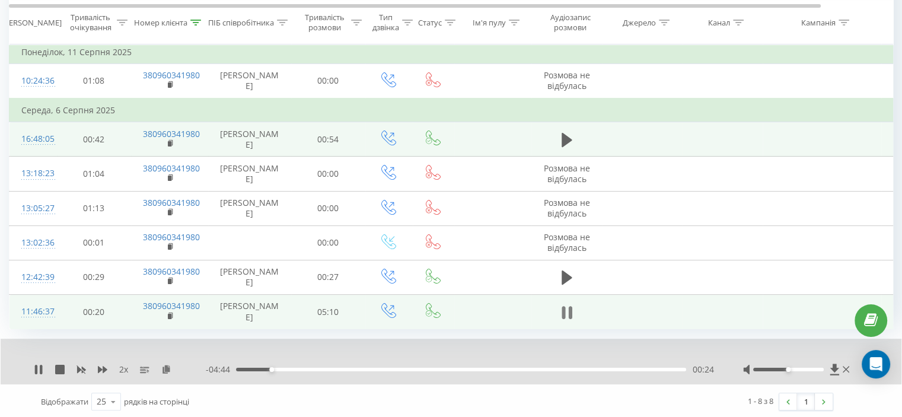
click at [567, 310] on icon at bounding box center [567, 312] width 11 height 17
click at [196, 20] on icon at bounding box center [195, 22] width 11 height 6
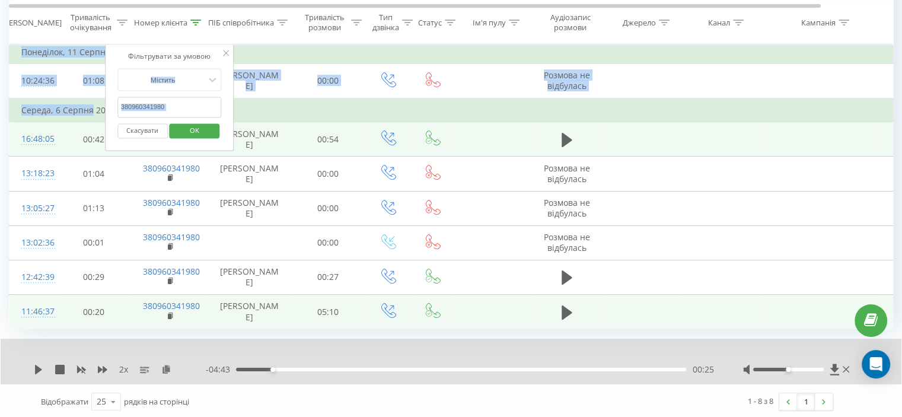
drag, startPoint x: 176, startPoint y: 97, endPoint x: 133, endPoint y: 113, distance: 45.8
click at [97, 107] on table "Фільтрувати за умовою Дорівнює Скасувати OK Фільтрувати за умовою Містить 38096…" at bounding box center [490, 154] width 962 height 349
click at [193, 103] on input "380960341980" at bounding box center [169, 107] width 104 height 21
click at [192, 104] on input "380960341980" at bounding box center [169, 107] width 104 height 21
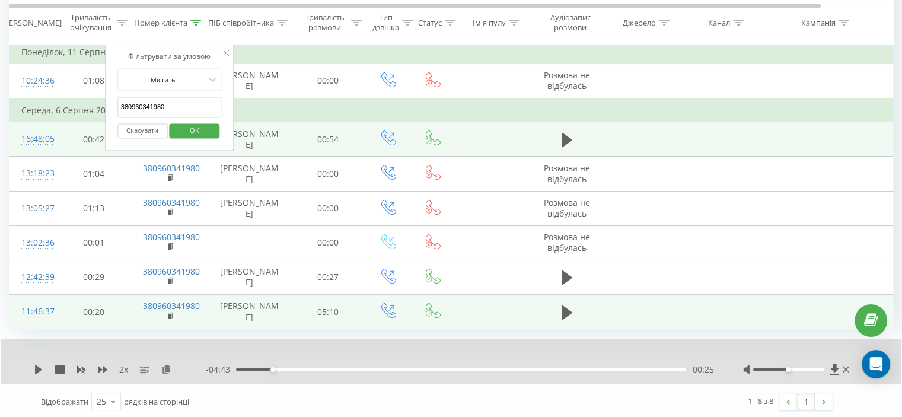
drag, startPoint x: 186, startPoint y: 104, endPoint x: 134, endPoint y: 118, distance: 53.5
click at [106, 104] on div "Фільтрувати за умовою Містить 380960341980 Скасувати OK" at bounding box center [169, 97] width 129 height 107
paste input "095139932"
click at [205, 133] on span "OK" at bounding box center [194, 130] width 33 height 18
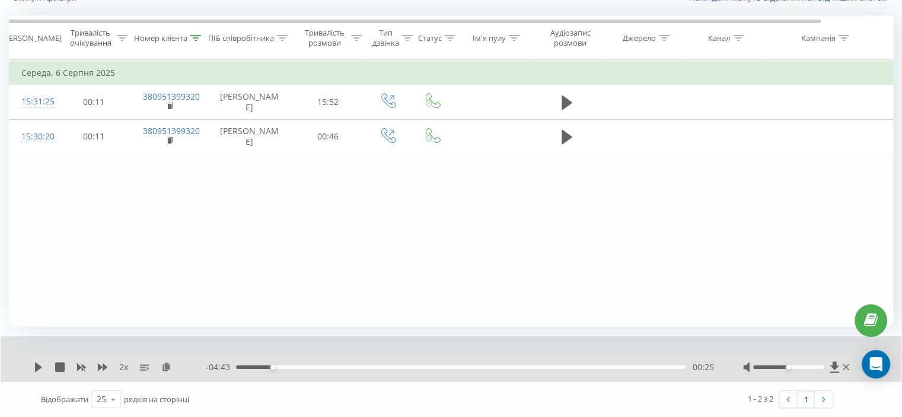
scroll to position [92, 0]
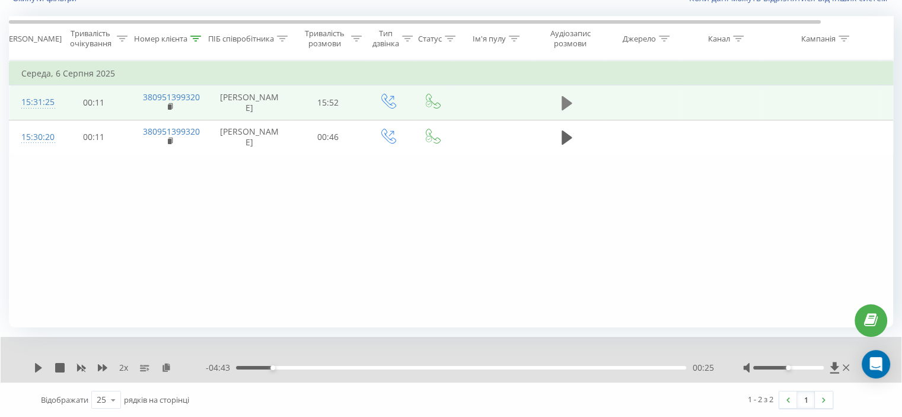
click at [572, 108] on icon at bounding box center [567, 103] width 11 height 17
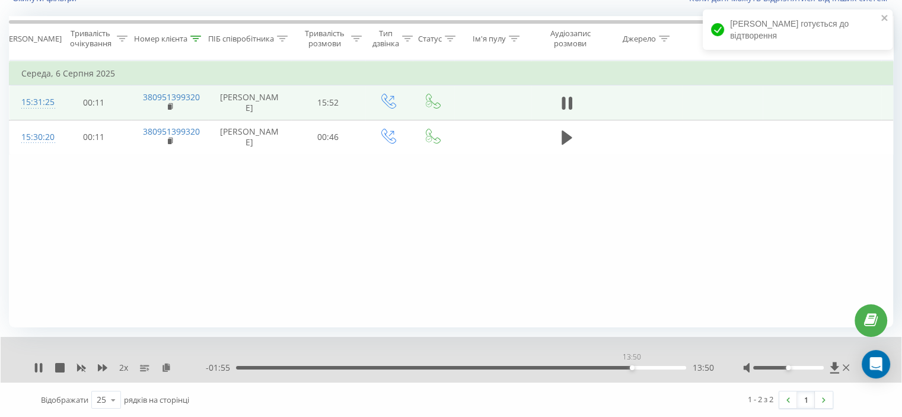
click at [632, 368] on div "13:50" at bounding box center [461, 368] width 450 height 4
drag, startPoint x: 147, startPoint y: 205, endPoint x: 289, endPoint y: 256, distance: 151.2
click at [148, 205] on div "Фільтрувати за умовою Дорівнює Скасувати OK Фільтрувати за умовою Містить 09513…" at bounding box center [451, 194] width 885 height 267
click at [152, 234] on div "Фільтрувати за умовою Дорівнює Скасувати OK Фільтрувати за умовою Містить 09513…" at bounding box center [451, 194] width 885 height 267
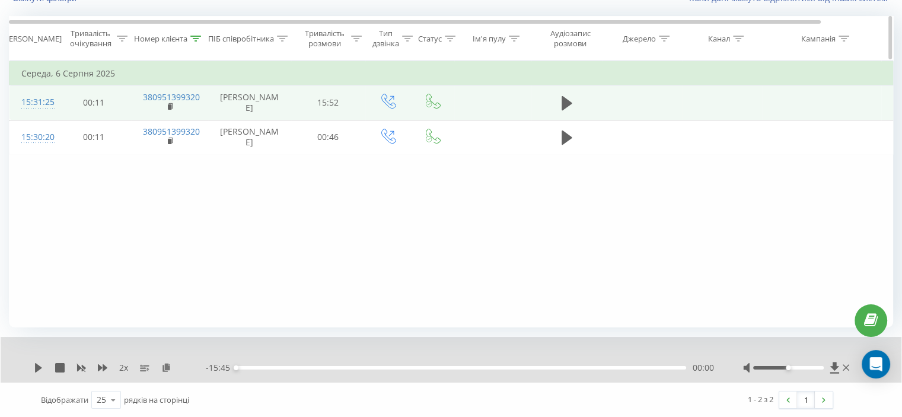
click at [195, 42] on div at bounding box center [195, 39] width 11 height 10
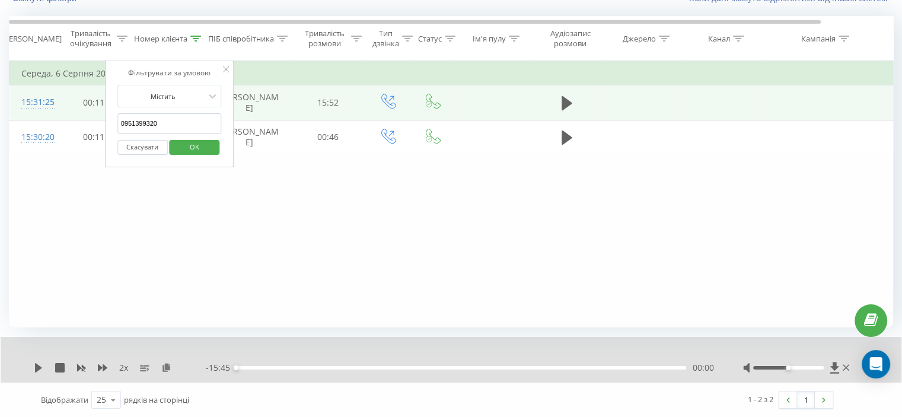
drag, startPoint x: 166, startPoint y: 125, endPoint x: 202, endPoint y: 163, distance: 52.9
click at [108, 135] on div "Фільтрувати за умовою Містить 0951399320 Скасувати OK" at bounding box center [169, 114] width 129 height 107
paste input "380500555727"
click at [211, 154] on div "Скасувати OK" at bounding box center [169, 147] width 104 height 27
click at [197, 149] on span "OK" at bounding box center [194, 147] width 33 height 18
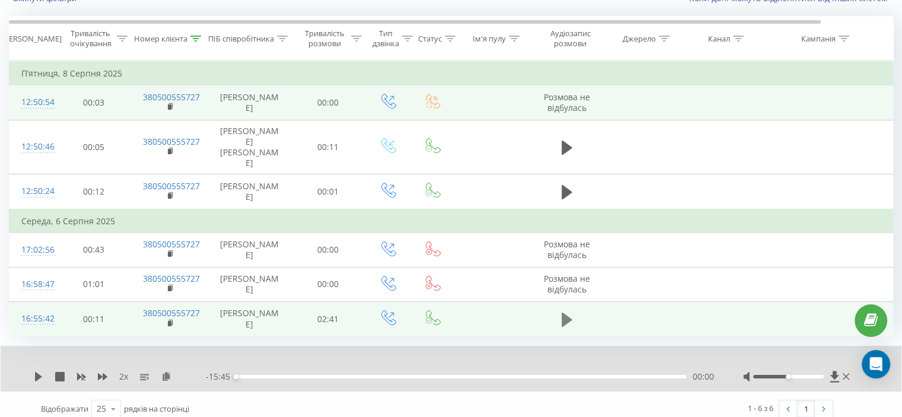
click at [571, 311] on icon at bounding box center [567, 319] width 11 height 17
click at [411, 375] on div "00:37" at bounding box center [461, 377] width 450 height 4
click at [486, 375] on div "01:06" at bounding box center [461, 377] width 450 height 4
click at [539, 375] on div "01:35" at bounding box center [461, 377] width 450 height 4
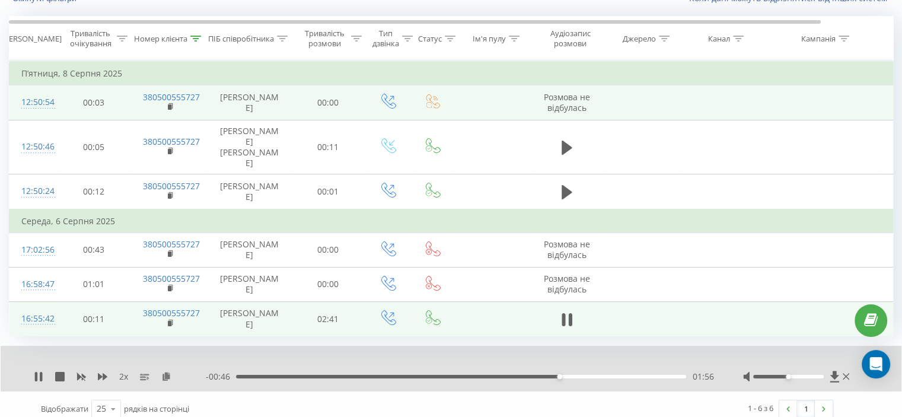
click at [619, 375] on div "01:56" at bounding box center [461, 377] width 450 height 4
click at [568, 375] on div "02:26" at bounding box center [461, 377] width 450 height 4
click at [661, 375] on div "02:14" at bounding box center [461, 377] width 450 height 4
click at [570, 313] on icon at bounding box center [570, 319] width 4 height 13
click at [199, 36] on icon at bounding box center [195, 39] width 11 height 6
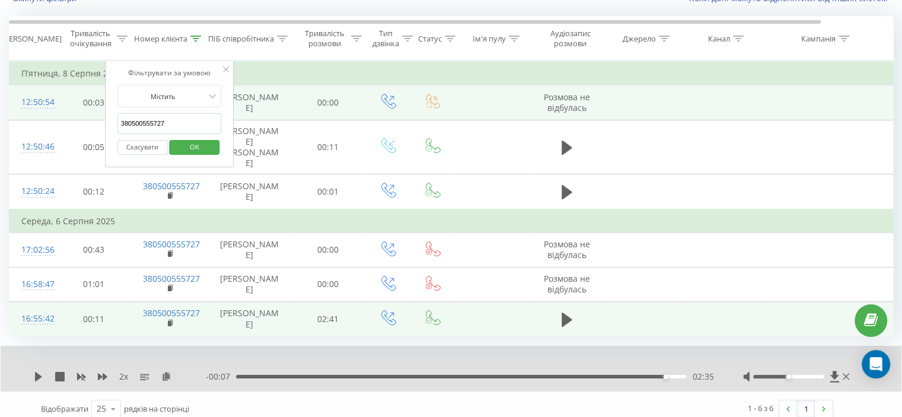
drag, startPoint x: 173, startPoint y: 118, endPoint x: 155, endPoint y: 144, distance: 31.6
click at [34, 129] on table "Фільтрувати за умовою Дорівнює Скасувати OK Фільтрувати за умовою Містить 38050…" at bounding box center [490, 199] width 962 height 276
paste input "679361616"
drag, startPoint x: 193, startPoint y: 138, endPoint x: 350, endPoint y: 218, distance: 176.4
click at [196, 138] on span "OK" at bounding box center [194, 147] width 33 height 18
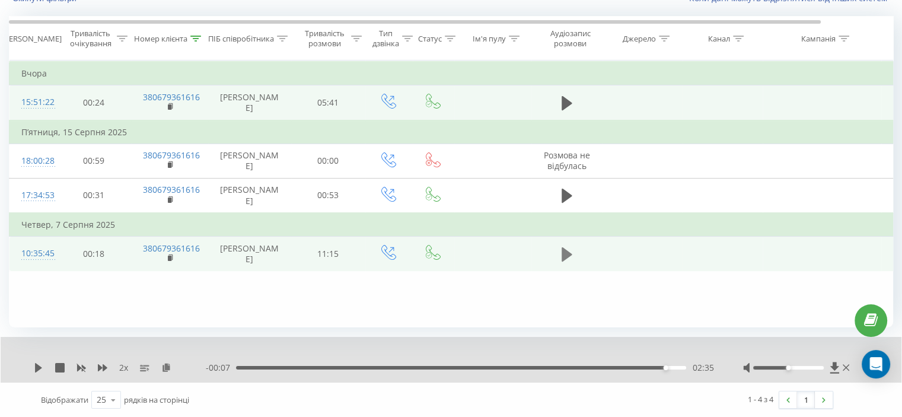
click at [562, 249] on icon at bounding box center [567, 254] width 11 height 14
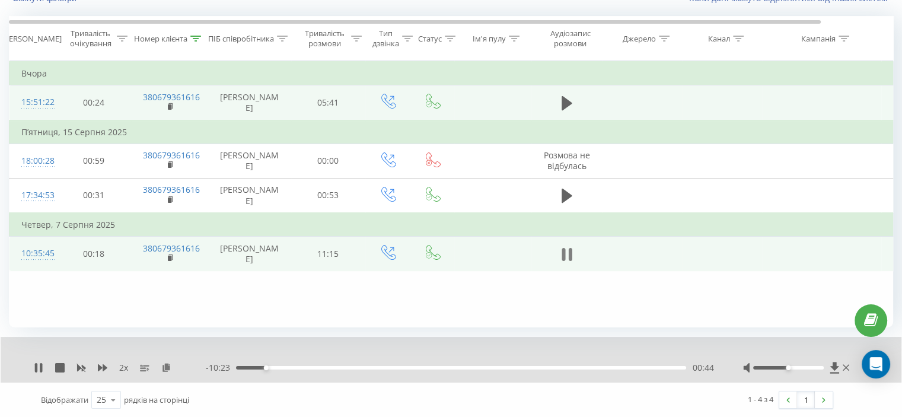
click at [563, 249] on icon at bounding box center [564, 254] width 4 height 13
drag, startPoint x: 240, startPoint y: 369, endPoint x: 186, endPoint y: 376, distance: 53.8
click at [199, 374] on div "2 x - 11:08 00:00 00:00" at bounding box center [451, 360] width 901 height 46
click at [164, 366] on icon at bounding box center [166, 367] width 10 height 8
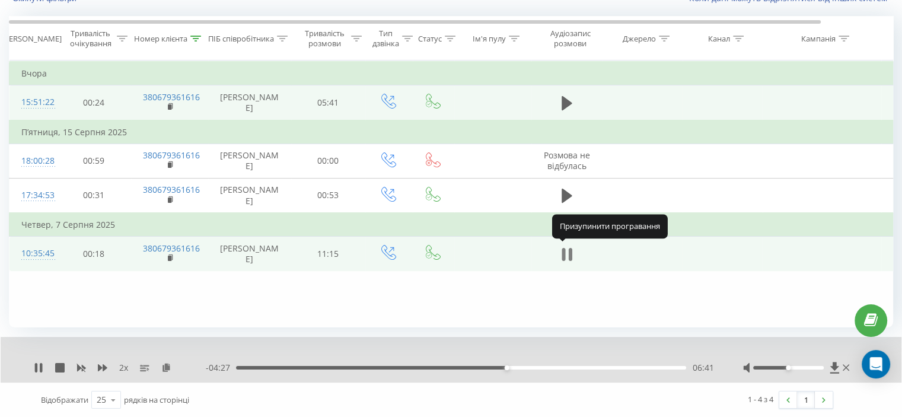
click at [562, 246] on icon at bounding box center [567, 254] width 11 height 17
click at [39, 363] on icon at bounding box center [38, 367] width 9 height 9
click at [529, 367] on div "07:13" at bounding box center [461, 368] width 450 height 4
click at [536, 367] on div "07:16" at bounding box center [461, 368] width 450 height 4
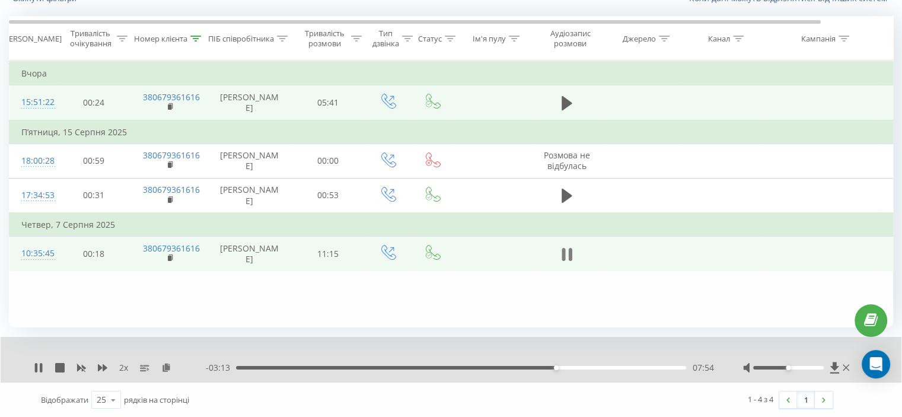
click at [565, 251] on icon at bounding box center [564, 254] width 4 height 13
click at [36, 368] on icon at bounding box center [38, 367] width 7 height 9
click at [565, 256] on icon at bounding box center [564, 254] width 4 height 13
click at [100, 370] on icon at bounding box center [102, 367] width 9 height 9
click at [38, 364] on icon at bounding box center [38, 367] width 9 height 9
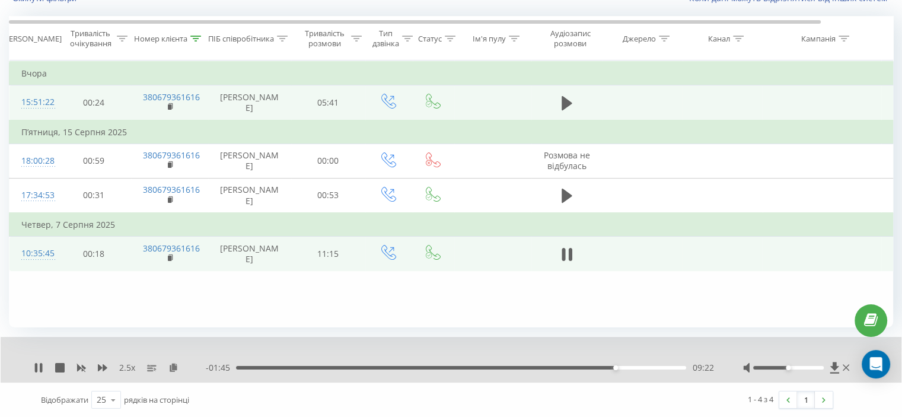
click at [629, 367] on div "09:22" at bounding box center [461, 368] width 450 height 4
click at [555, 250] on td at bounding box center [567, 254] width 71 height 34
click at [557, 250] on td at bounding box center [567, 254] width 71 height 34
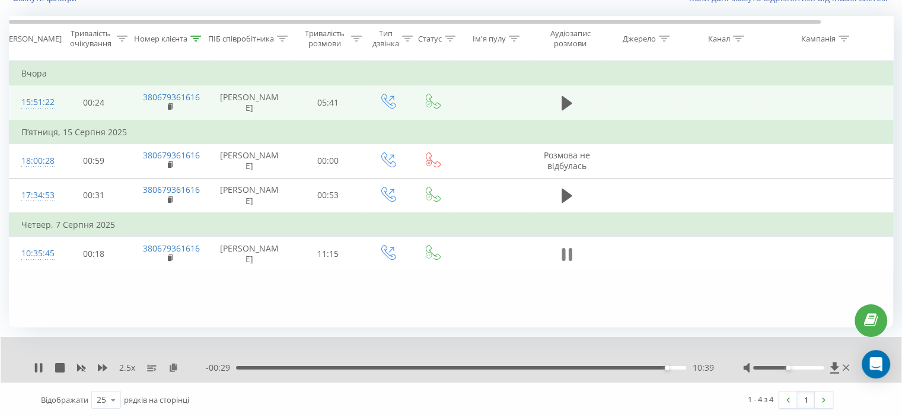
click at [564, 246] on button at bounding box center [567, 255] width 18 height 18
click at [192, 36] on icon at bounding box center [195, 39] width 11 height 6
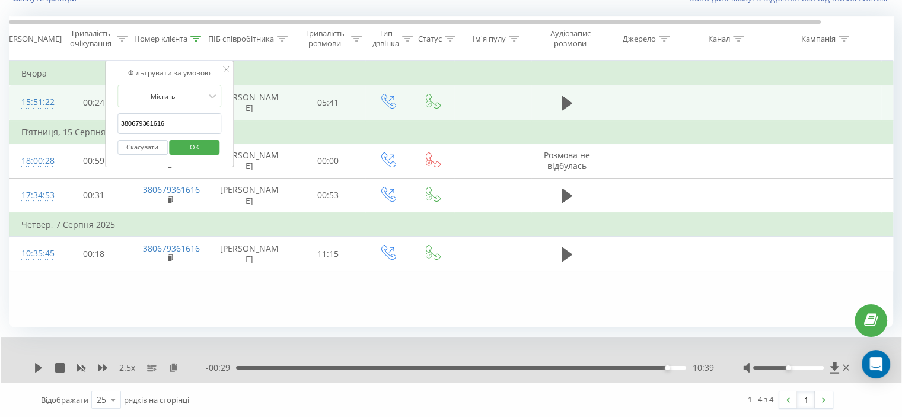
drag, startPoint x: 176, startPoint y: 118, endPoint x: 87, endPoint y: 128, distance: 89.0
click at [87, 128] on table "Фільтрувати за умовою Дорівнює Скасувати OK Фільтрувати за умовою Містить 38067…" at bounding box center [490, 166] width 962 height 211
paste input "93639179"
click at [192, 143] on span "OK" at bounding box center [194, 147] width 33 height 18
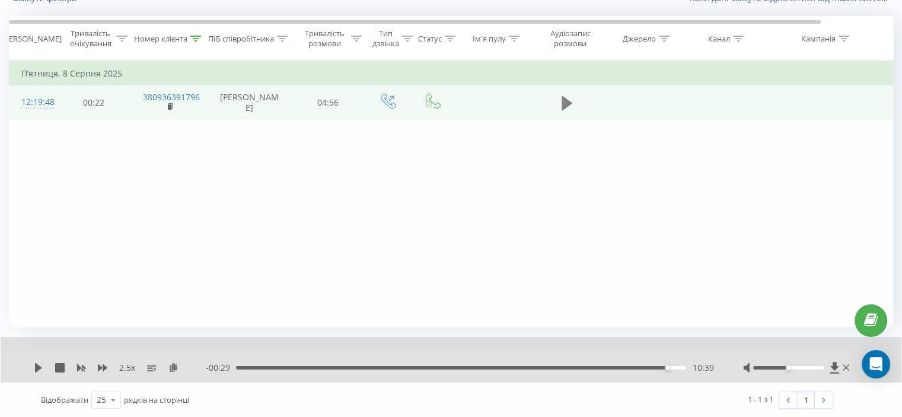
click at [562, 100] on button at bounding box center [567, 103] width 18 height 18
click at [563, 97] on icon at bounding box center [564, 103] width 4 height 13
click at [199, 36] on icon at bounding box center [196, 39] width 11 height 6
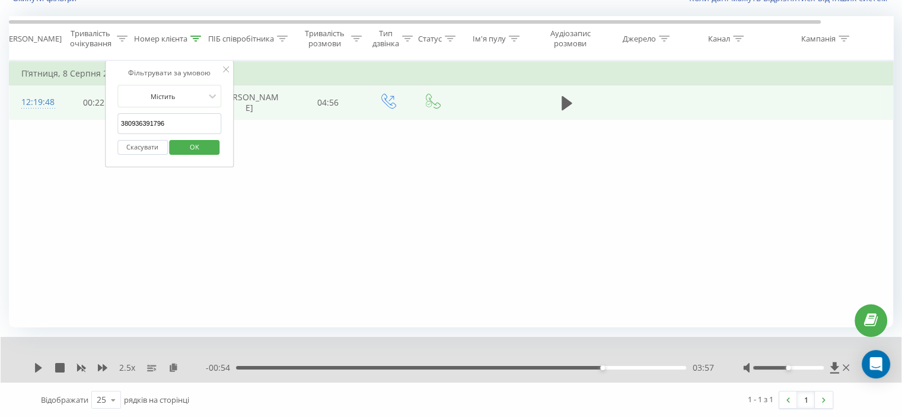
drag, startPoint x: 170, startPoint y: 122, endPoint x: 71, endPoint y: 146, distance: 101.3
click at [71, 144] on div "Фільтрувати за умовою Дорівнює Скасувати OK Фільтрувати за умовою Містить 38093…" at bounding box center [451, 194] width 885 height 267
paste input "67928773"
click at [187, 141] on span "OK" at bounding box center [194, 147] width 33 height 18
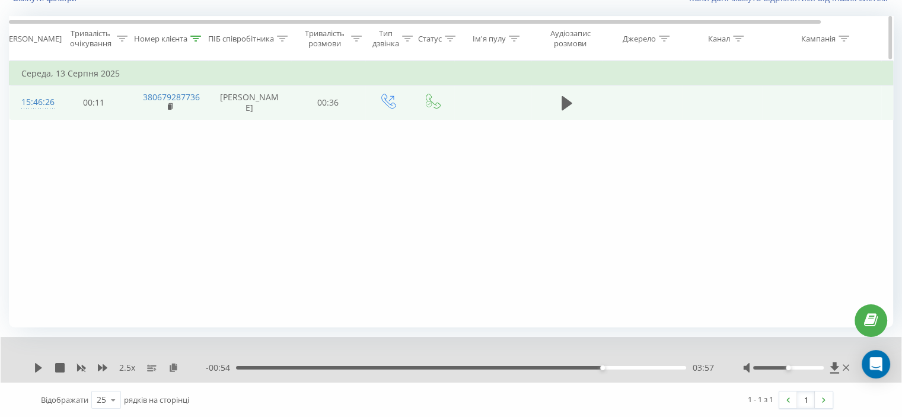
click at [196, 40] on icon at bounding box center [195, 39] width 11 height 6
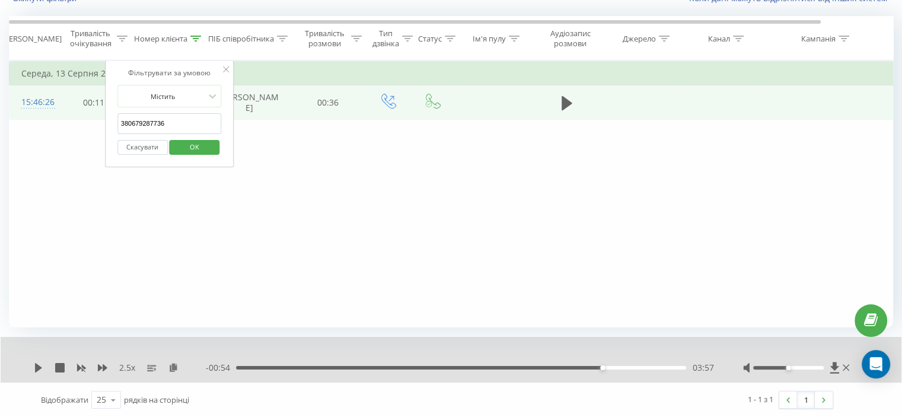
drag, startPoint x: 180, startPoint y: 123, endPoint x: 115, endPoint y: 135, distance: 65.9
click at [112, 132] on div "Фільтрувати за умовою Містить 380679287736 Скасувати OK" at bounding box center [169, 114] width 129 height 107
paste input "508043694"
click at [191, 145] on span "OK" at bounding box center [194, 147] width 33 height 18
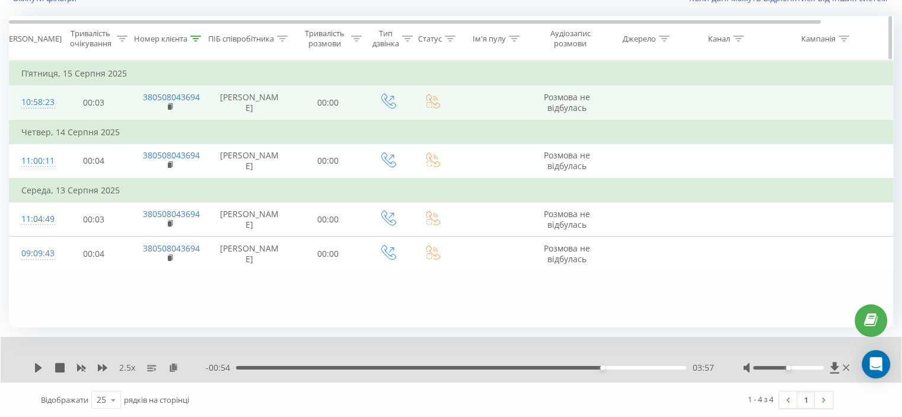
click at [192, 36] on icon at bounding box center [196, 39] width 11 height 6
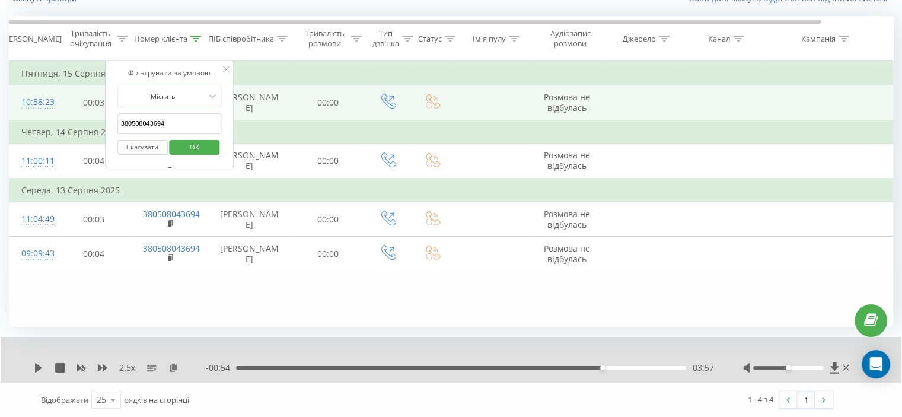
drag, startPoint x: 151, startPoint y: 121, endPoint x: 108, endPoint y: 149, distance: 51.3
click at [89, 139] on table "Фільтрувати за умовою Дорівнює Скасувати OK Фільтрувати за умовою Містить 38050…" at bounding box center [490, 166] width 962 height 211
paste input "66316527"
click at [187, 144] on span "OK" at bounding box center [194, 147] width 33 height 18
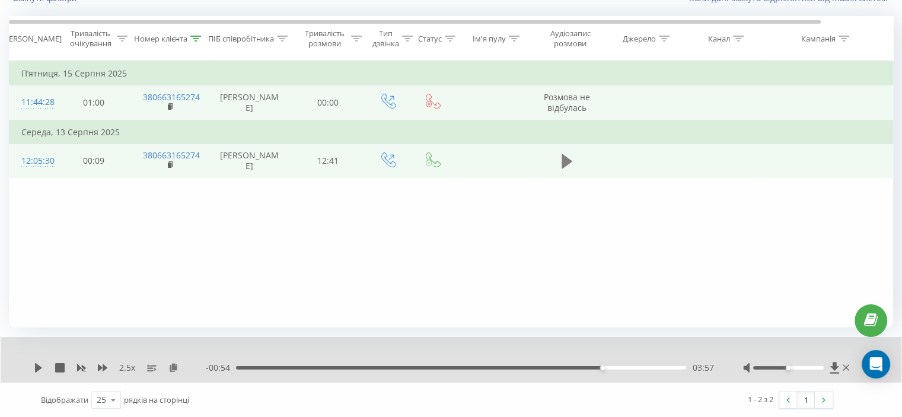
click at [564, 160] on icon at bounding box center [567, 161] width 11 height 14
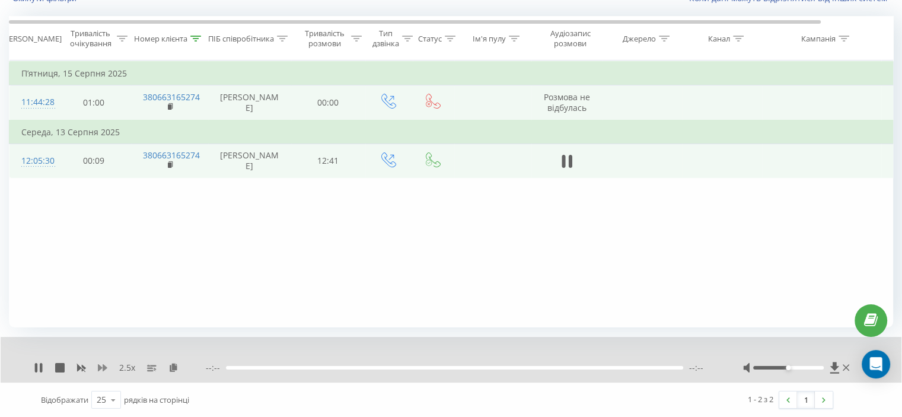
click at [100, 367] on icon at bounding box center [102, 367] width 9 height 7
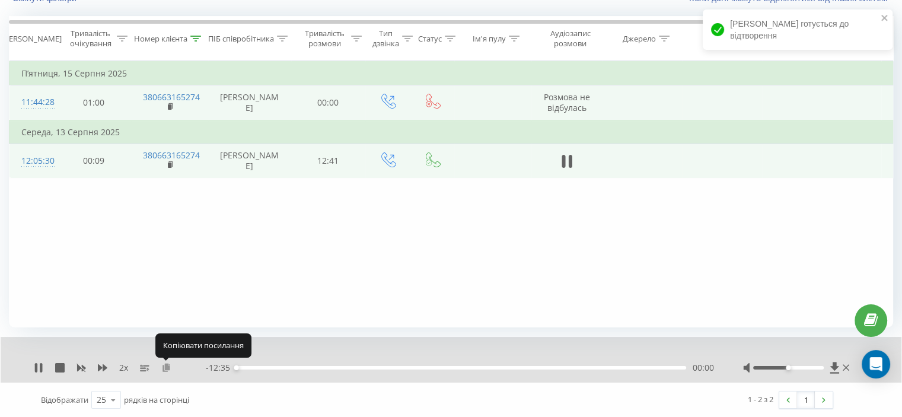
click at [167, 368] on icon at bounding box center [166, 367] width 10 height 8
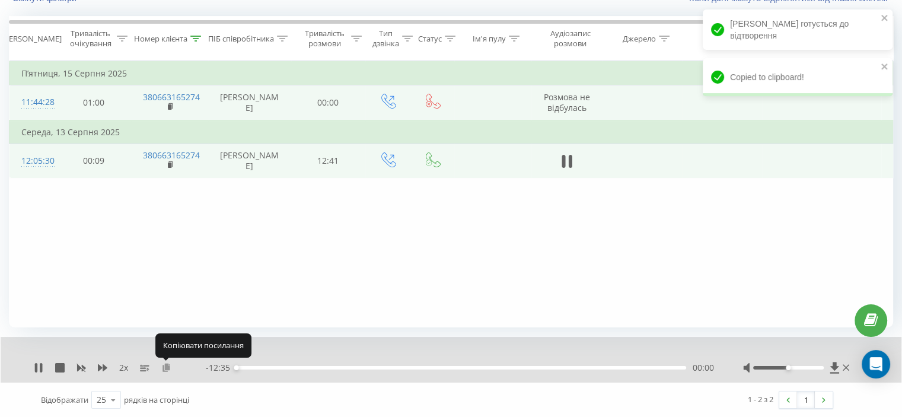
click at [167, 368] on icon at bounding box center [166, 367] width 10 height 8
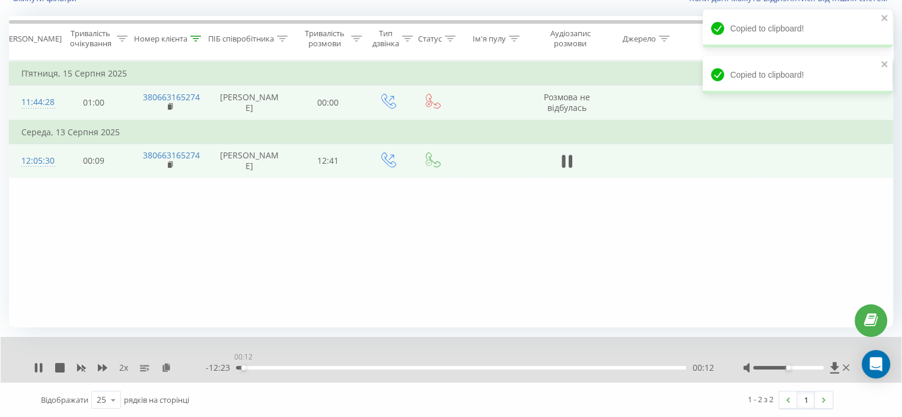
click at [243, 366] on div "00:12" at bounding box center [461, 368] width 450 height 4
click at [240, 368] on div "00:07" at bounding box center [461, 368] width 450 height 4
click at [87, 363] on div "2 x" at bounding box center [120, 368] width 172 height 12
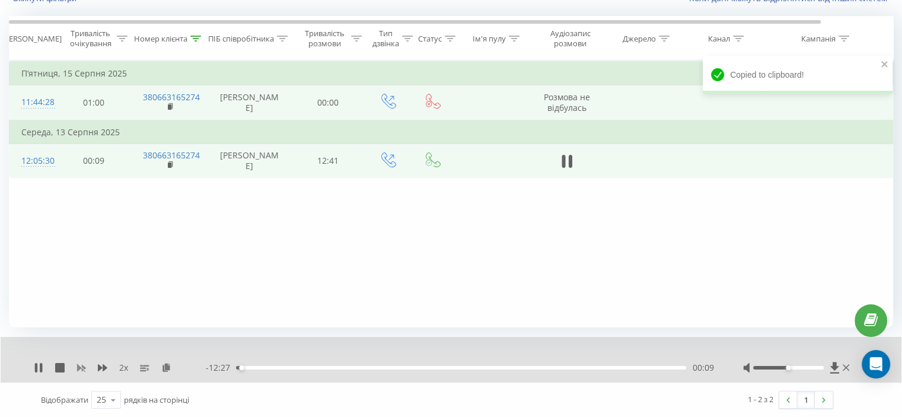
click at [85, 363] on icon at bounding box center [81, 367] width 9 height 9
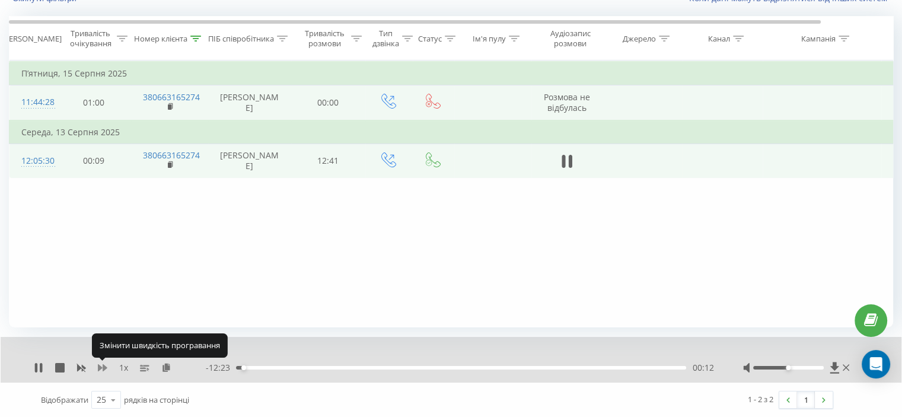
click at [98, 367] on icon at bounding box center [102, 367] width 9 height 7
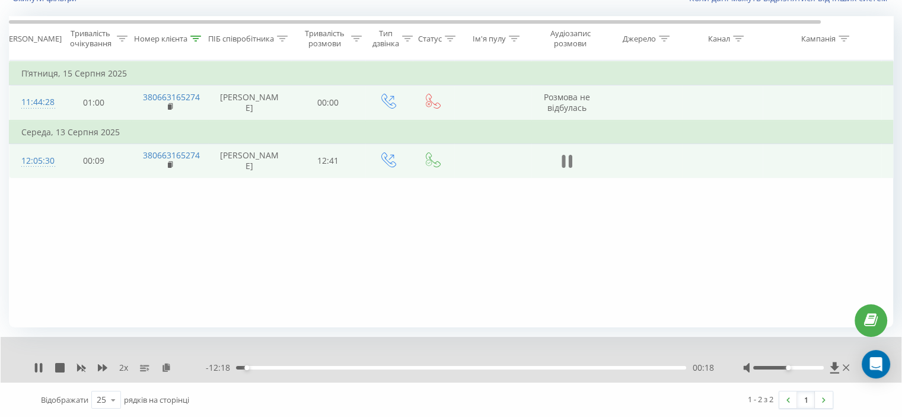
click at [564, 163] on icon at bounding box center [564, 161] width 4 height 13
click at [38, 364] on icon at bounding box center [38, 367] width 9 height 9
click at [564, 156] on icon at bounding box center [564, 161] width 4 height 13
click at [43, 365] on div "2 x" at bounding box center [120, 368] width 172 height 12
click at [42, 365] on icon at bounding box center [38, 367] width 9 height 9
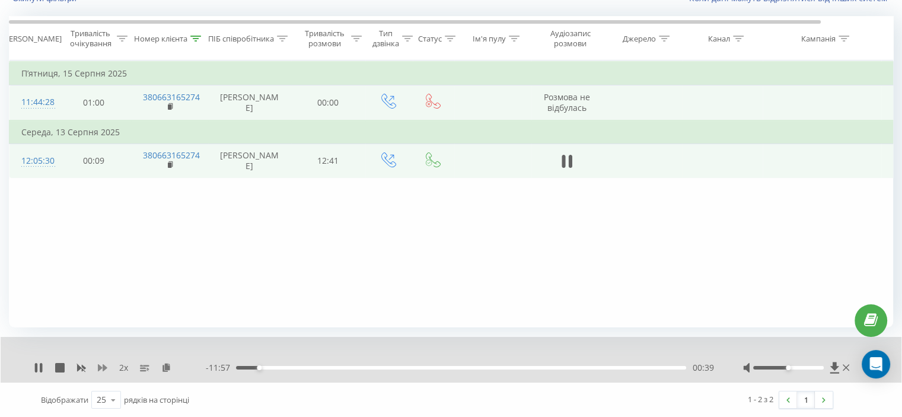
click at [100, 366] on icon at bounding box center [102, 367] width 9 height 7
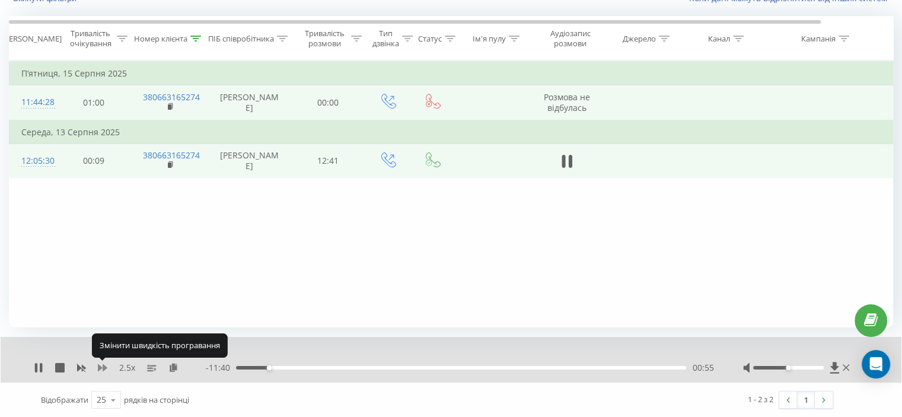
click at [102, 366] on icon at bounding box center [102, 367] width 9 height 9
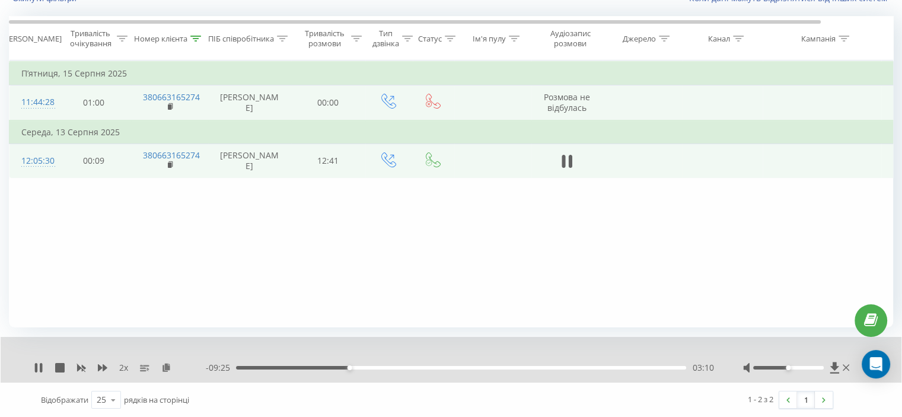
click at [354, 367] on div "03:10" at bounding box center [461, 368] width 450 height 4
click at [367, 368] on div "03:38" at bounding box center [366, 367] width 5 height 5
click at [370, 368] on div "00:00" at bounding box center [461, 368] width 450 height 4
click at [378, 367] on div "03:59" at bounding box center [461, 368] width 450 height 4
click at [389, 367] on div "04:00" at bounding box center [461, 368] width 450 height 4
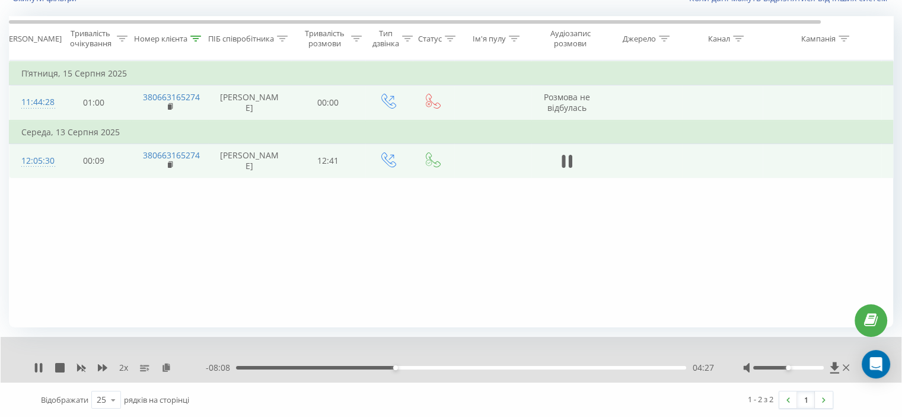
click at [401, 368] on div "04:27" at bounding box center [461, 368] width 450 height 4
click at [409, 368] on div "04:41" at bounding box center [461, 368] width 450 height 4
click at [421, 368] on div "04:59" at bounding box center [461, 368] width 450 height 4
click at [421, 368] on div "05:11" at bounding box center [421, 367] width 5 height 5
click at [431, 368] on div "05:11" at bounding box center [461, 368] width 450 height 4
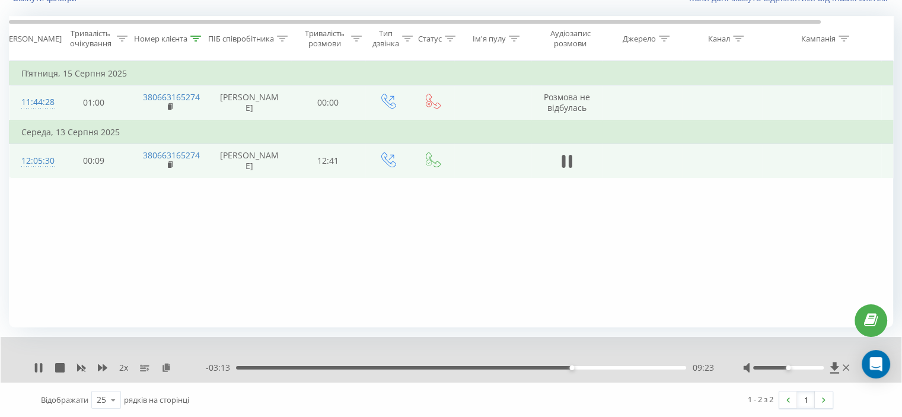
click at [568, 366] on div "09:23" at bounding box center [461, 368] width 450 height 4
click at [567, 366] on div "09:16" at bounding box center [568, 367] width 5 height 5
click at [563, 366] on div "09:08" at bounding box center [461, 368] width 450 height 4
click at [562, 367] on div "09:10" at bounding box center [564, 367] width 5 height 5
click at [586, 366] on div "09:41" at bounding box center [461, 368] width 450 height 4
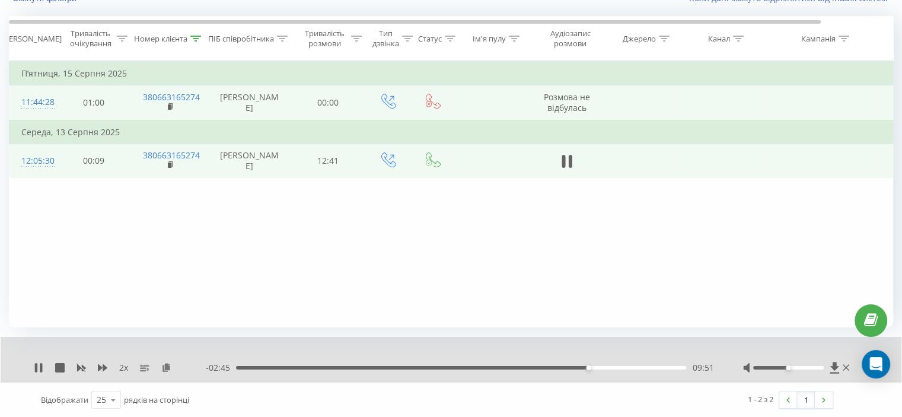
click at [589, 366] on div "09:51" at bounding box center [588, 367] width 5 height 5
click at [593, 366] on div "09:59" at bounding box center [461, 368] width 450 height 4
click at [638, 369] on div "12:36" at bounding box center [459, 368] width 453 height 4
click at [35, 365] on icon at bounding box center [38, 367] width 7 height 9
click at [565, 155] on icon at bounding box center [567, 161] width 11 height 17
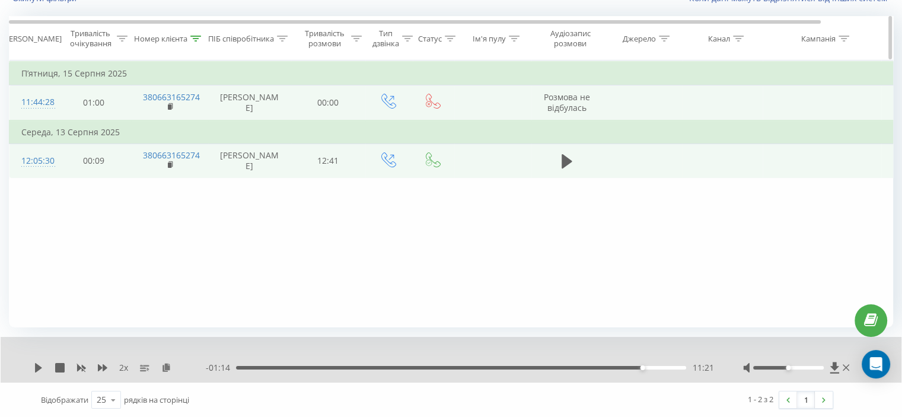
drag, startPoint x: 198, startPoint y: 37, endPoint x: 190, endPoint y: 52, distance: 16.5
click at [199, 37] on icon at bounding box center [196, 39] width 11 height 6
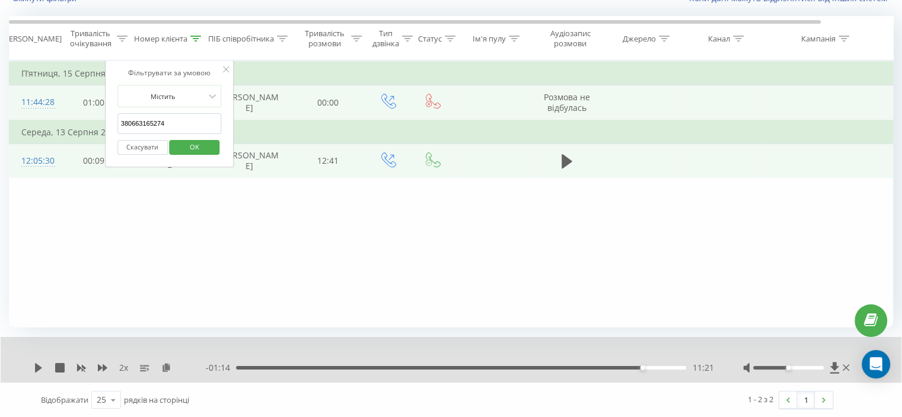
drag, startPoint x: 139, startPoint y: 125, endPoint x: 91, endPoint y: 145, distance: 52.1
click at [52, 131] on table "Фільтрувати за умовою Дорівнює Скасувати OK Фільтрувати за умовою Містить 38066…" at bounding box center [490, 120] width 962 height 118
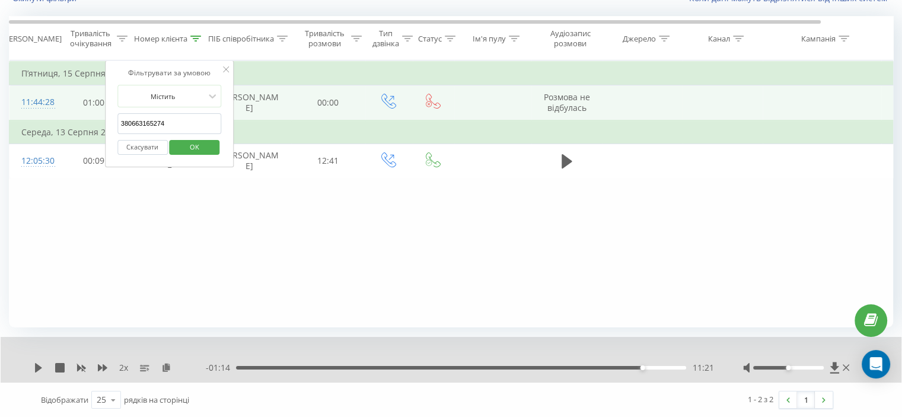
paste input "9586487"
click at [201, 146] on span "OK" at bounding box center [194, 147] width 33 height 18
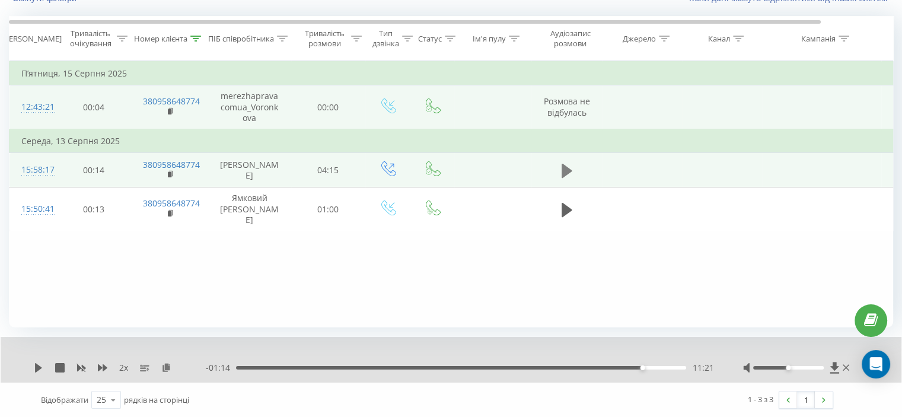
click at [563, 170] on icon at bounding box center [567, 170] width 11 height 14
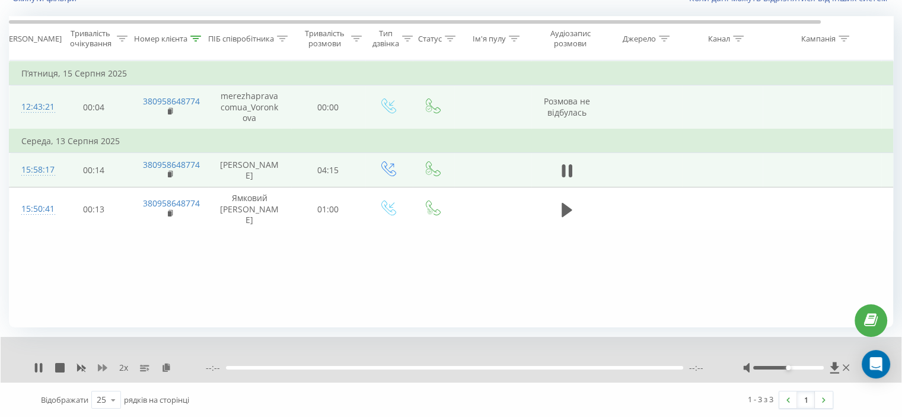
click at [97, 367] on div "2 x" at bounding box center [120, 368] width 172 height 12
click at [102, 367] on icon at bounding box center [102, 367] width 9 height 9
click at [290, 368] on div "00:00" at bounding box center [461, 368] width 450 height 4
click at [382, 373] on div "- 03:05 01:04 01:04" at bounding box center [460, 368] width 508 height 12
drag, startPoint x: 382, startPoint y: 373, endPoint x: 388, endPoint y: 372, distance: 6.0
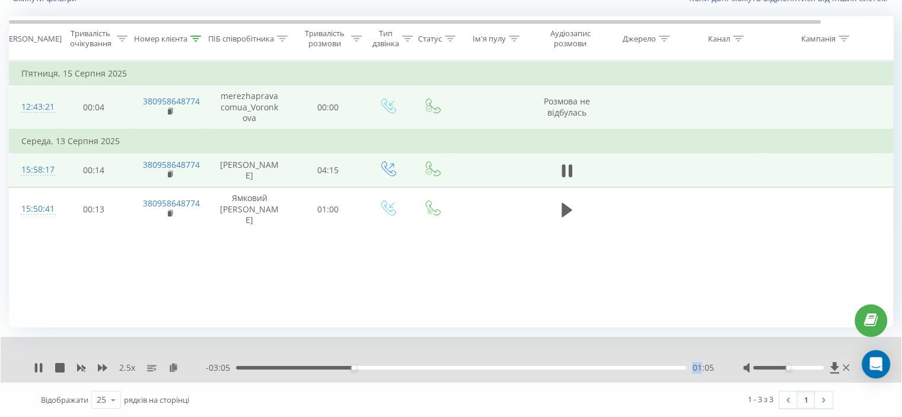
click at [388, 372] on div "- 03:05 01:05 01:05" at bounding box center [460, 368] width 508 height 12
click at [395, 370] on div "- 03:04 01:06 01:06" at bounding box center [460, 368] width 508 height 12
click at [399, 367] on div "01:29" at bounding box center [461, 368] width 450 height 4
click at [379, 366] on div "01:35" at bounding box center [461, 368] width 450 height 4
click at [84, 367] on icon at bounding box center [81, 367] width 9 height 9
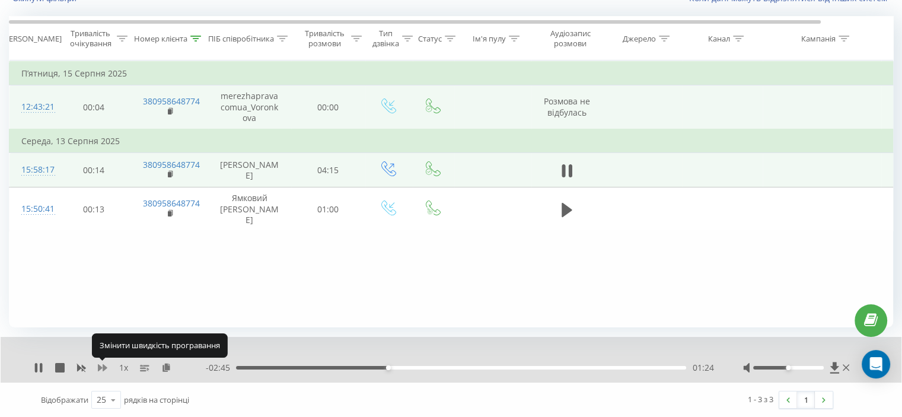
click at [101, 367] on icon at bounding box center [102, 367] width 9 height 7
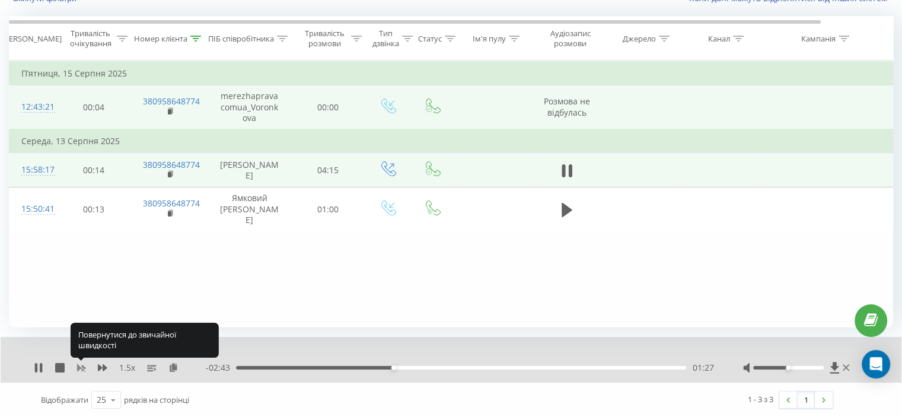
click at [80, 367] on icon at bounding box center [81, 368] width 9 height 7
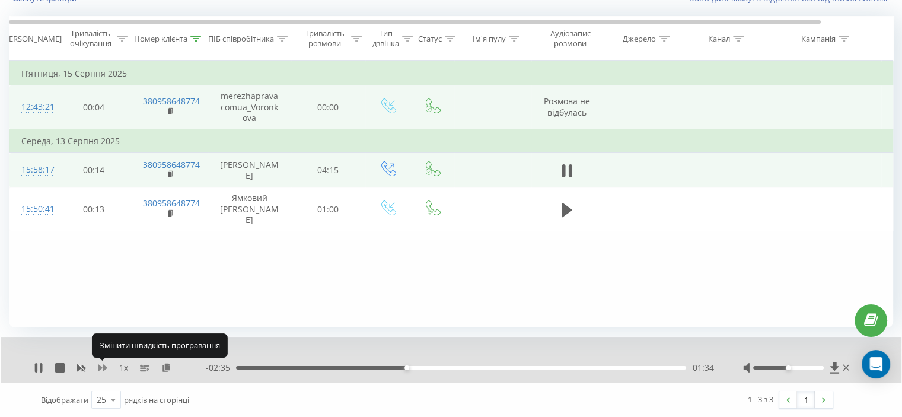
click at [106, 367] on icon at bounding box center [102, 367] width 9 height 7
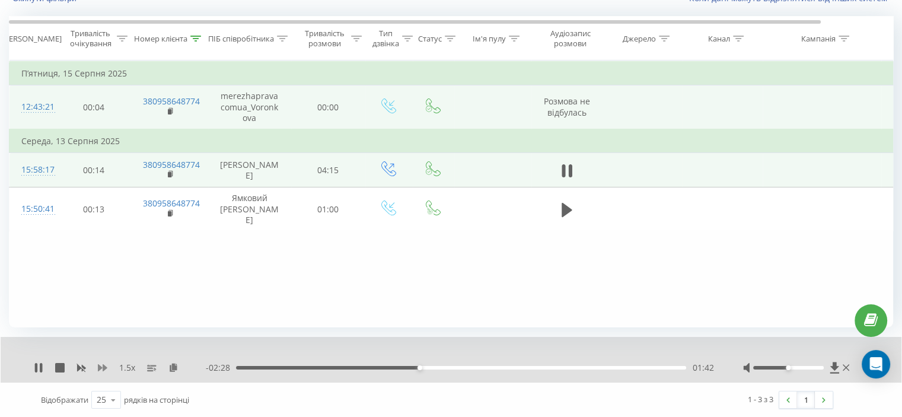
click at [101, 366] on icon at bounding box center [102, 367] width 9 height 7
click at [477, 368] on div "02:13" at bounding box center [461, 368] width 450 height 4
click at [490, 367] on div "02:15" at bounding box center [461, 368] width 450 height 4
click at [509, 367] on div "02:31" at bounding box center [461, 368] width 450 height 4
click at [523, 368] on div "02:39" at bounding box center [461, 368] width 450 height 4
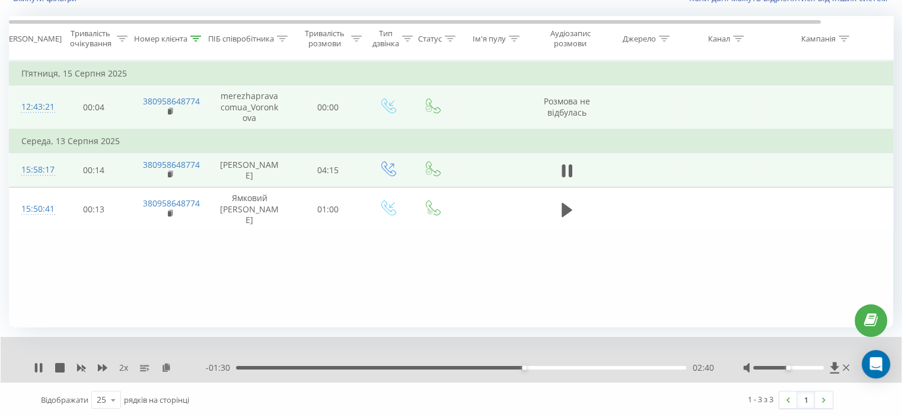
click at [543, 368] on div "02:40" at bounding box center [461, 368] width 450 height 4
click at [565, 368] on div "02:53" at bounding box center [461, 368] width 450 height 4
click at [574, 368] on div "03:03" at bounding box center [461, 368] width 450 height 4
click at [589, 366] on div "03:08" at bounding box center [461, 368] width 450 height 4
click at [599, 366] on div "03:21" at bounding box center [461, 368] width 450 height 4
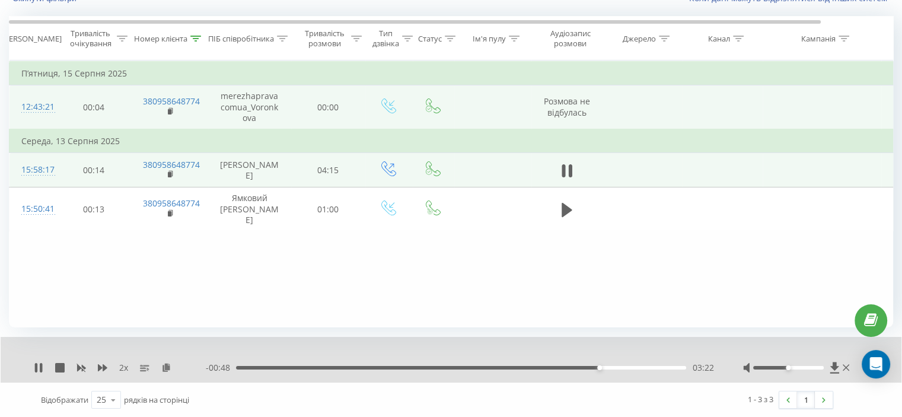
click at [605, 366] on div "03:22" at bounding box center [461, 368] width 450 height 4
click at [615, 367] on div "03:25" at bounding box center [461, 368] width 450 height 4
click at [626, 367] on div "03:36" at bounding box center [461, 368] width 450 height 4
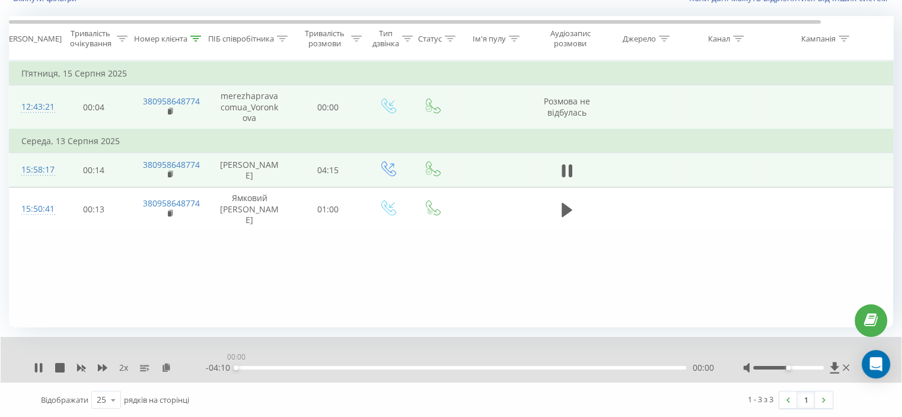
click at [641, 366] on div "00:00" at bounding box center [461, 368] width 450 height 4
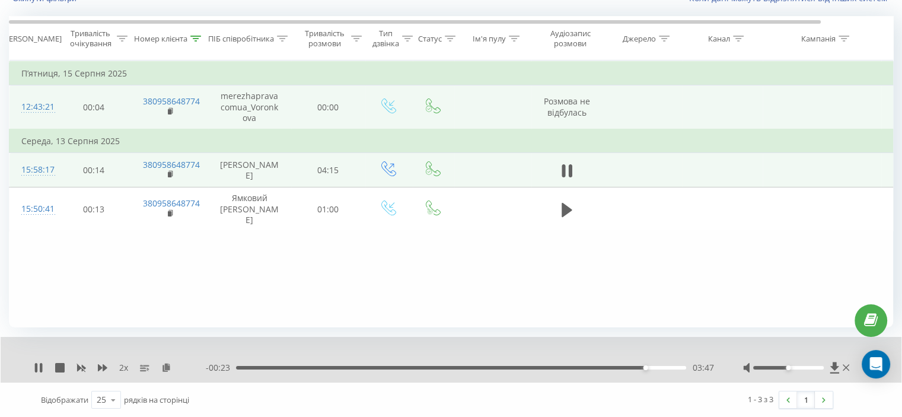
click at [663, 366] on div "03:47" at bounding box center [461, 368] width 450 height 4
click at [562, 169] on icon at bounding box center [564, 170] width 4 height 13
click at [199, 36] on icon at bounding box center [196, 39] width 11 height 6
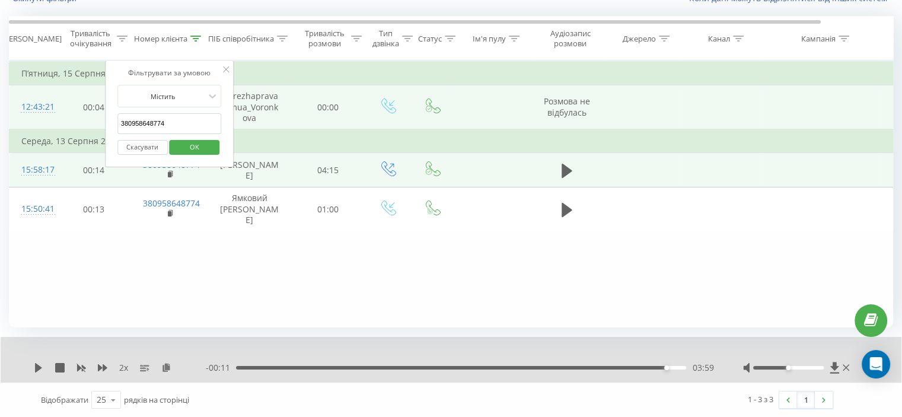
drag, startPoint x: 171, startPoint y: 117, endPoint x: 88, endPoint y: 127, distance: 83.6
click at [88, 127] on table "Фільтрувати за умовою Дорівнює Скасувати OK Фільтрувати за умовою Містить 38095…" at bounding box center [490, 146] width 962 height 171
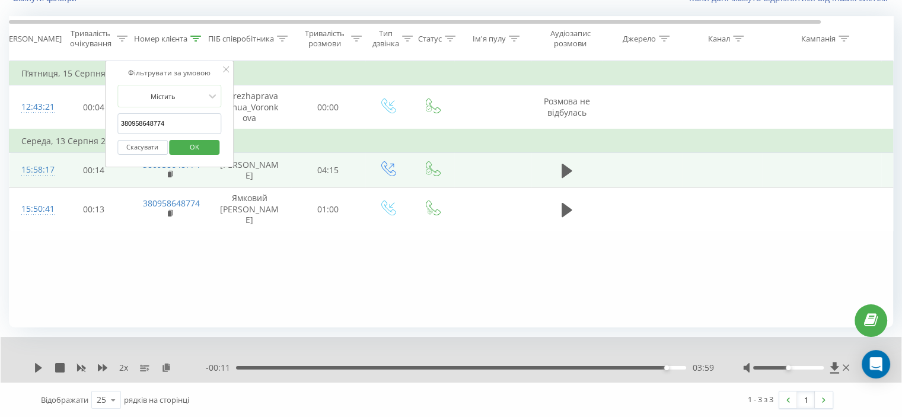
paste input "097301295"
type input "0973012954"
click at [199, 142] on span "OK" at bounding box center [194, 147] width 33 height 18
